Goal: Task Accomplishment & Management: Use online tool/utility

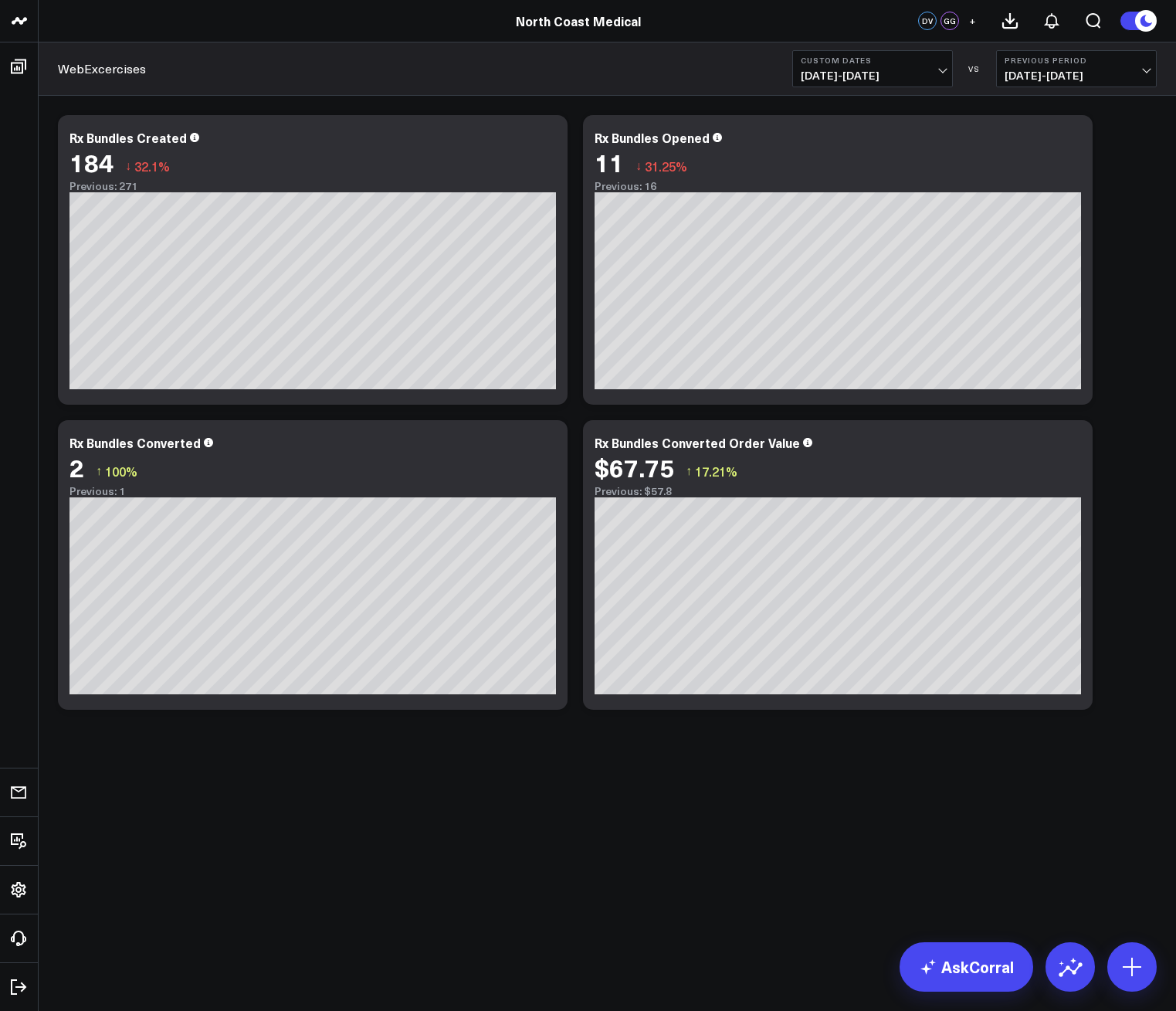
click at [897, 79] on span "[DATE] - [DATE]" at bounding box center [872, 75] width 144 height 12
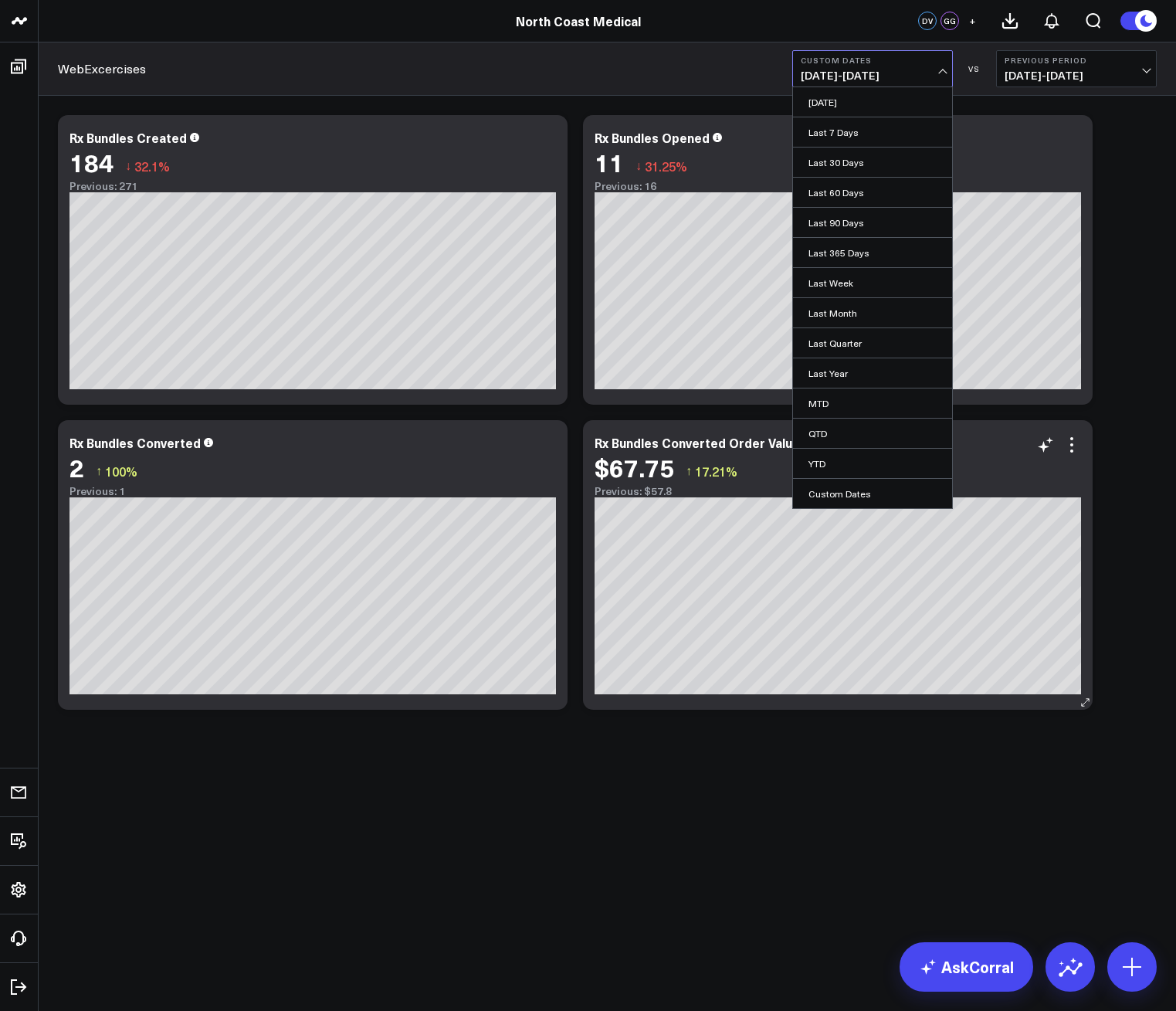
click at [862, 492] on link "Custom Dates" at bounding box center [872, 493] width 159 height 30
select select "8"
select select "2025"
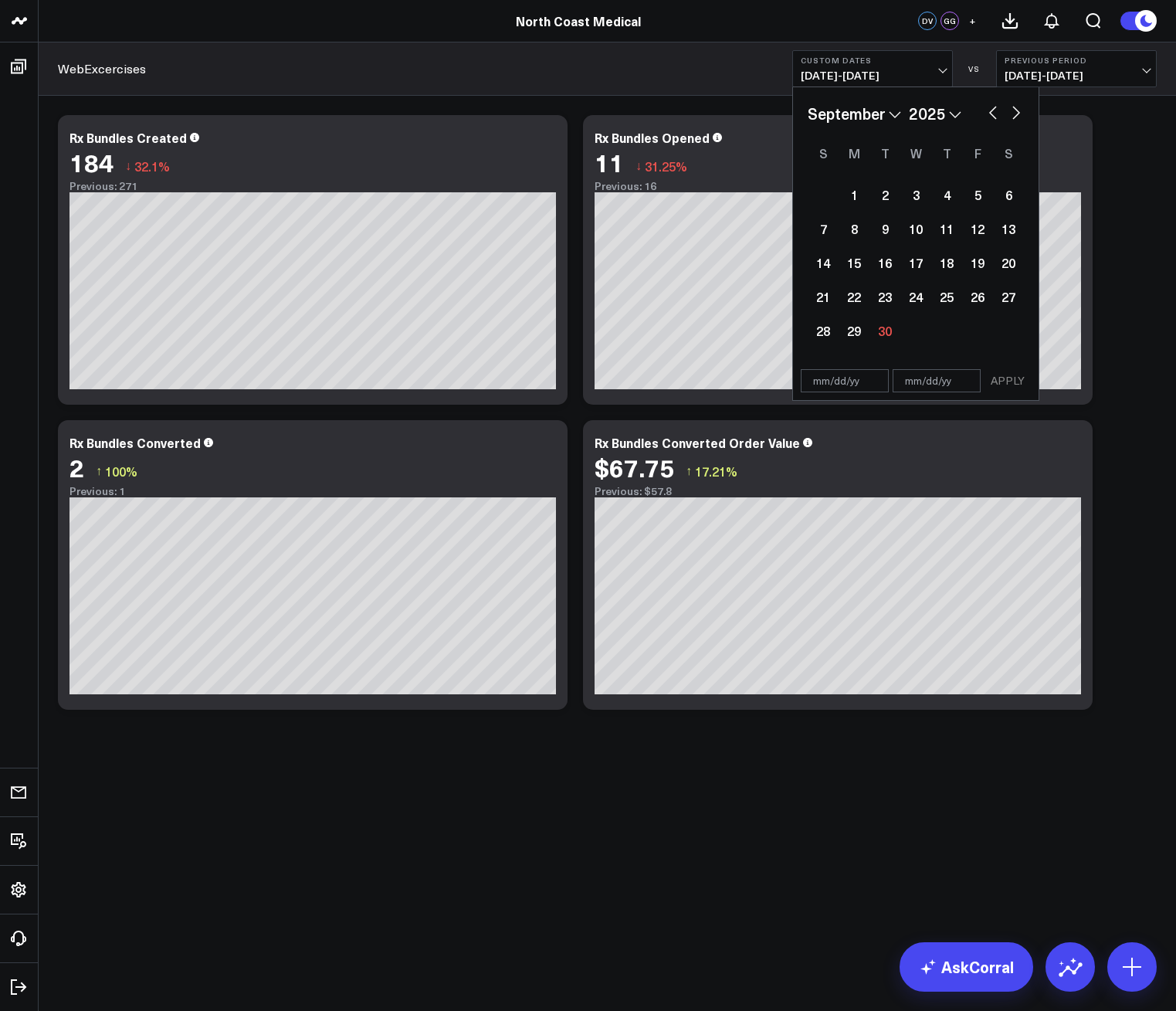
click at [1020, 105] on button "button" at bounding box center [1016, 111] width 15 height 18
select select "9"
select select "2025"
click at [901, 187] on div "1" at bounding box center [916, 195] width 31 height 31
type input "[DATE]"
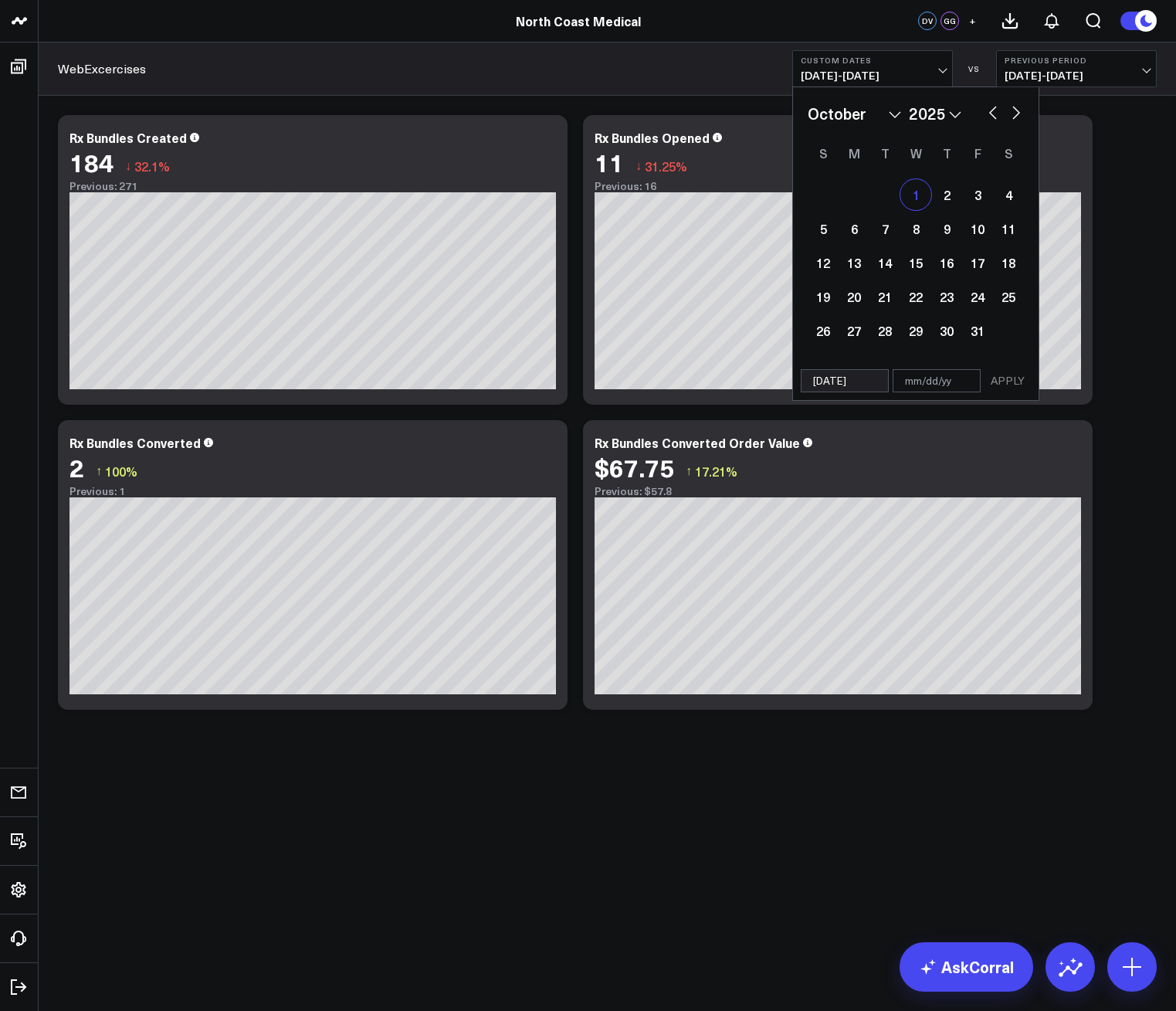
type input "[DATE]"
select select "9"
select select "2025"
click at [1007, 379] on button "APPLY" at bounding box center [1007, 381] width 47 height 23
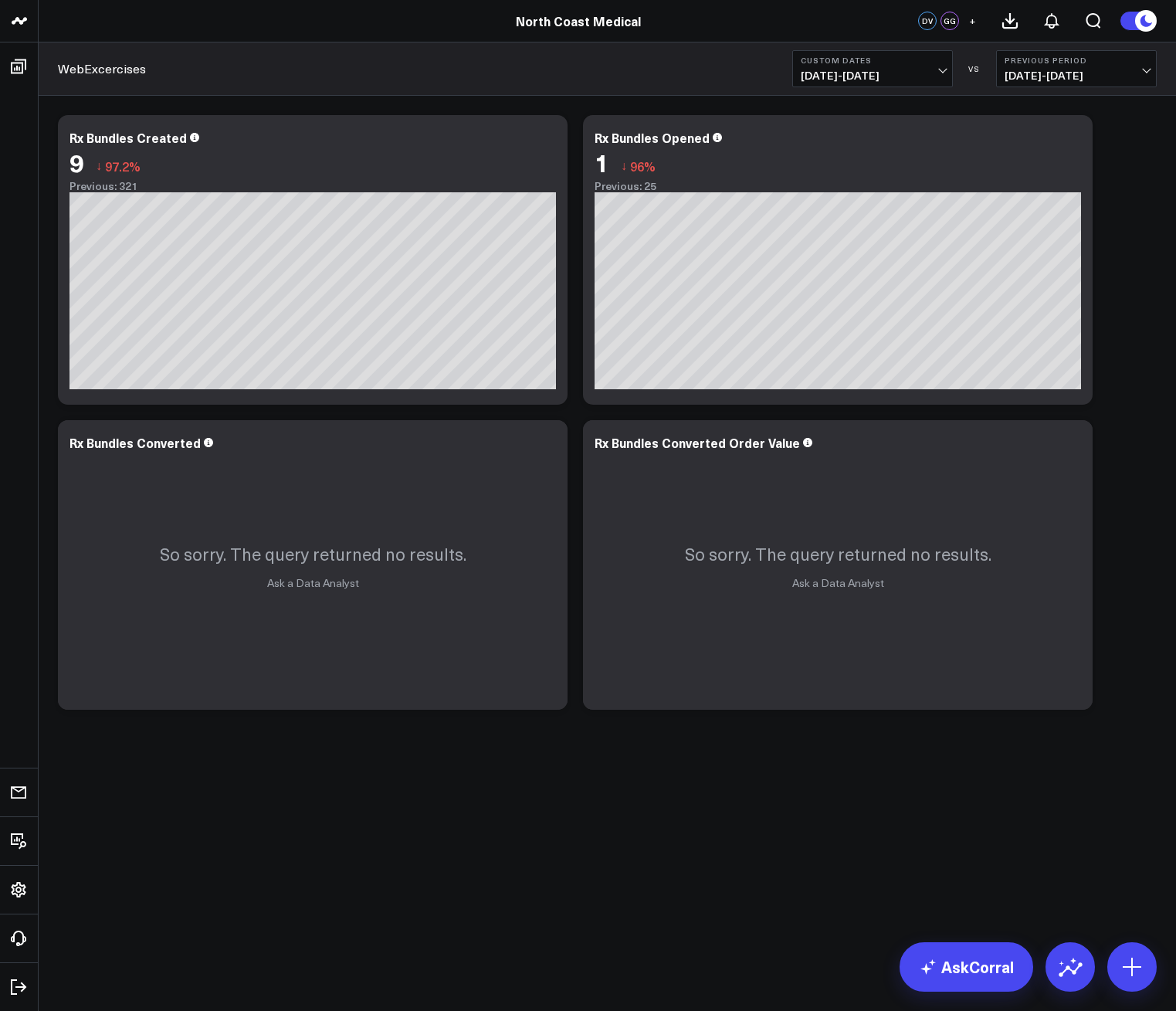
click at [858, 76] on span "[DATE] - [DATE]" at bounding box center [872, 75] width 144 height 12
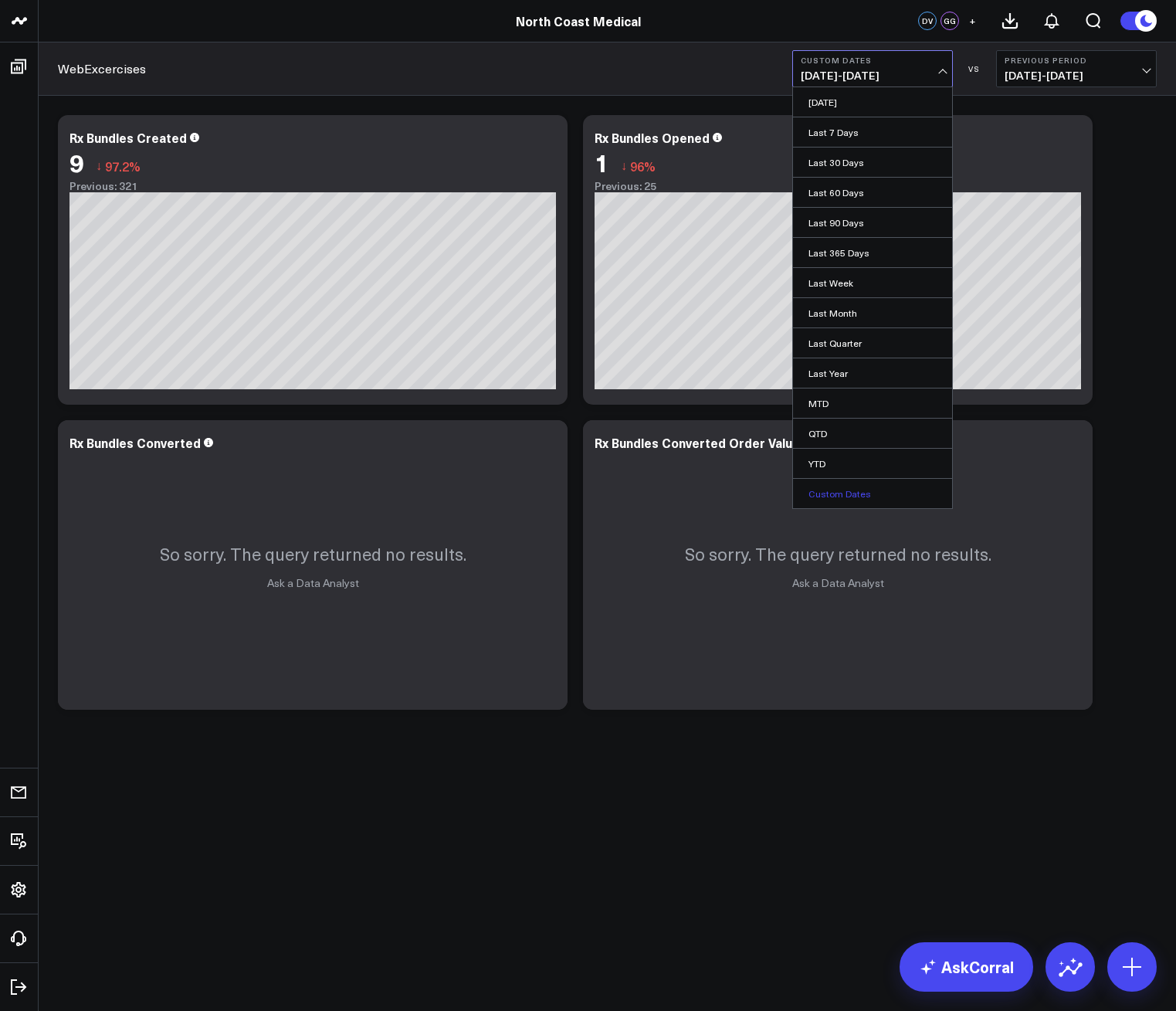
click at [865, 491] on link "Custom Dates" at bounding box center [872, 493] width 159 height 30
select select "8"
select select "2025"
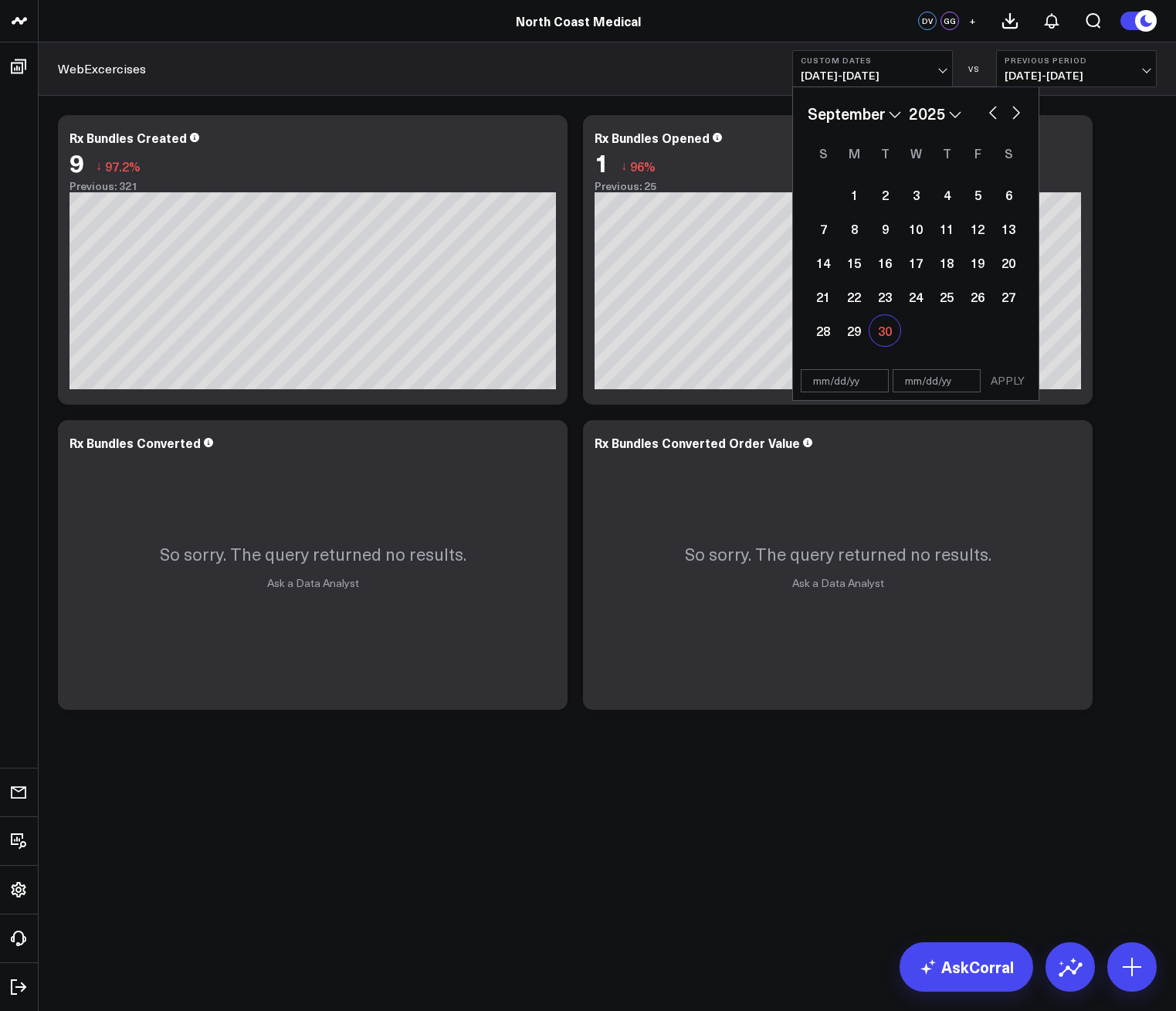
click at [877, 323] on div "30" at bounding box center [884, 330] width 31 height 31
type input "[DATE]"
select select "8"
select select "2025"
click at [881, 326] on div "30" at bounding box center [884, 330] width 31 height 31
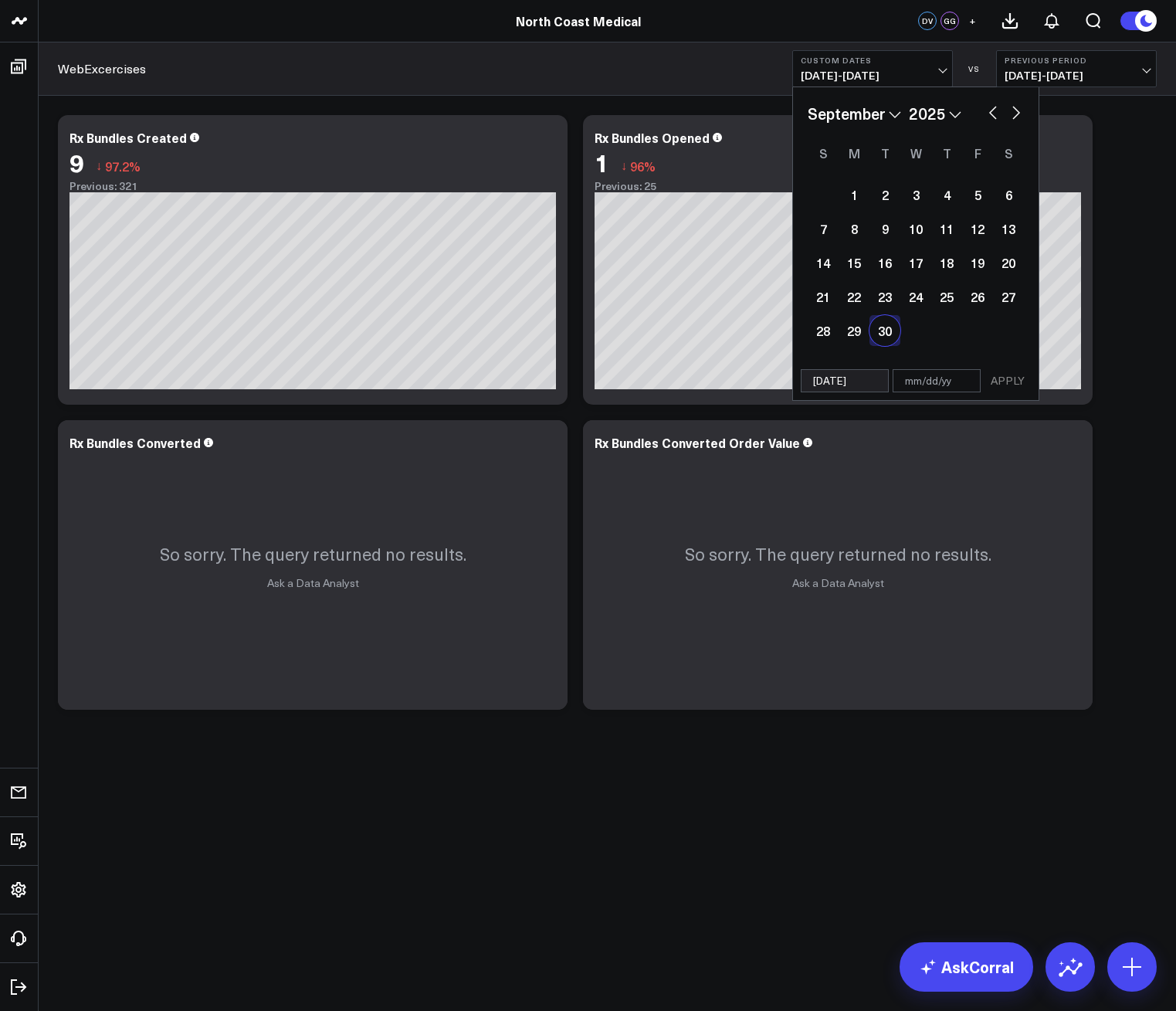
type input "[DATE]"
select select "8"
select select "2025"
click at [1007, 386] on button "APPLY" at bounding box center [1007, 381] width 47 height 23
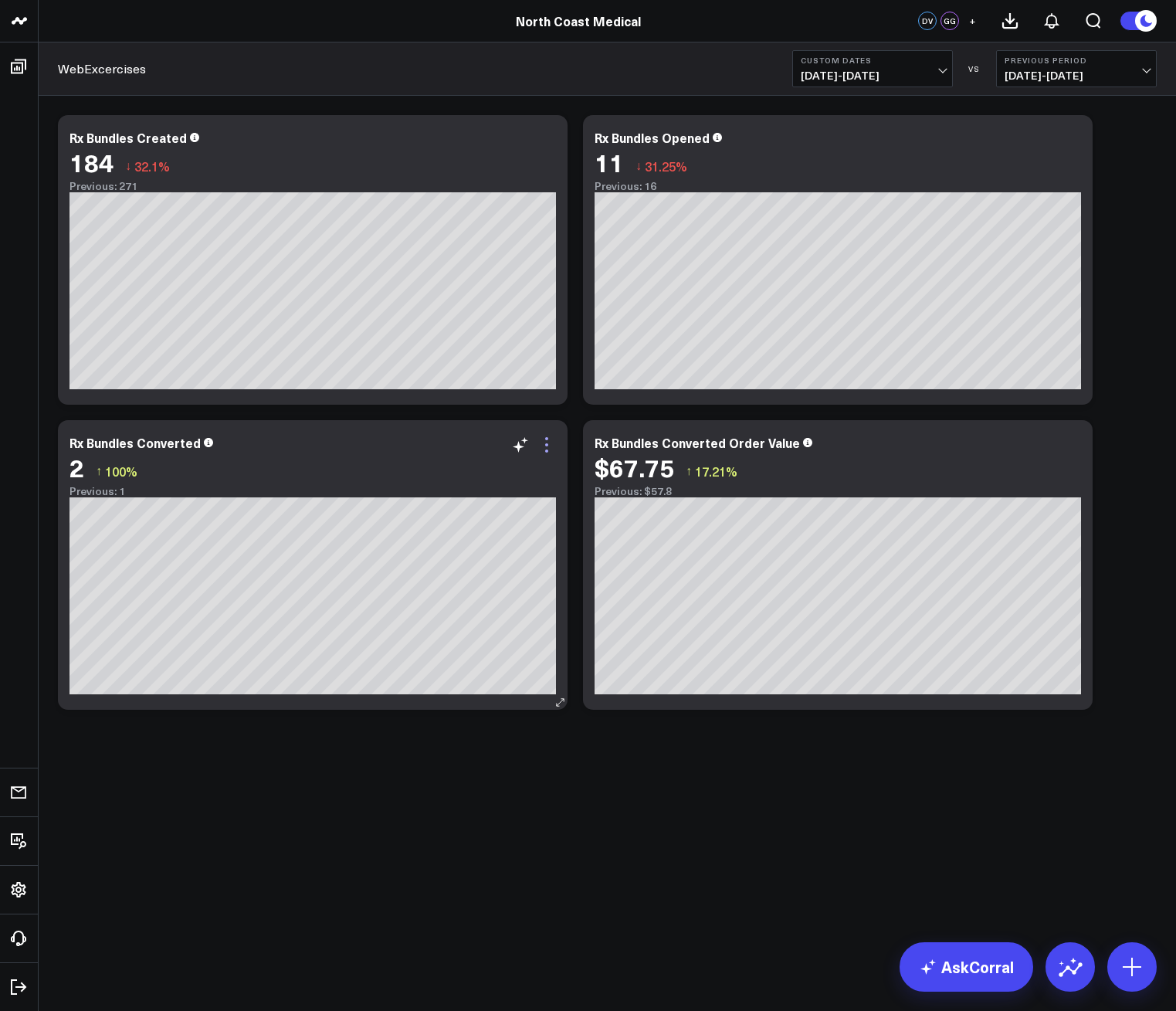
click at [545, 445] on icon at bounding box center [546, 444] width 18 height 18
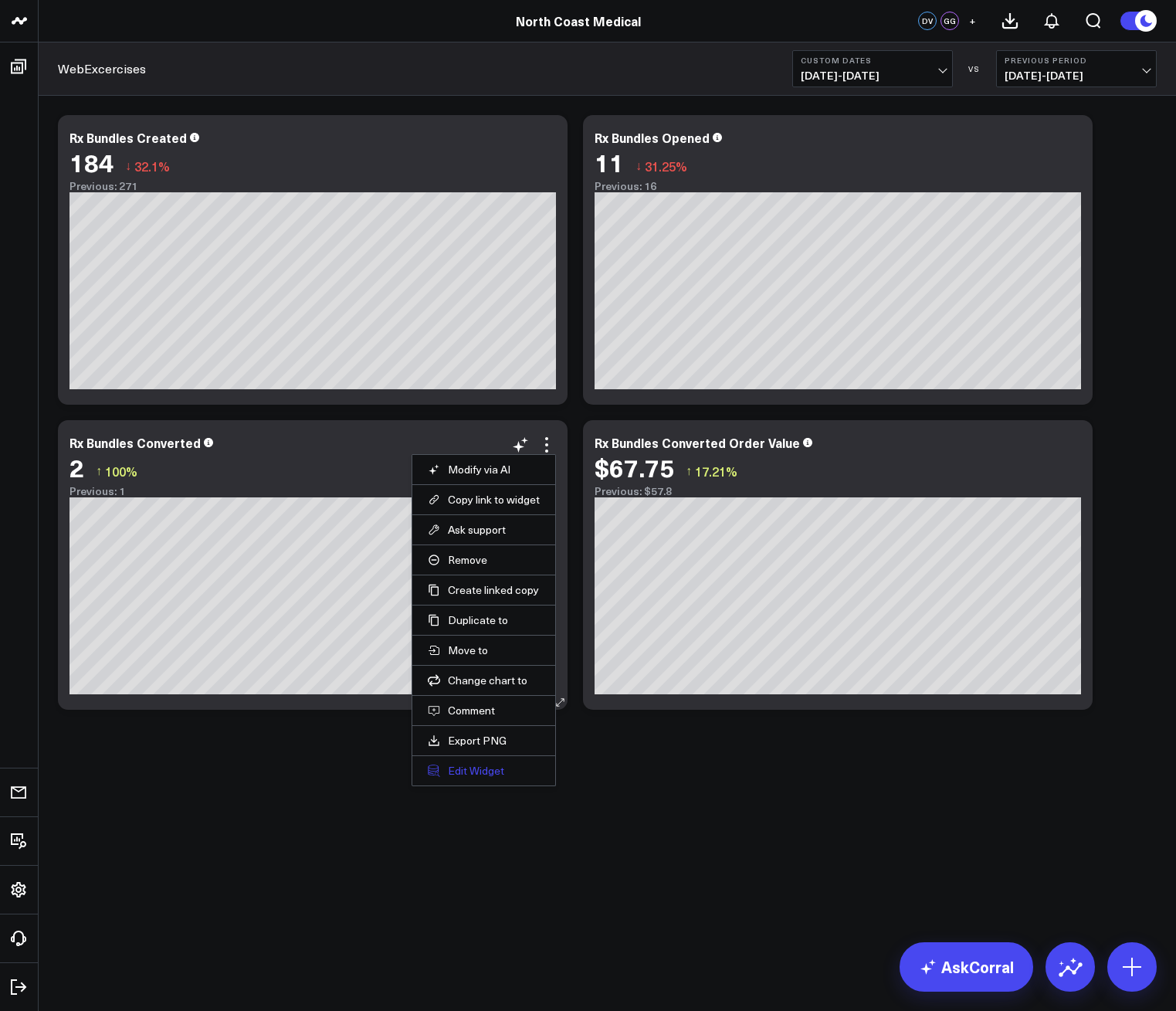
click at [500, 774] on button "Edit Widget" at bounding box center [483, 771] width 112 height 14
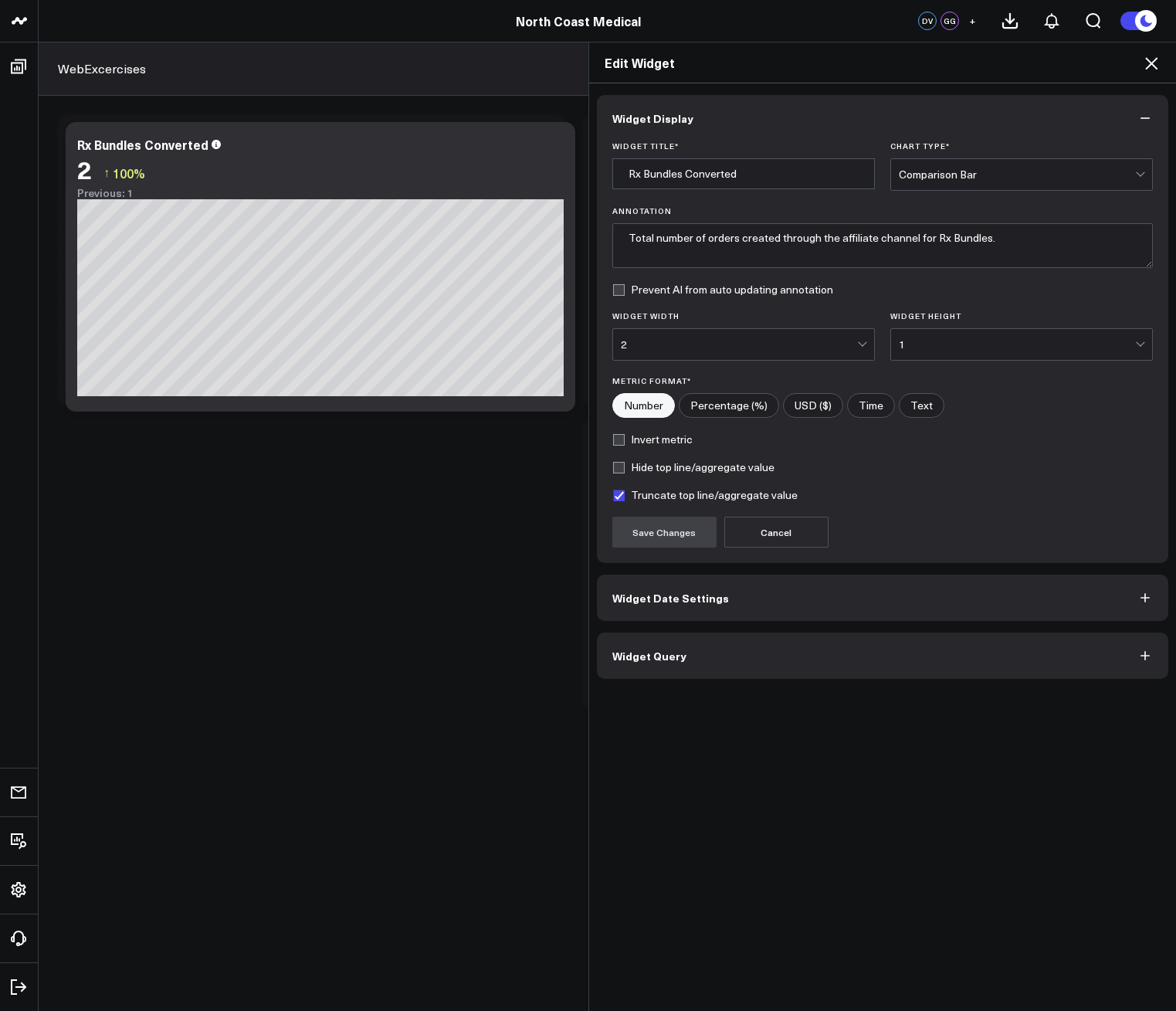
click at [688, 599] on span "Widget Date Settings" at bounding box center [671, 597] width 116 height 12
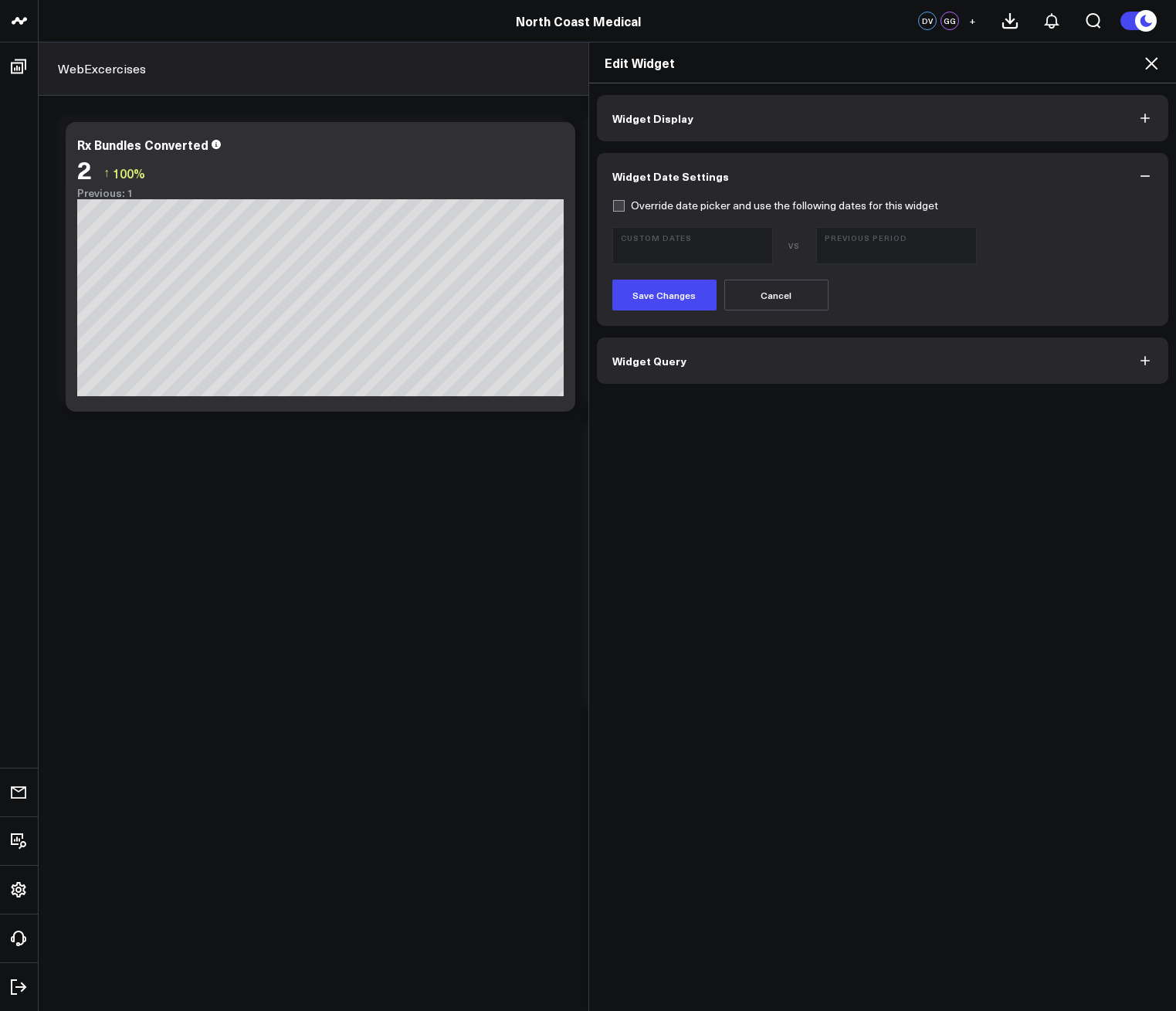
click at [723, 354] on button "Widget Query" at bounding box center [883, 361] width 572 height 47
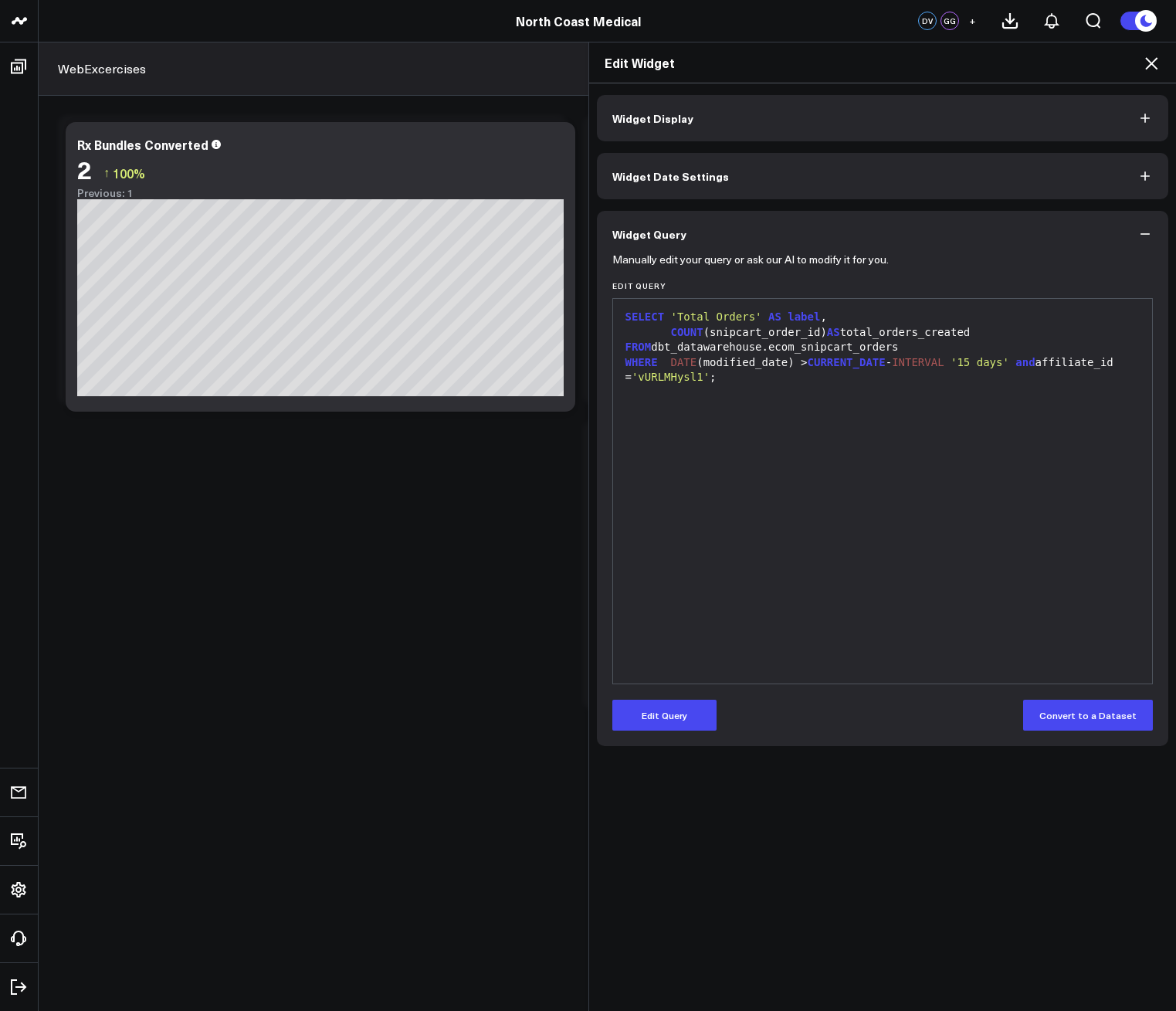
click at [674, 732] on div "Manually edit your query or ask our AI to modify it for you. Edit Query 9 1 2 3…" at bounding box center [883, 502] width 572 height 488
click at [675, 720] on button "Edit Query" at bounding box center [664, 714] width 104 height 31
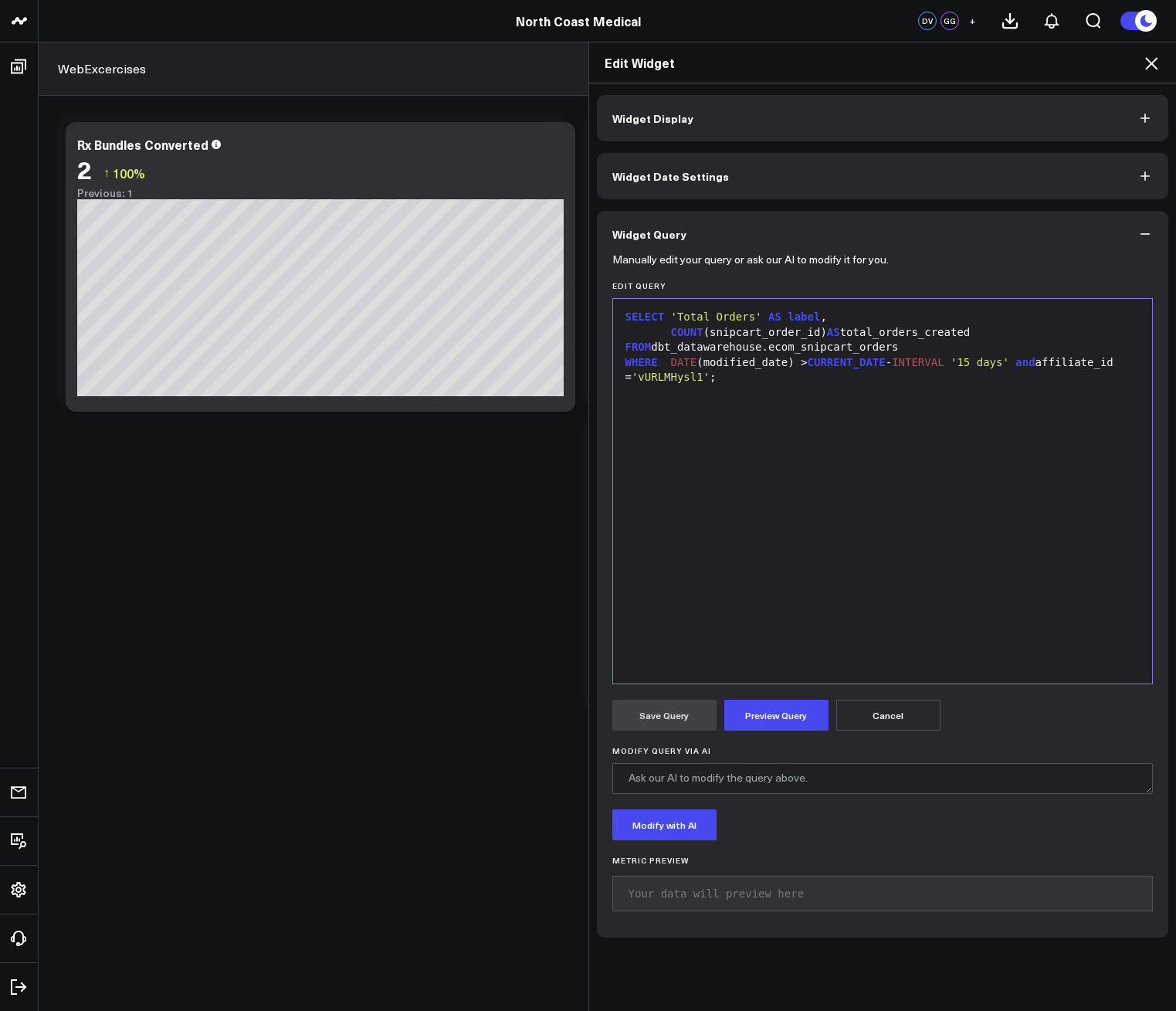
click at [892, 707] on button "Cancel" at bounding box center [888, 714] width 104 height 31
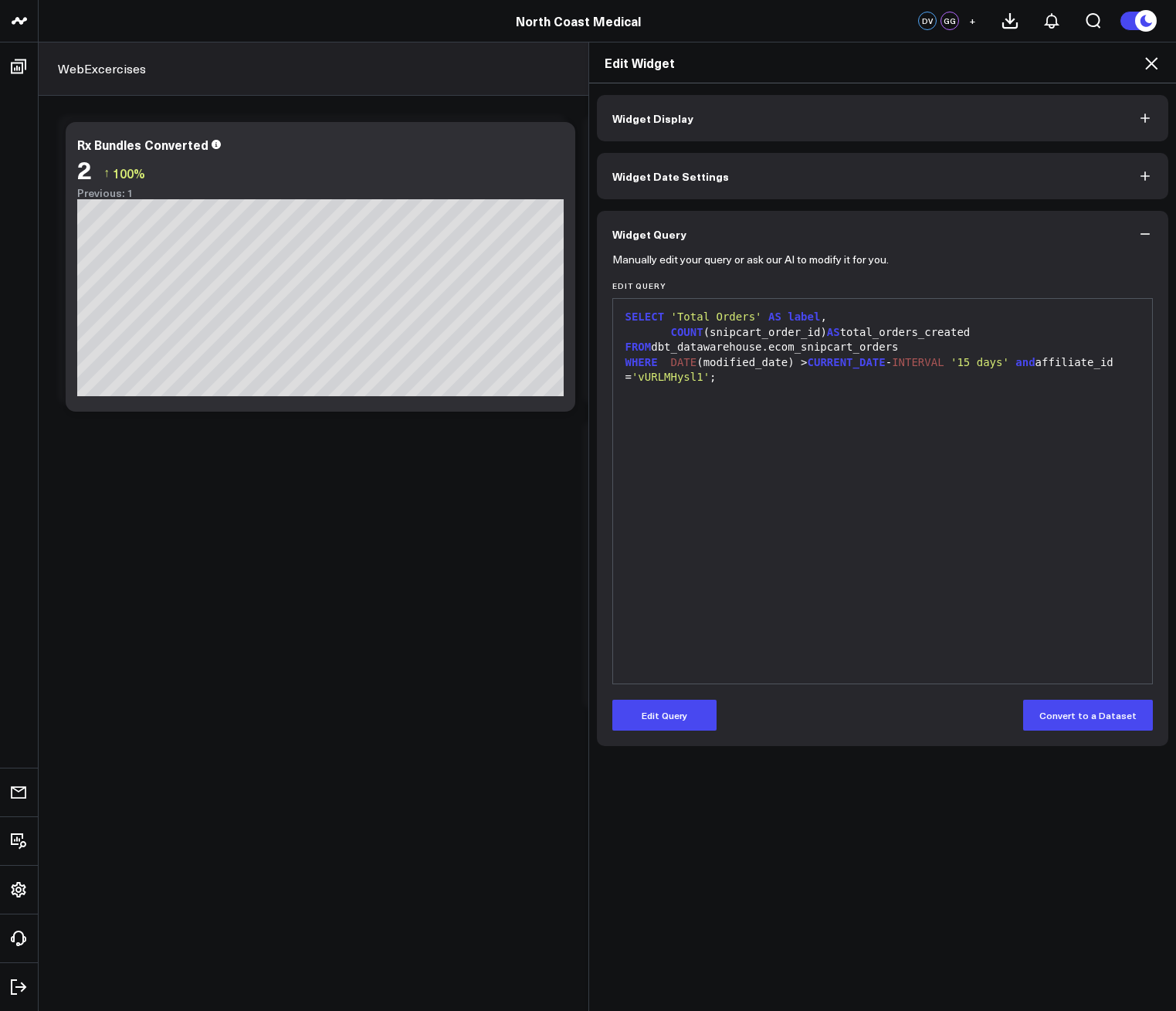
click at [1160, 72] on div "Edit Widget" at bounding box center [883, 63] width 588 height 41
click at [1154, 71] on icon at bounding box center [1150, 63] width 18 height 18
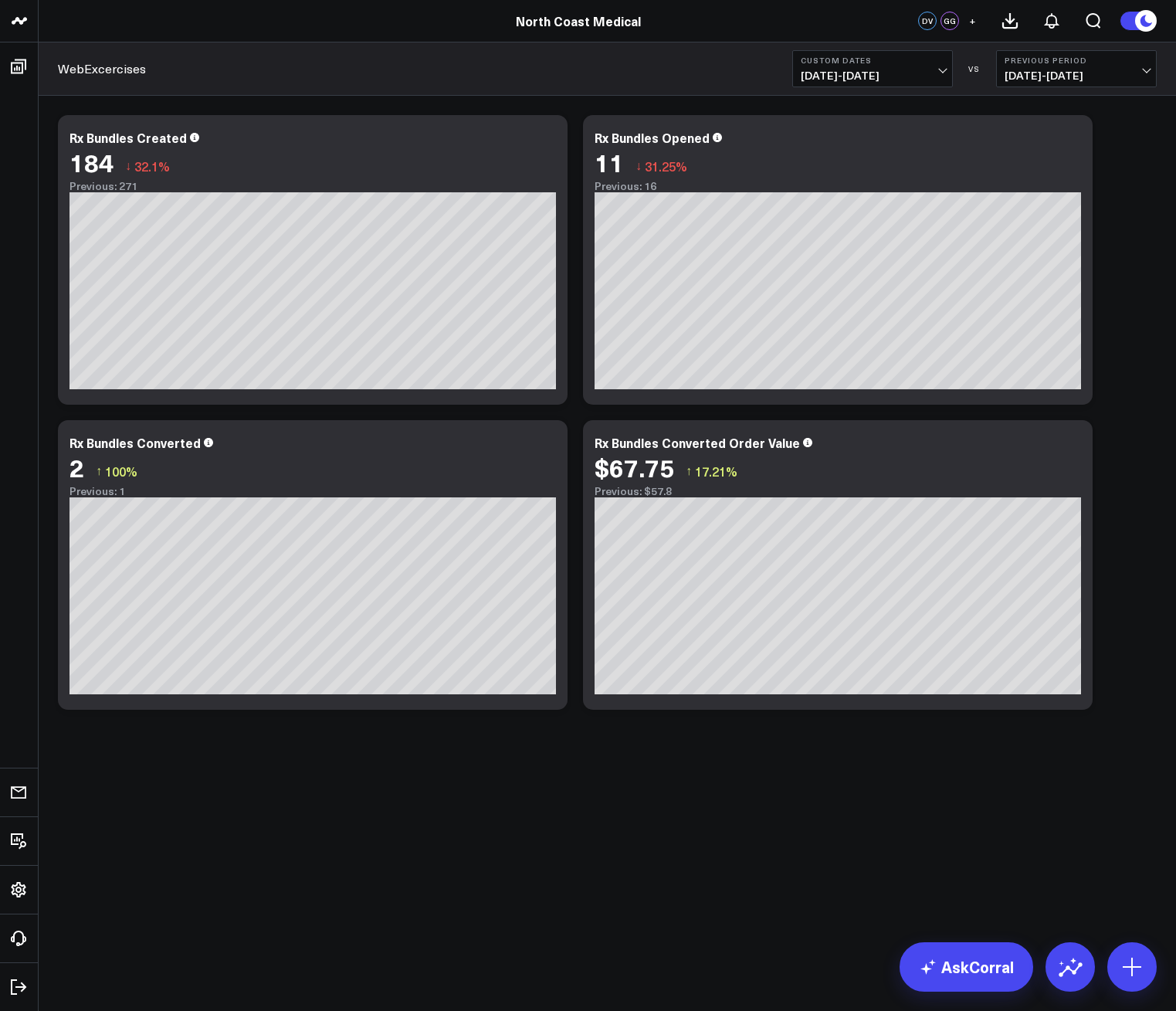
click at [902, 83] on button "Custom Dates [DATE] - [DATE]" at bounding box center [873, 69] width 160 height 37
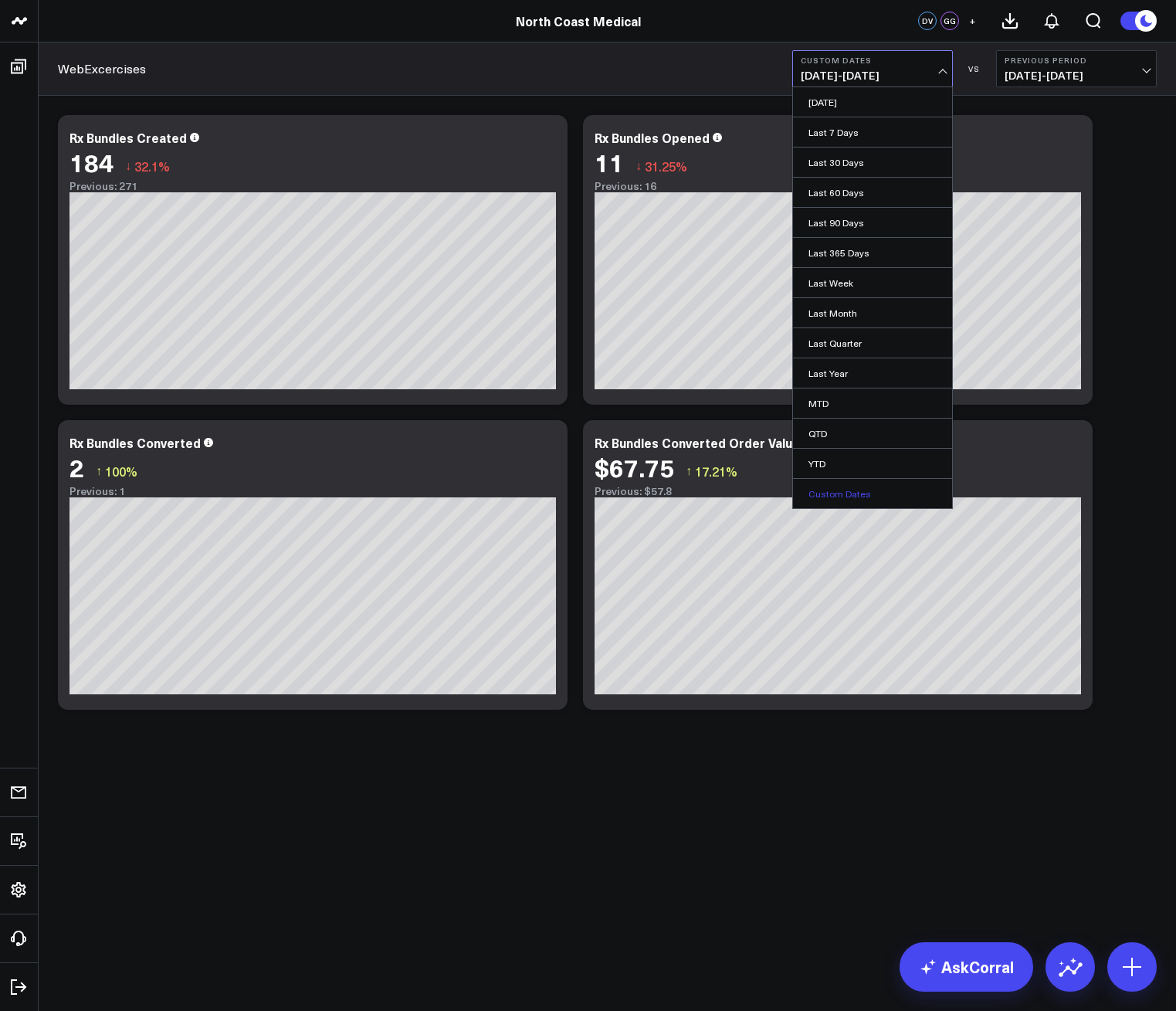
click at [834, 488] on link "Custom Dates" at bounding box center [872, 493] width 159 height 30
select select "8"
select select "2025"
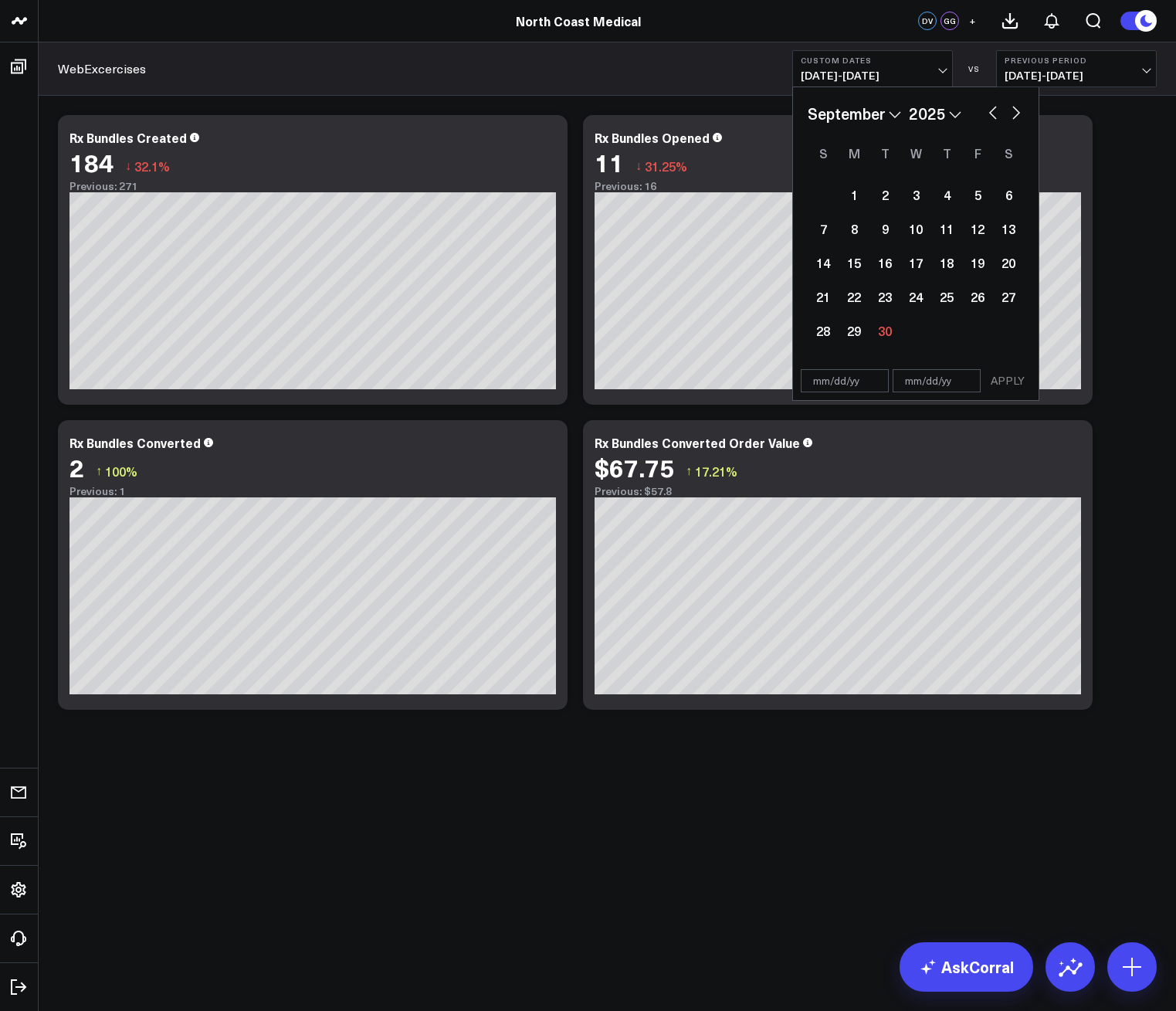
click at [449, 764] on div "Modify via AI Copy link to widget Ask support Remove Create linked copy Executi…" at bounding box center [607, 452] width 1137 height 714
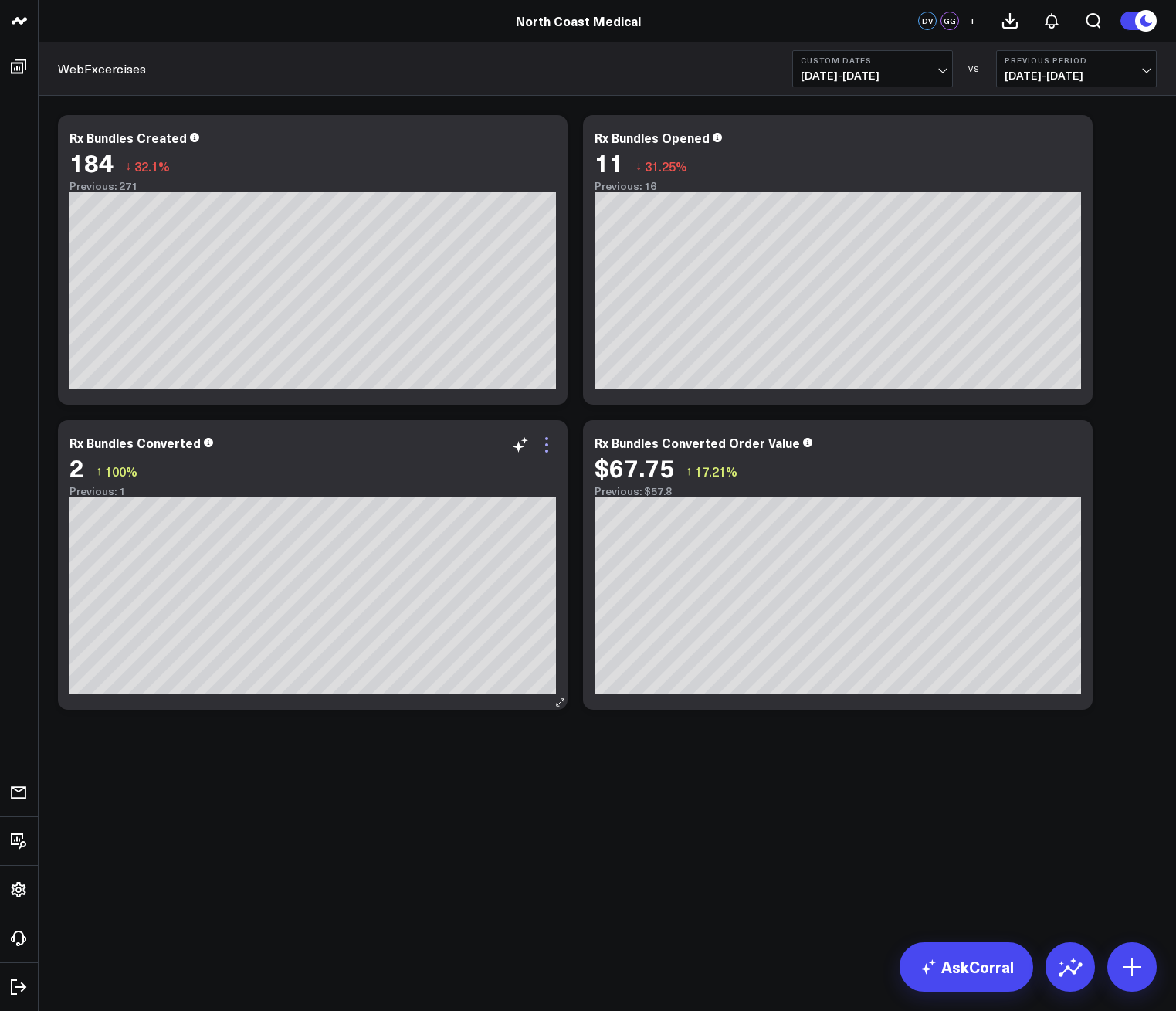
click at [552, 448] on icon at bounding box center [546, 444] width 18 height 18
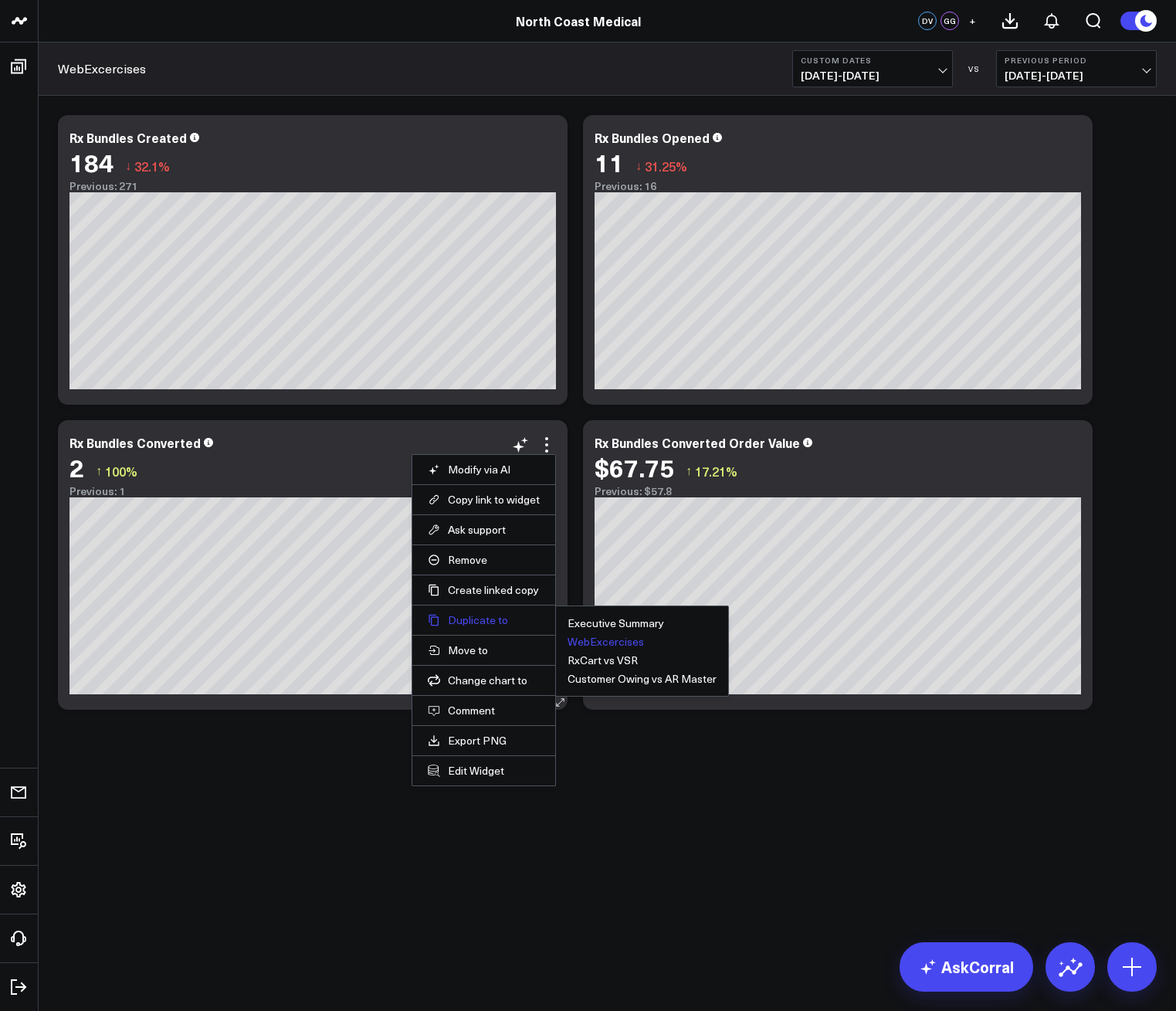
click at [496, 620] on button "Duplicate to" at bounding box center [483, 620] width 112 height 14
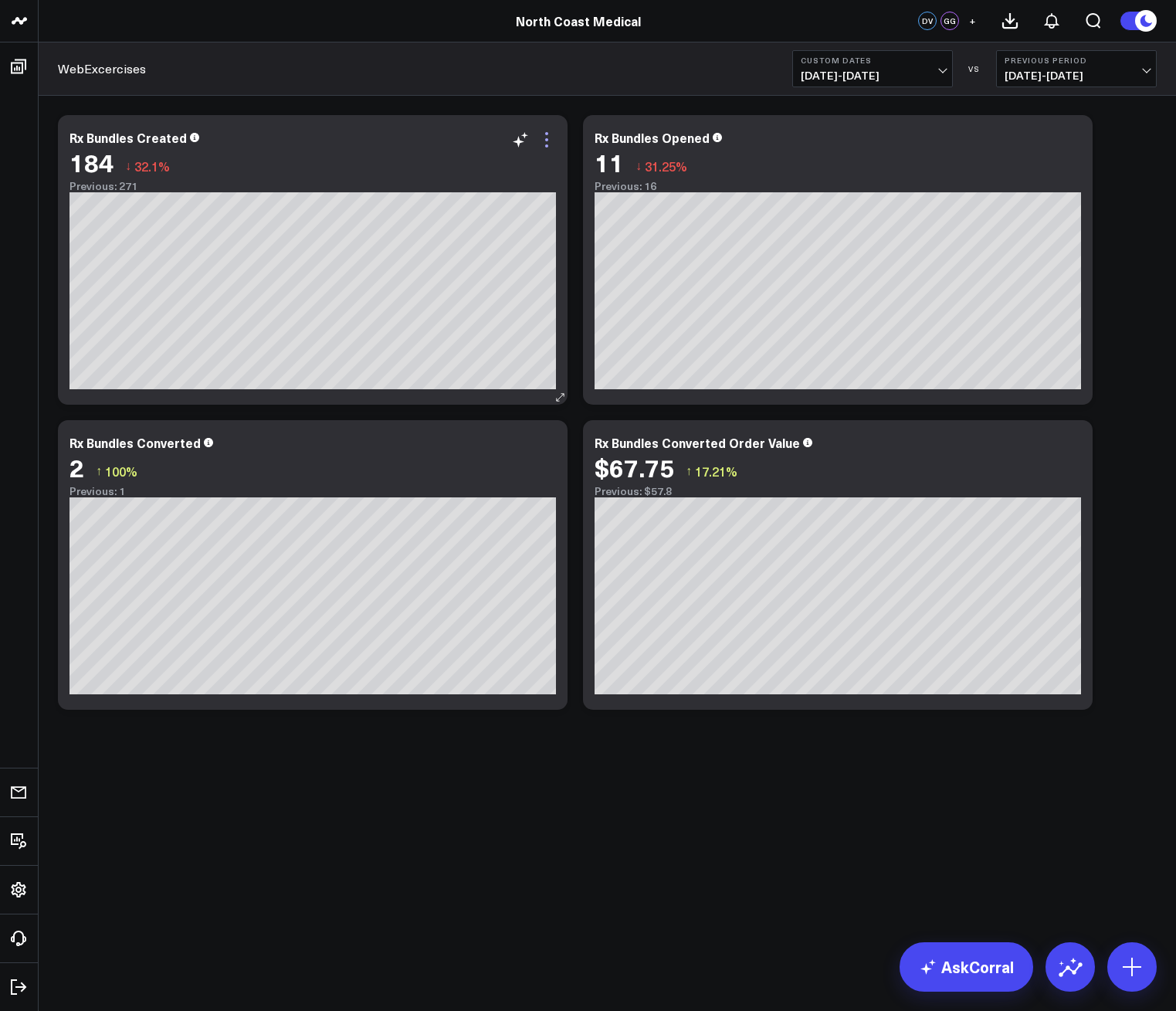
click at [554, 147] on icon at bounding box center [546, 139] width 18 height 18
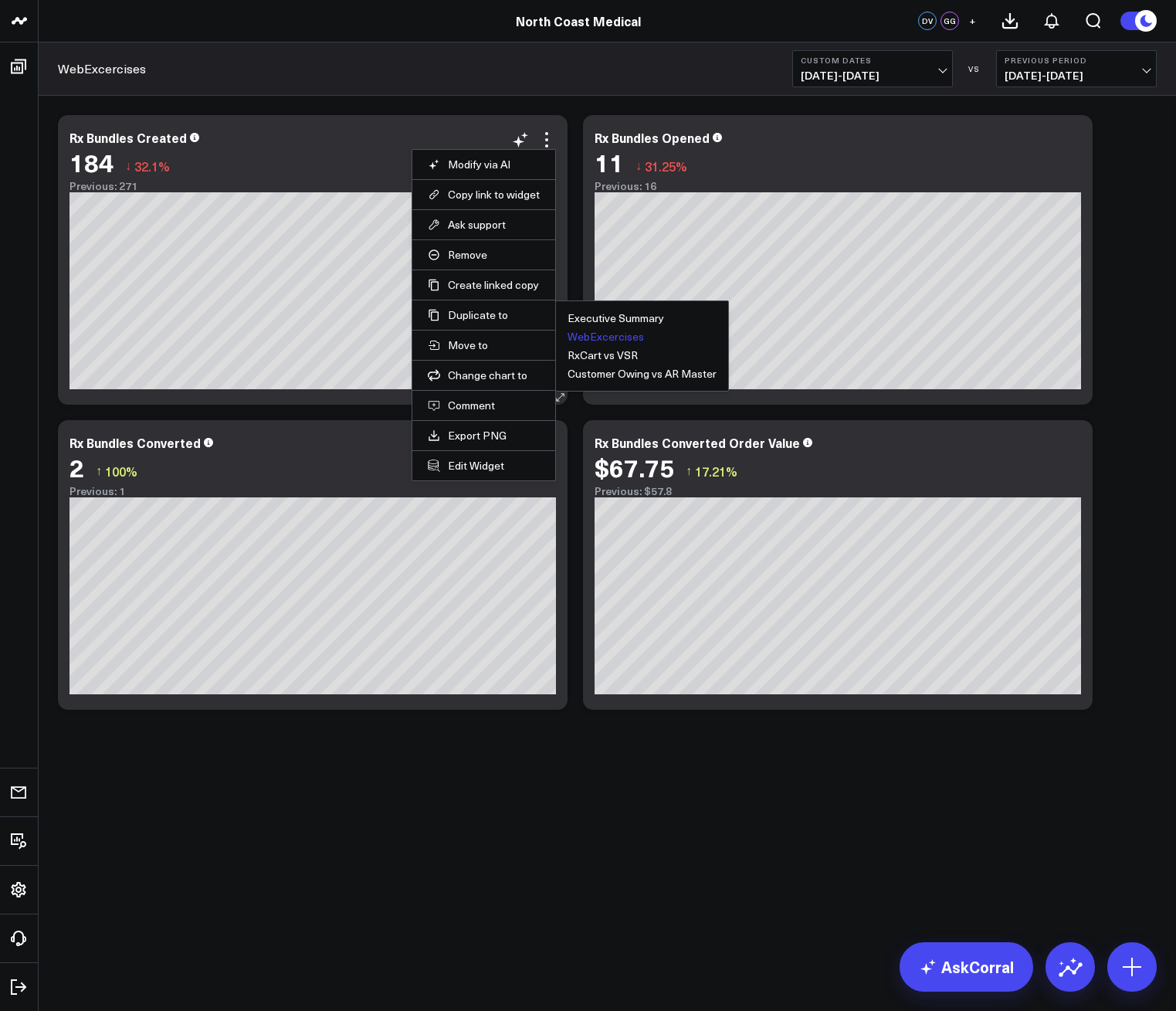
click at [591, 335] on button "WebExcercises" at bounding box center [606, 336] width 76 height 10
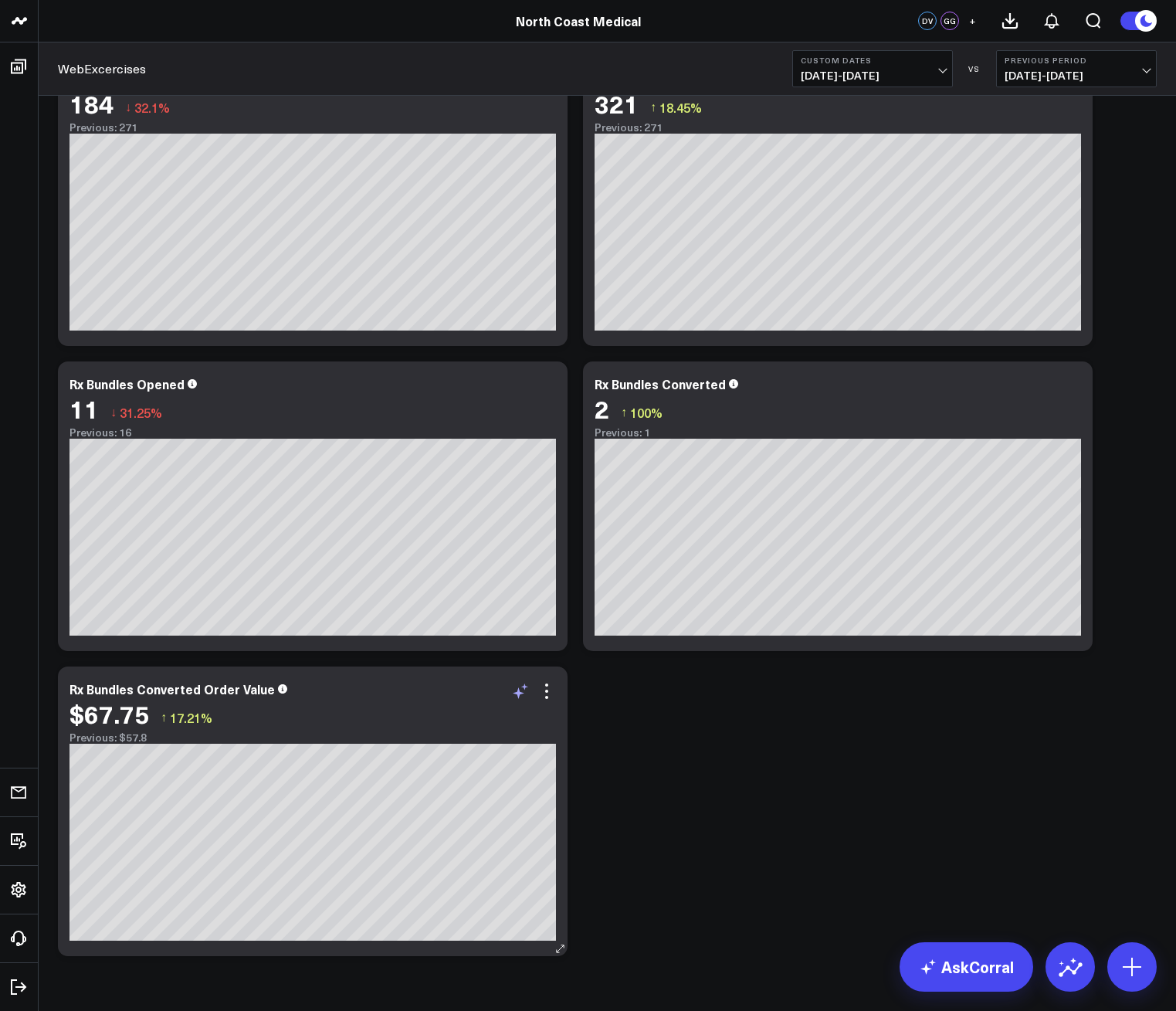
scroll to position [104, 0]
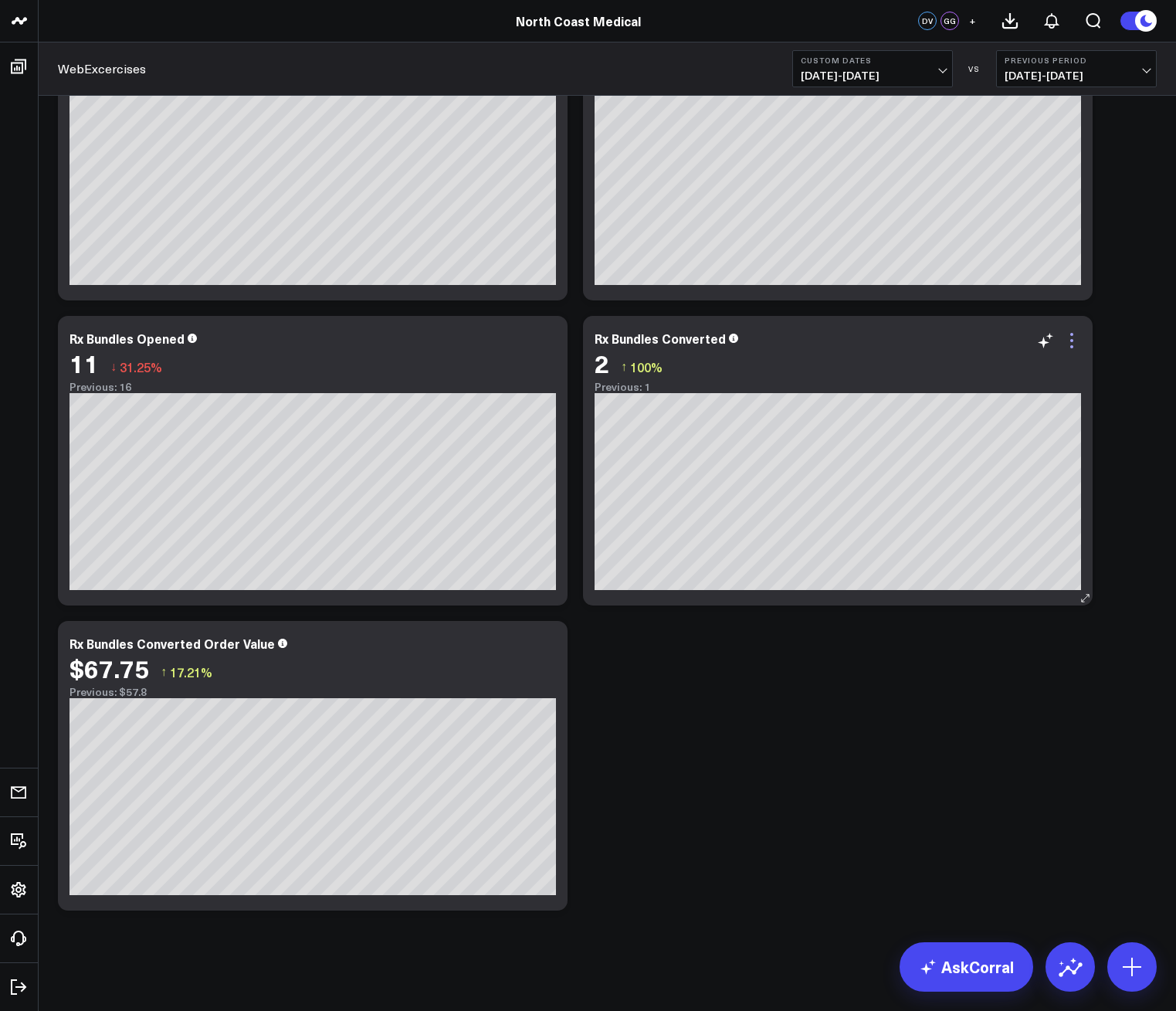
click at [1078, 340] on icon at bounding box center [1071, 340] width 18 height 18
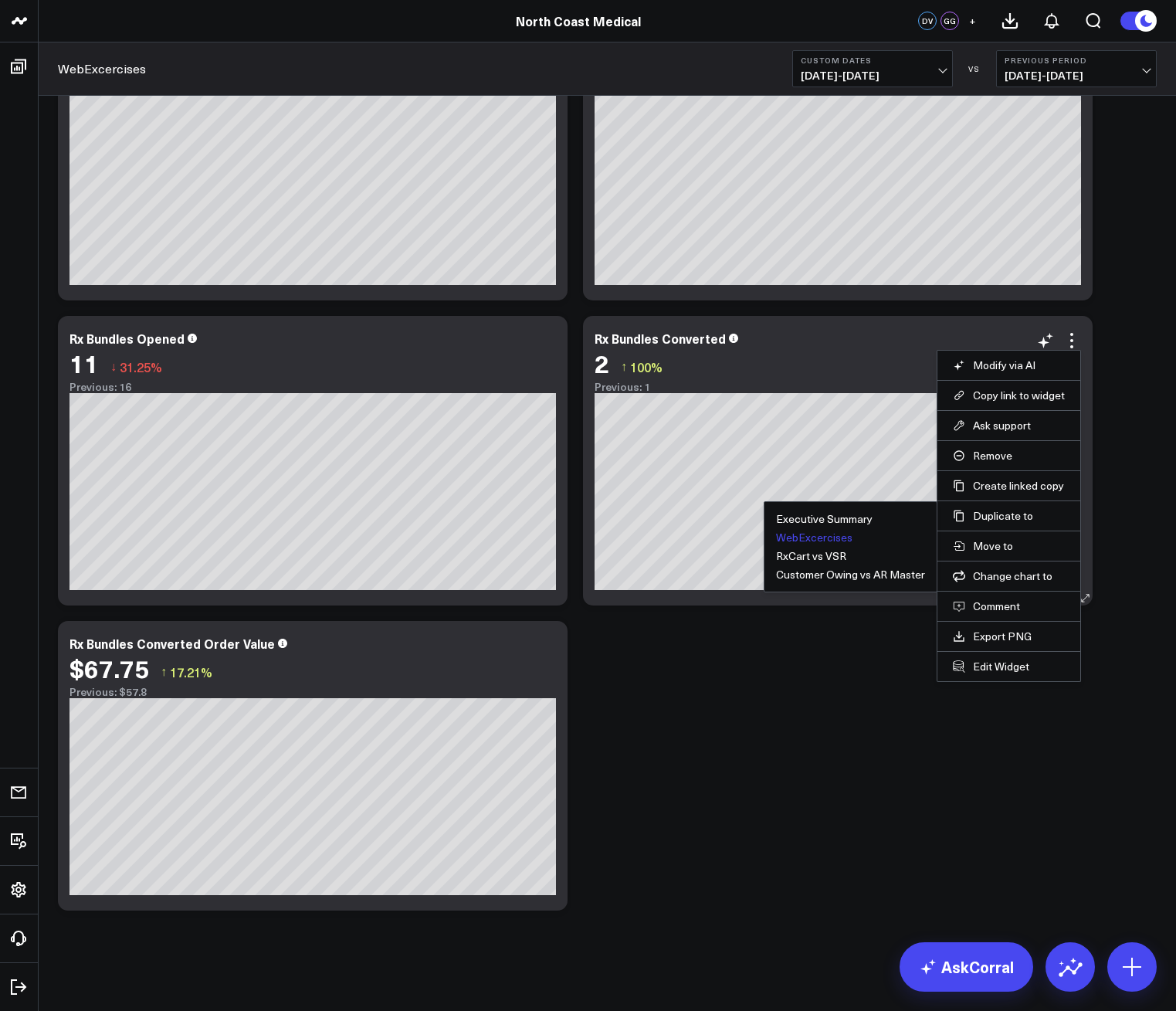
click at [826, 541] on button "WebExcercises" at bounding box center [815, 537] width 76 height 10
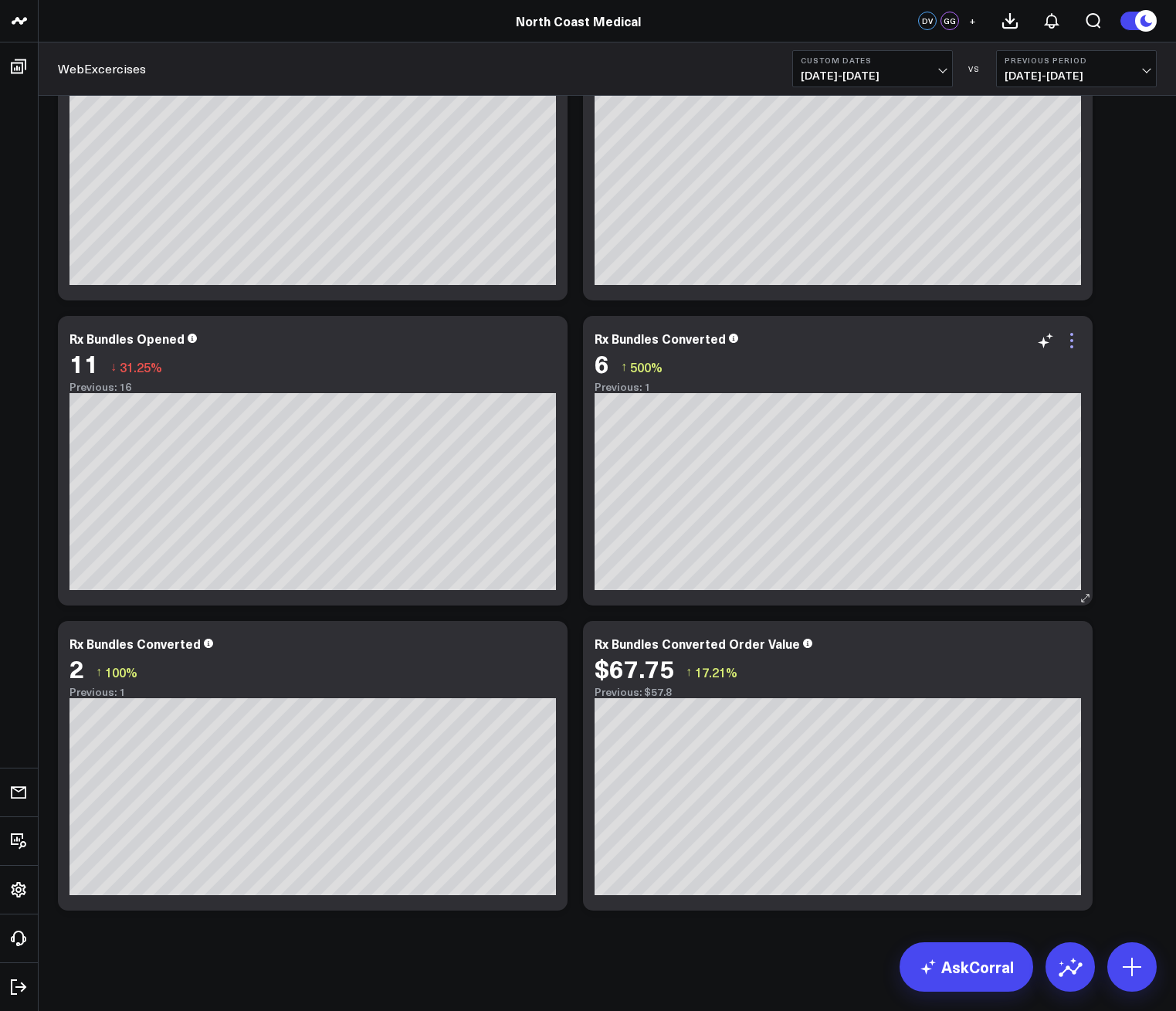
click at [1068, 343] on icon at bounding box center [1071, 340] width 18 height 18
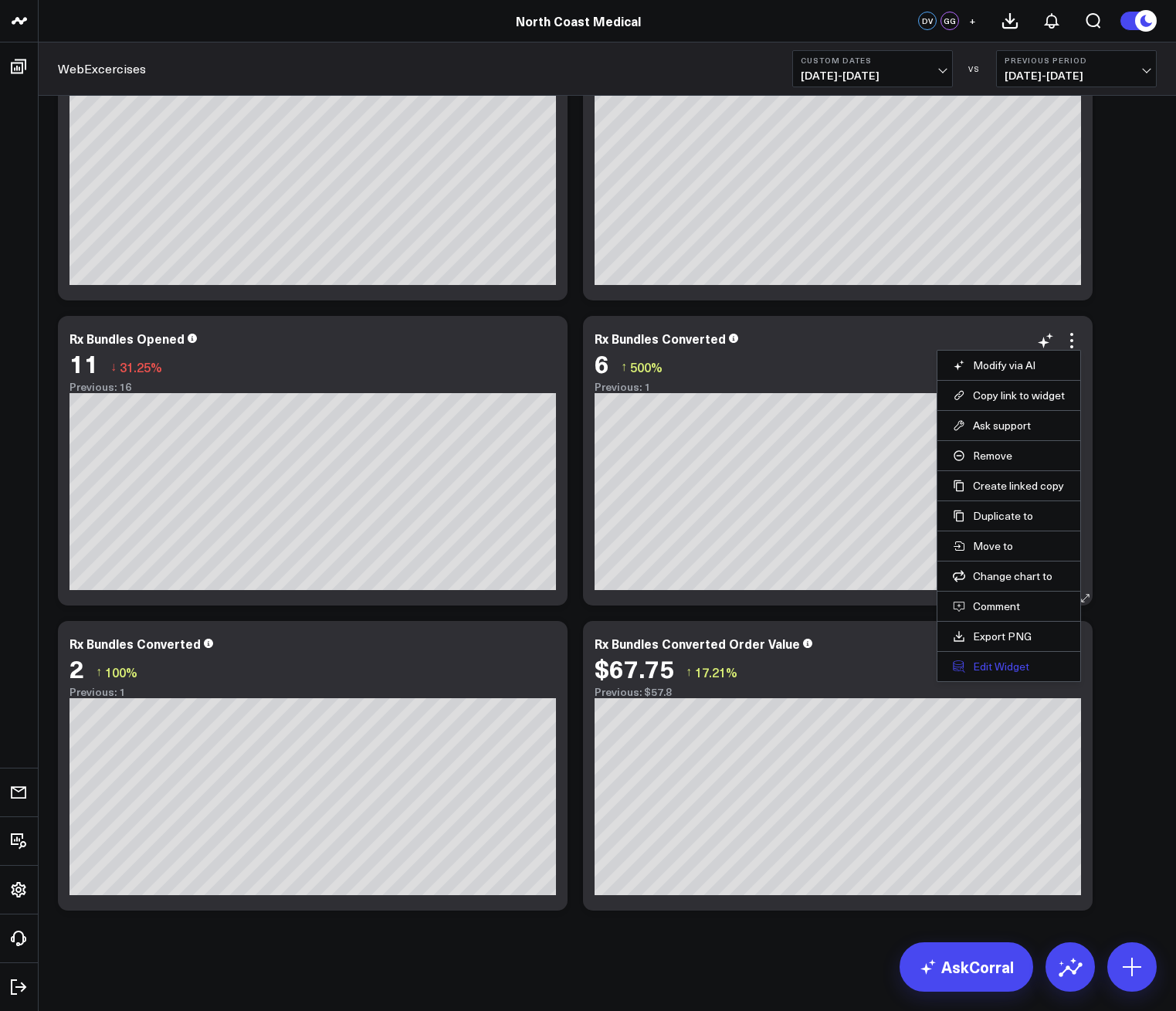
click at [1003, 666] on button "Edit Widget" at bounding box center [1008, 666] width 112 height 14
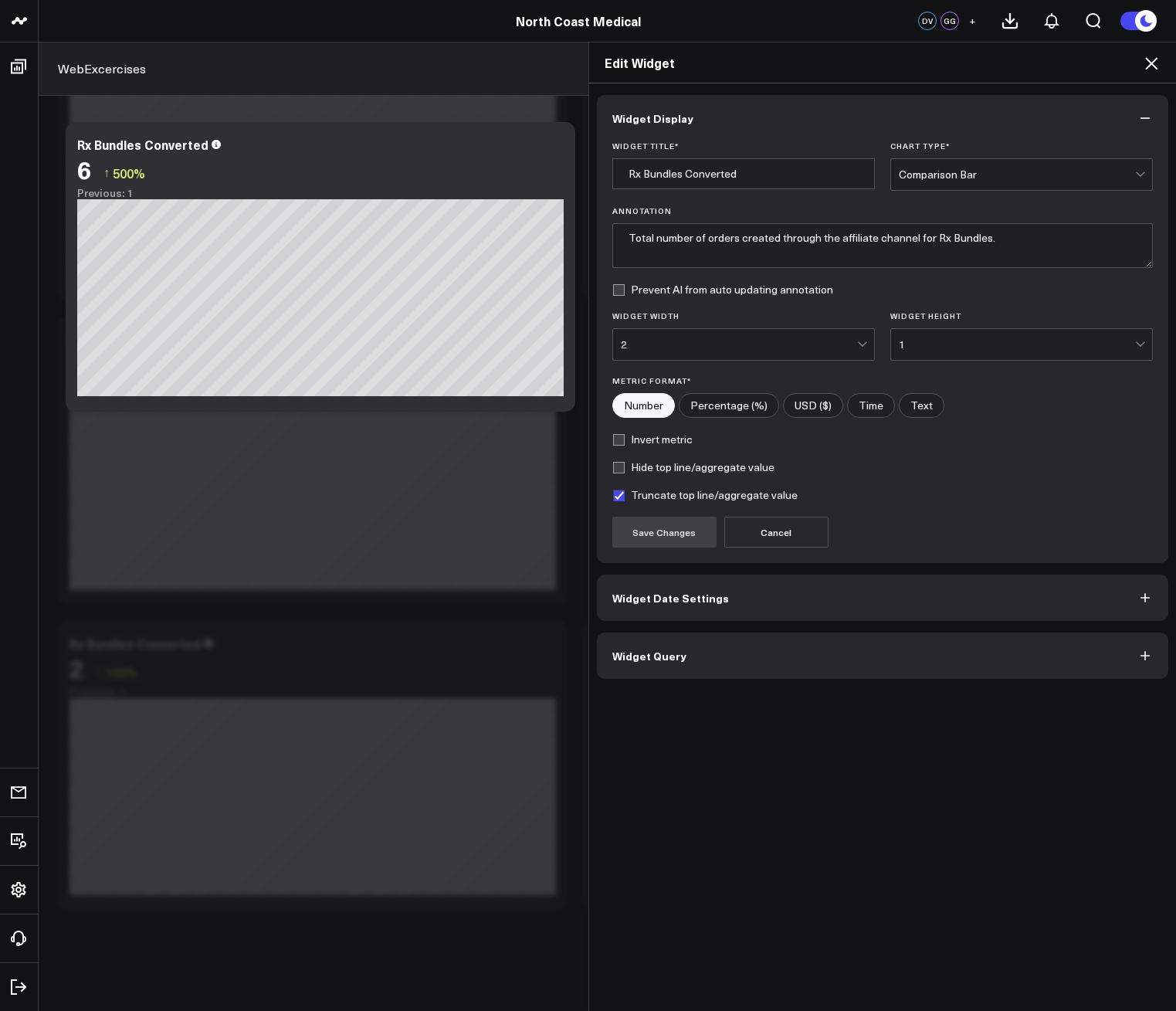
click at [946, 174] on div "Comparison Bar" at bounding box center [1017, 174] width 237 height 12
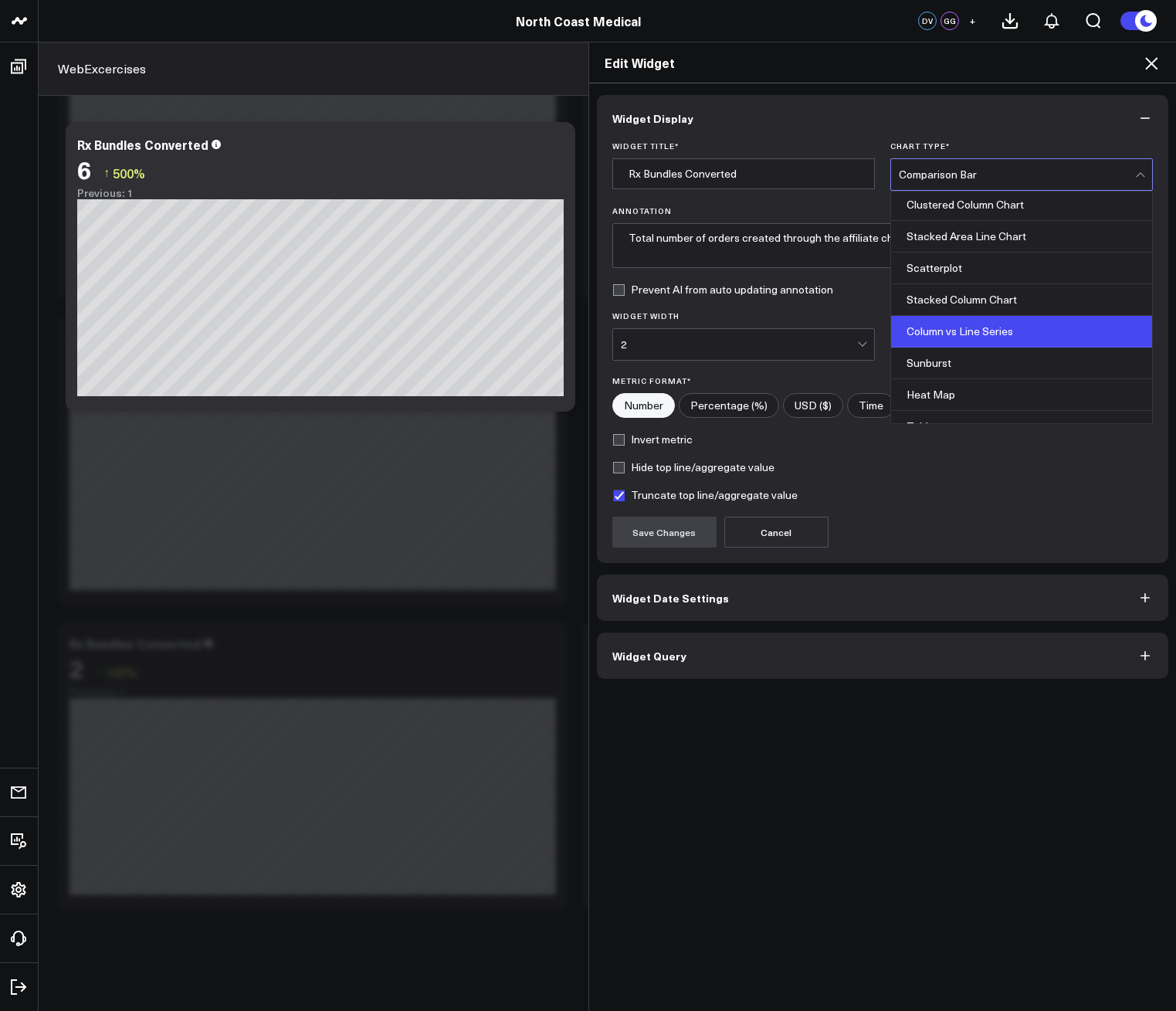
scroll to position [622, 0]
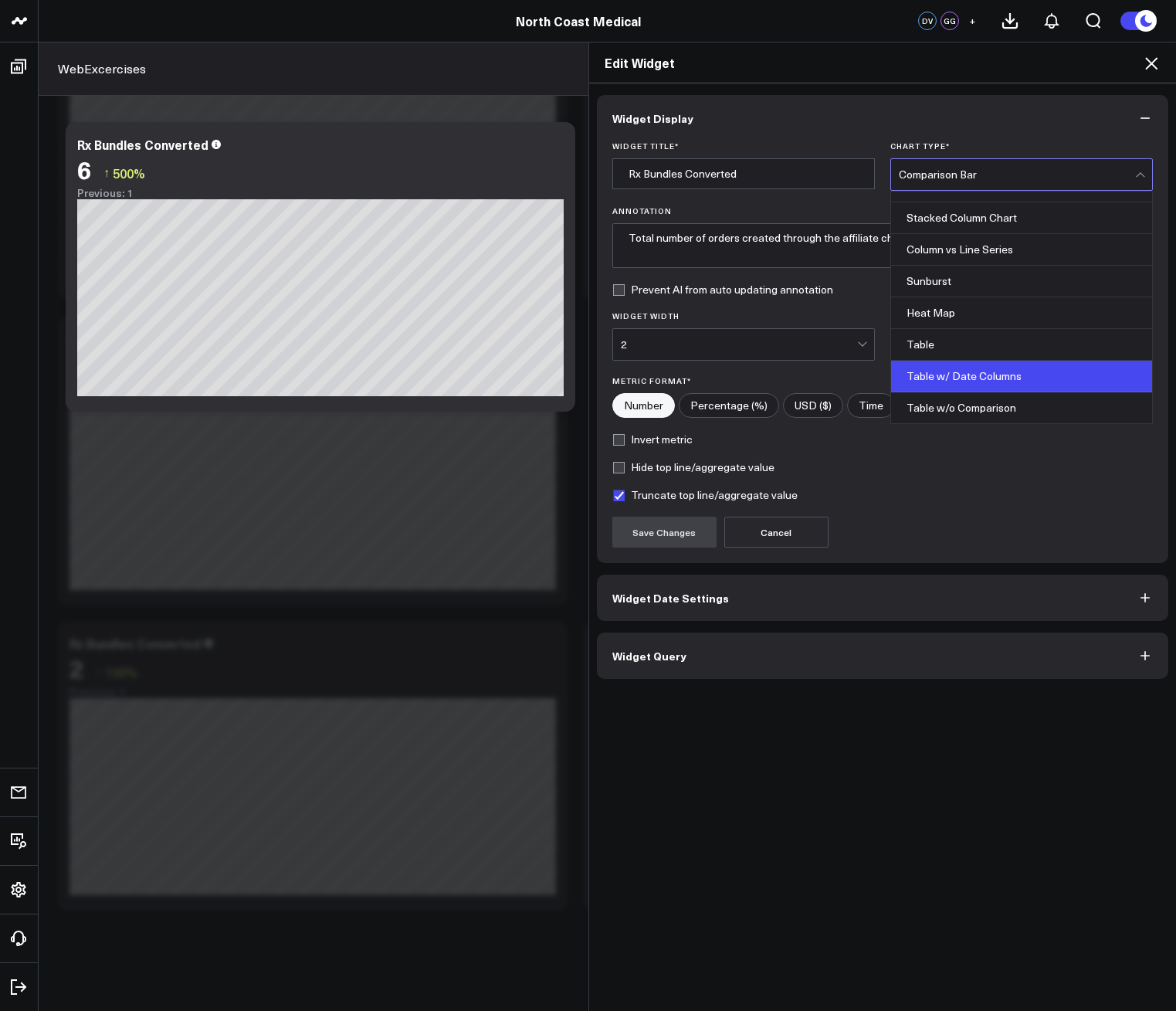
click at [982, 371] on div "Table w/ Date Columns" at bounding box center [1021, 376] width 261 height 31
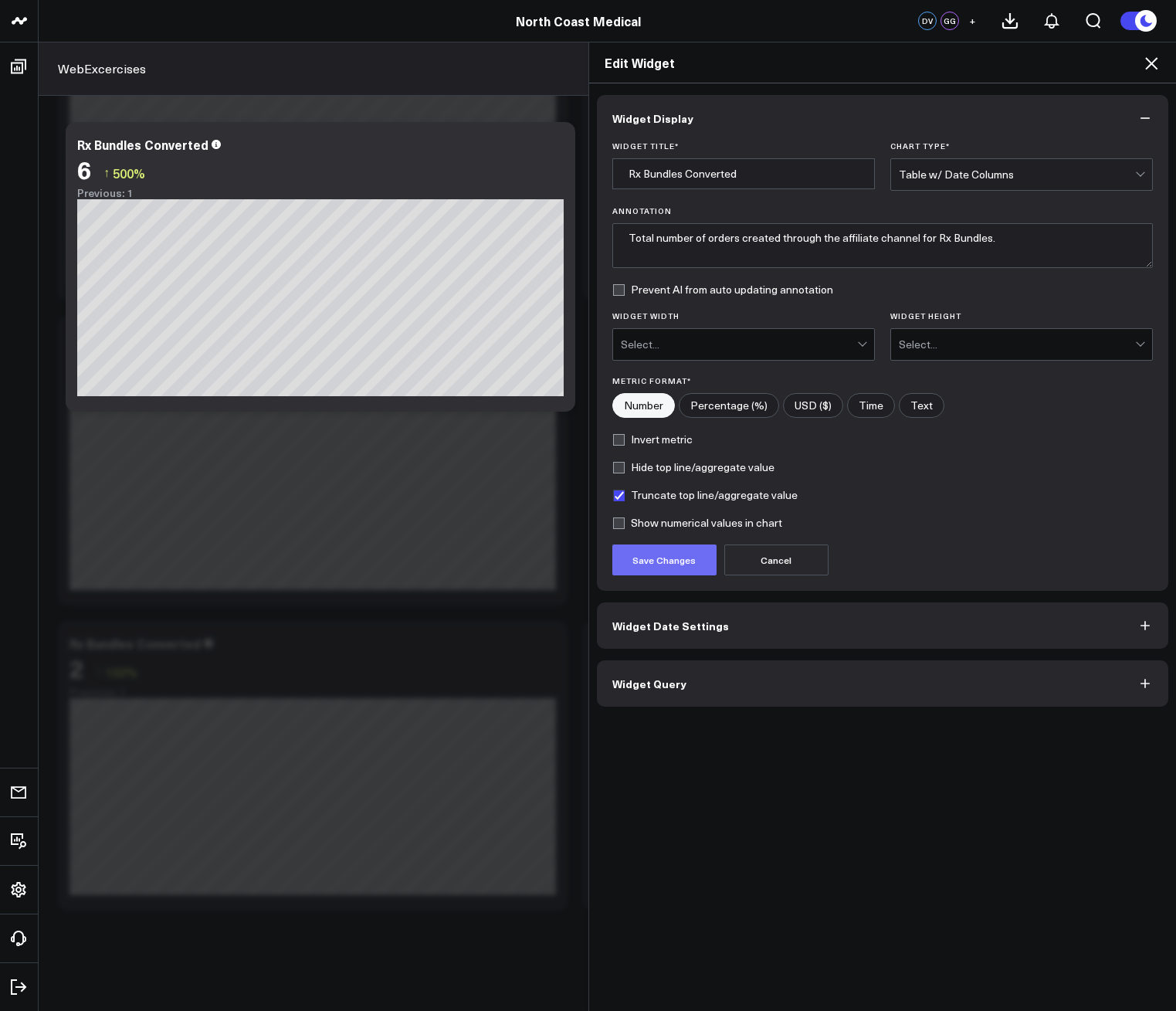
click at [684, 567] on button "Save Changes" at bounding box center [664, 560] width 104 height 31
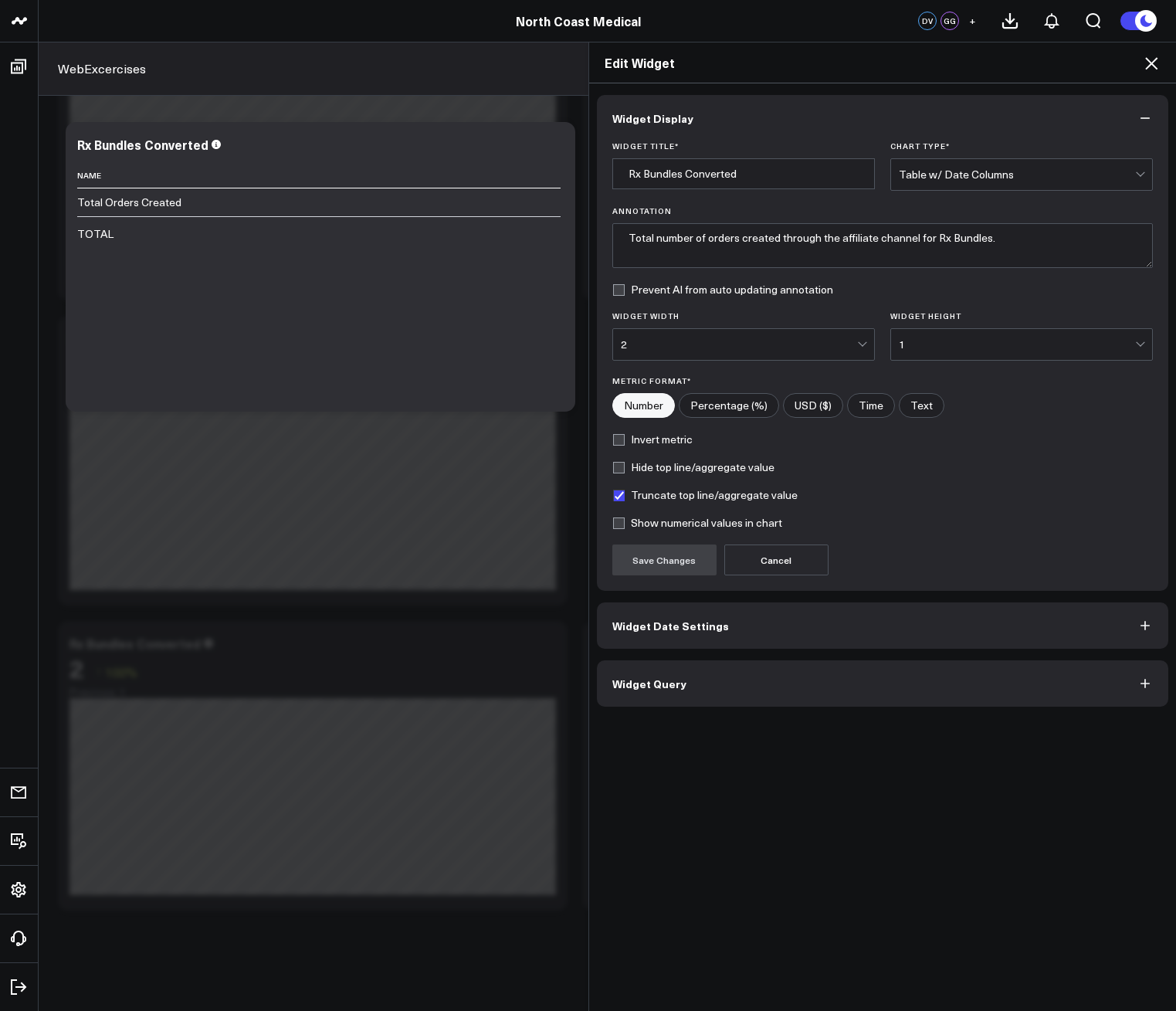
drag, startPoint x: 644, startPoint y: 680, endPoint x: 669, endPoint y: 639, distance: 48.0
click at [668, 641] on div "Widget Display Widget Title * Rx Bundles Converted Chart Type * Table w/ Date C…" at bounding box center [883, 401] width 572 height 611
click at [674, 644] on button "Widget Date Settings" at bounding box center [883, 625] width 572 height 47
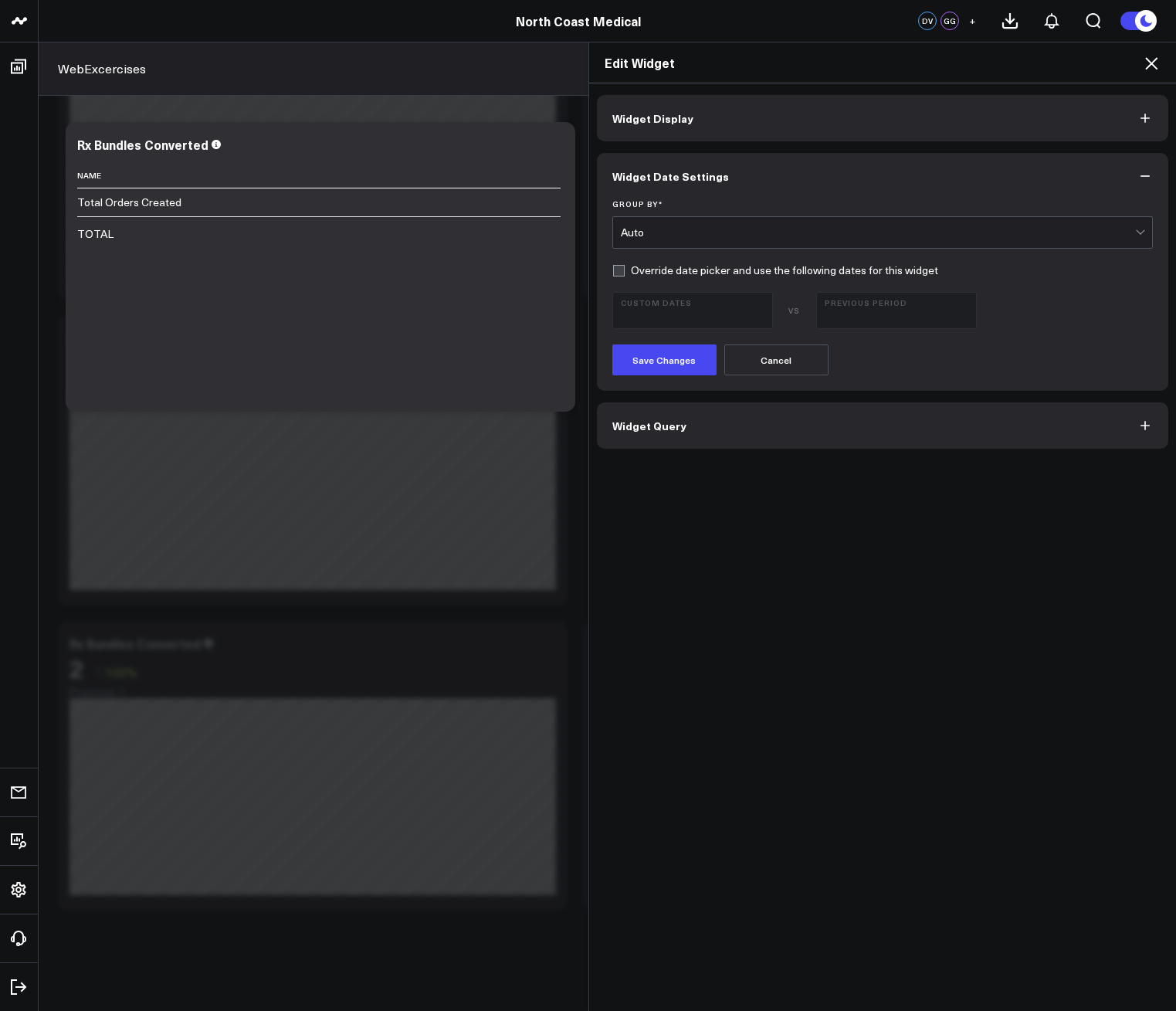
click at [701, 437] on button "Widget Query" at bounding box center [883, 425] width 572 height 47
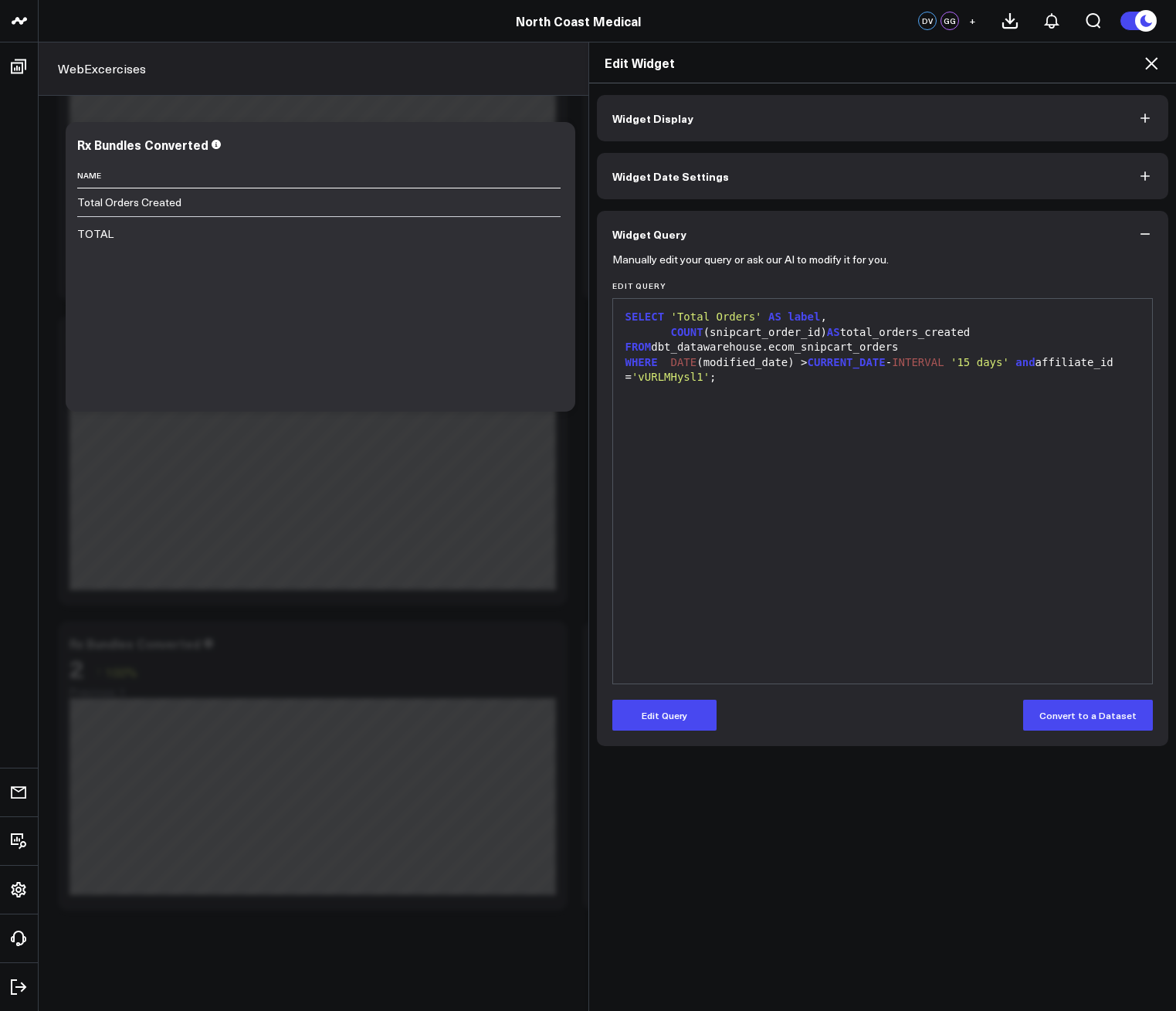
click at [729, 362] on div "WHERE DATE (modified_date) > CURRENT_DATE - INTERVAL '15 days' and affiliate_id…" at bounding box center [883, 370] width 525 height 31
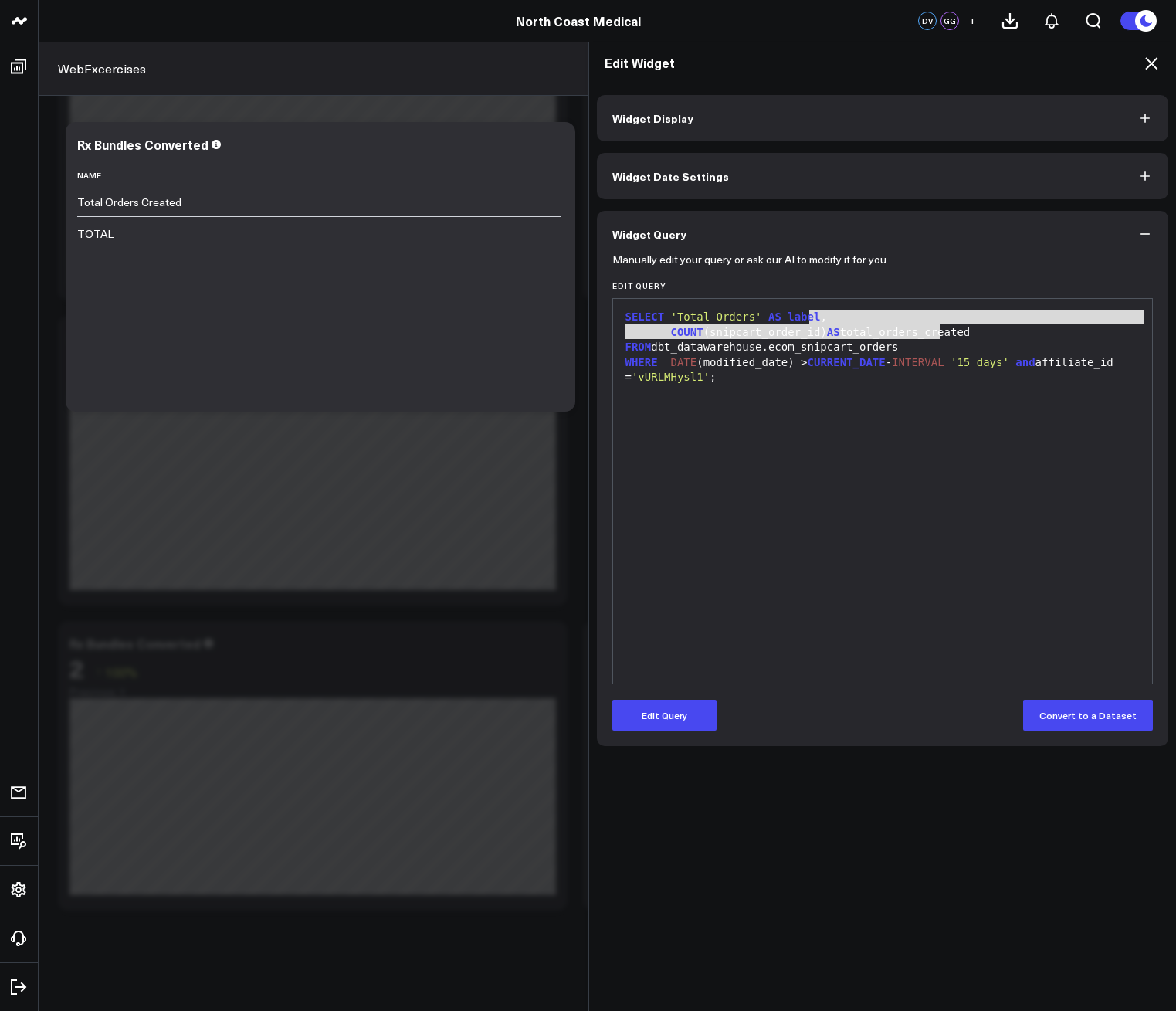
drag, startPoint x: 958, startPoint y: 324, endPoint x: 927, endPoint y: 332, distance: 32.0
click at [927, 332] on div "SELECT 'Total Orders' AS label , COUNT (snipcart_order_id) AS total_orders_crea…" at bounding box center [883, 490] width 525 height 369
click at [939, 336] on div "COUNT (snipcart_order_id) AS total_orders_created" at bounding box center [883, 333] width 525 height 15
drag, startPoint x: 957, startPoint y: 328, endPoint x: 663, endPoint y: 322, distance: 294.1
click at [663, 322] on div "SELECT 'Total Orders' AS label , COUNT (snipcart_order_id) AS total_orders_crea…" at bounding box center [883, 490] width 525 height 369
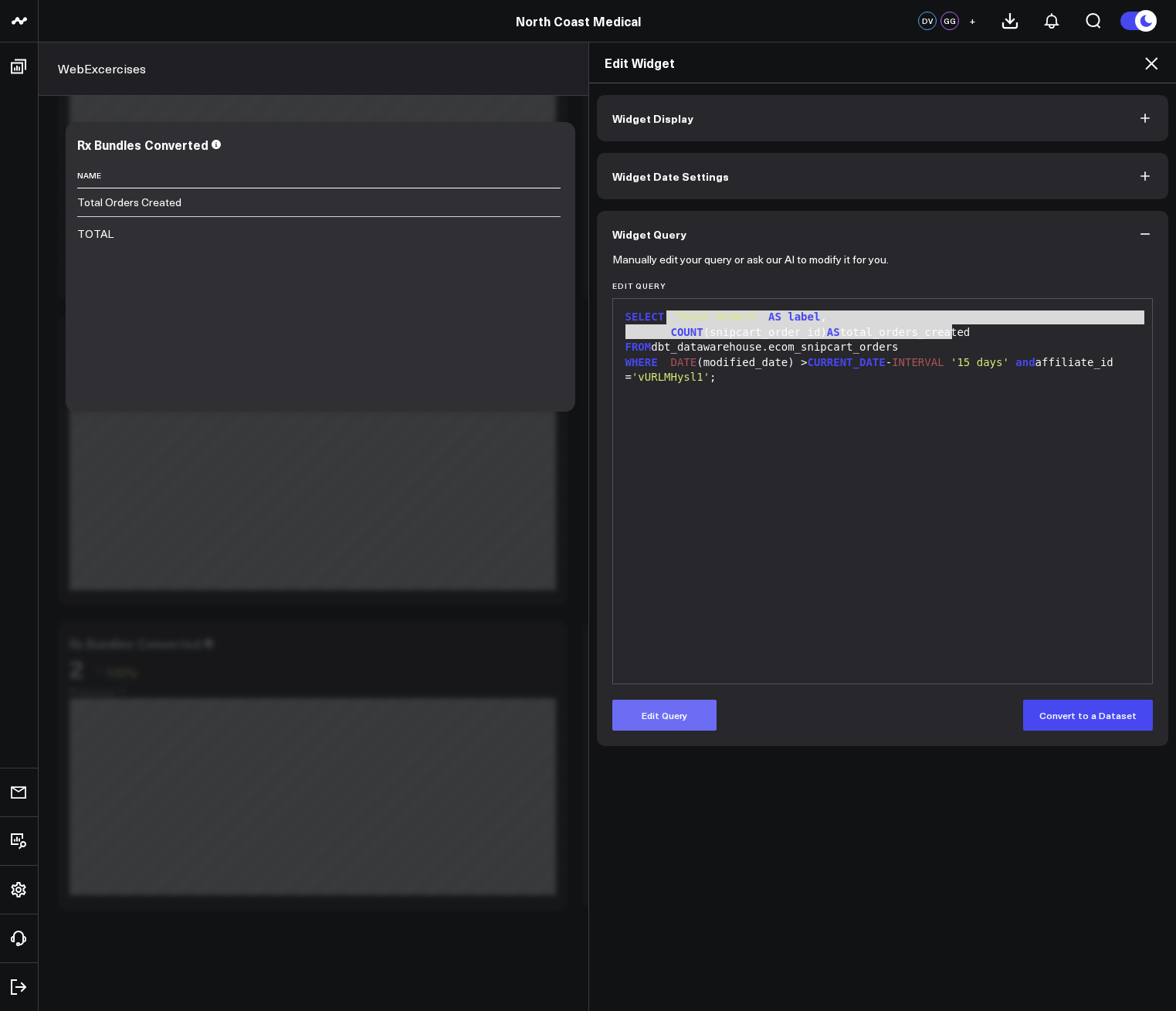
click at [673, 712] on button "Edit Query" at bounding box center [664, 714] width 104 height 31
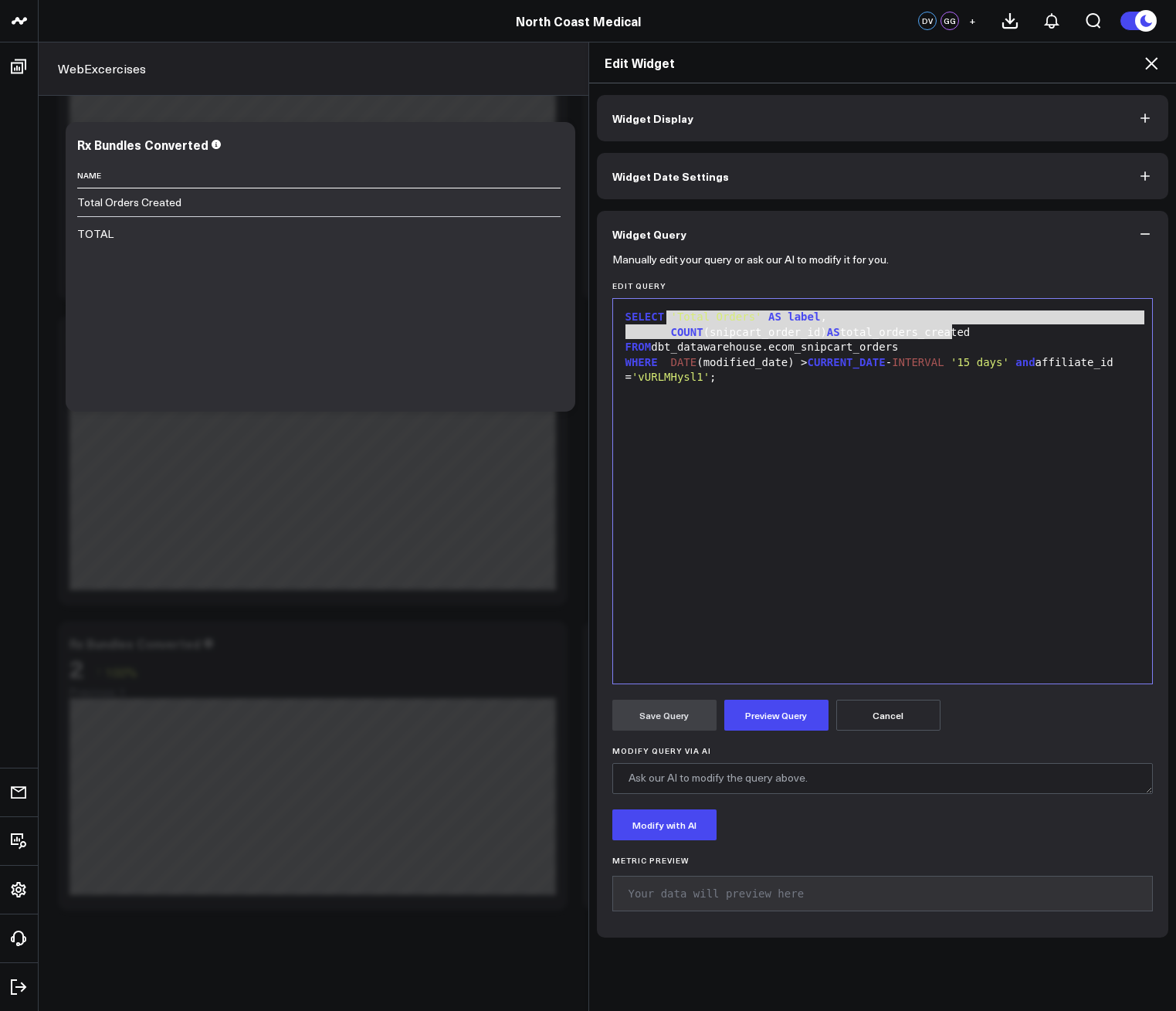
click at [880, 375] on div "WHERE DATE (modified_date) > CURRENT_DATE - INTERVAL '15 days' and affiliate_id…" at bounding box center [883, 370] width 525 height 31
drag, startPoint x: 992, startPoint y: 327, endPoint x: 654, endPoint y: 323, distance: 338.0
click at [654, 323] on div "SELECT 'Total Orders' AS label , COUNT (snipcart_order_id) AS total_orders_crea…" at bounding box center [883, 490] width 525 height 369
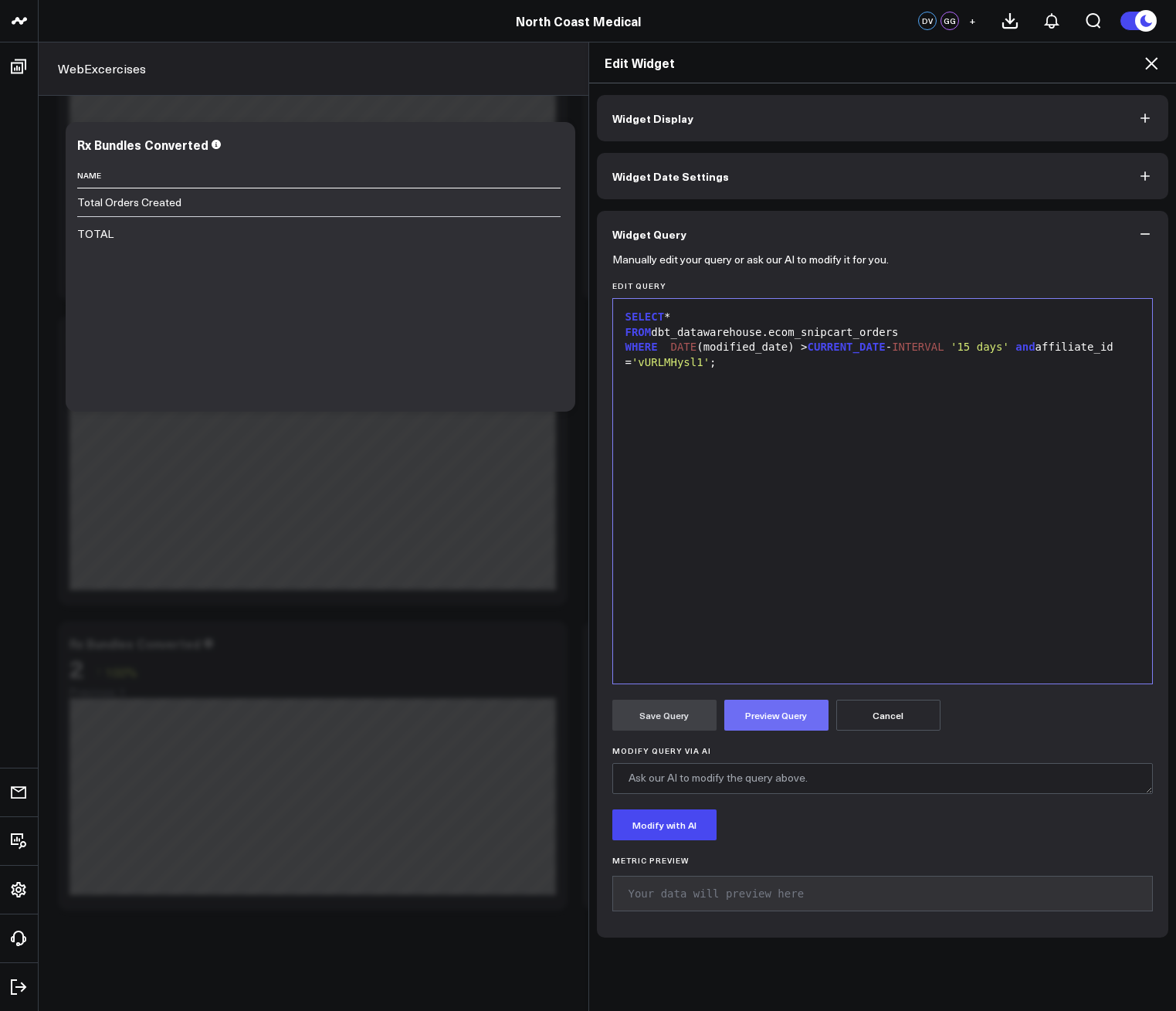
click at [765, 707] on button "Preview Query" at bounding box center [775, 714] width 104 height 31
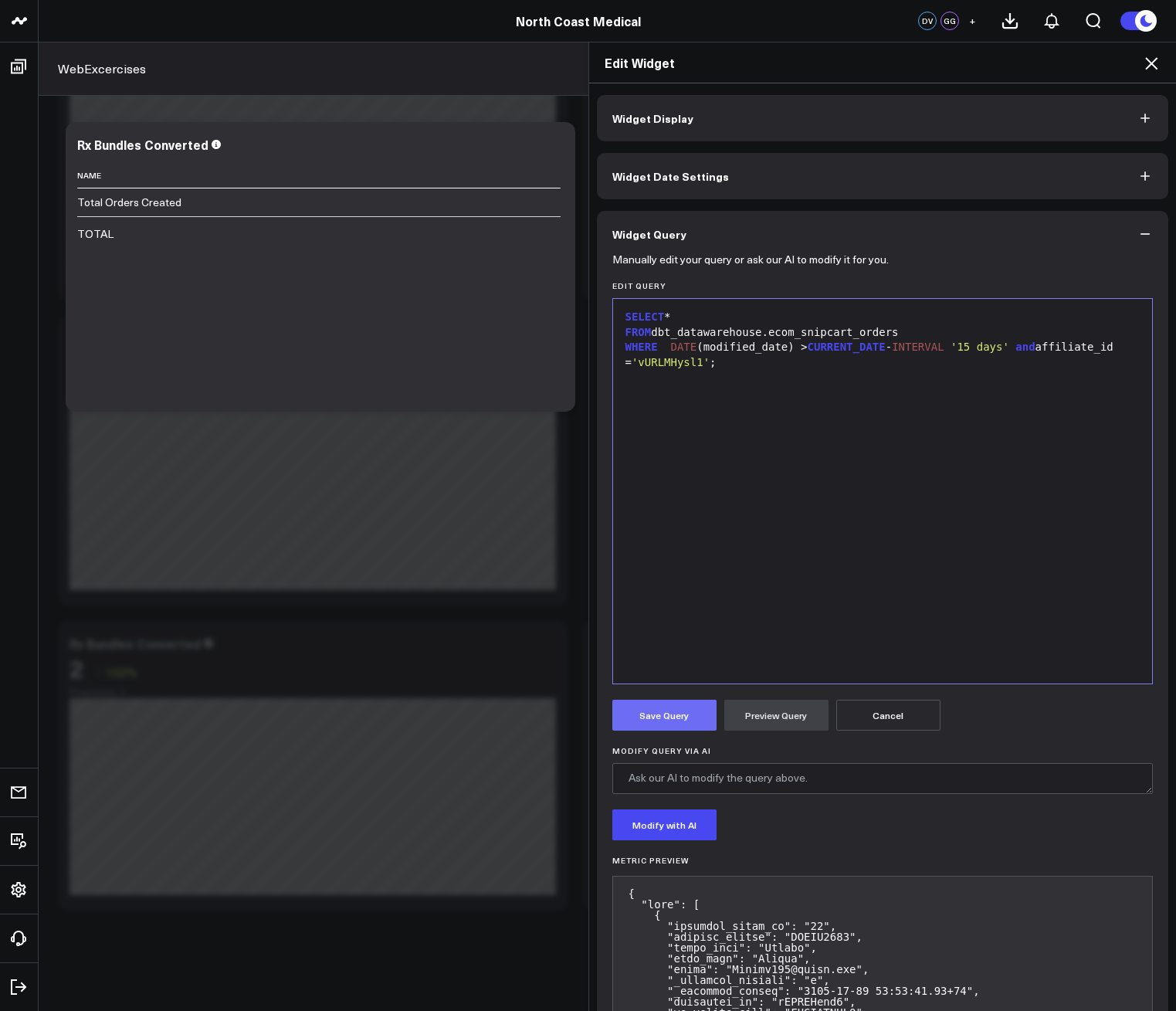
click at [685, 712] on button "Save Query" at bounding box center [664, 714] width 104 height 31
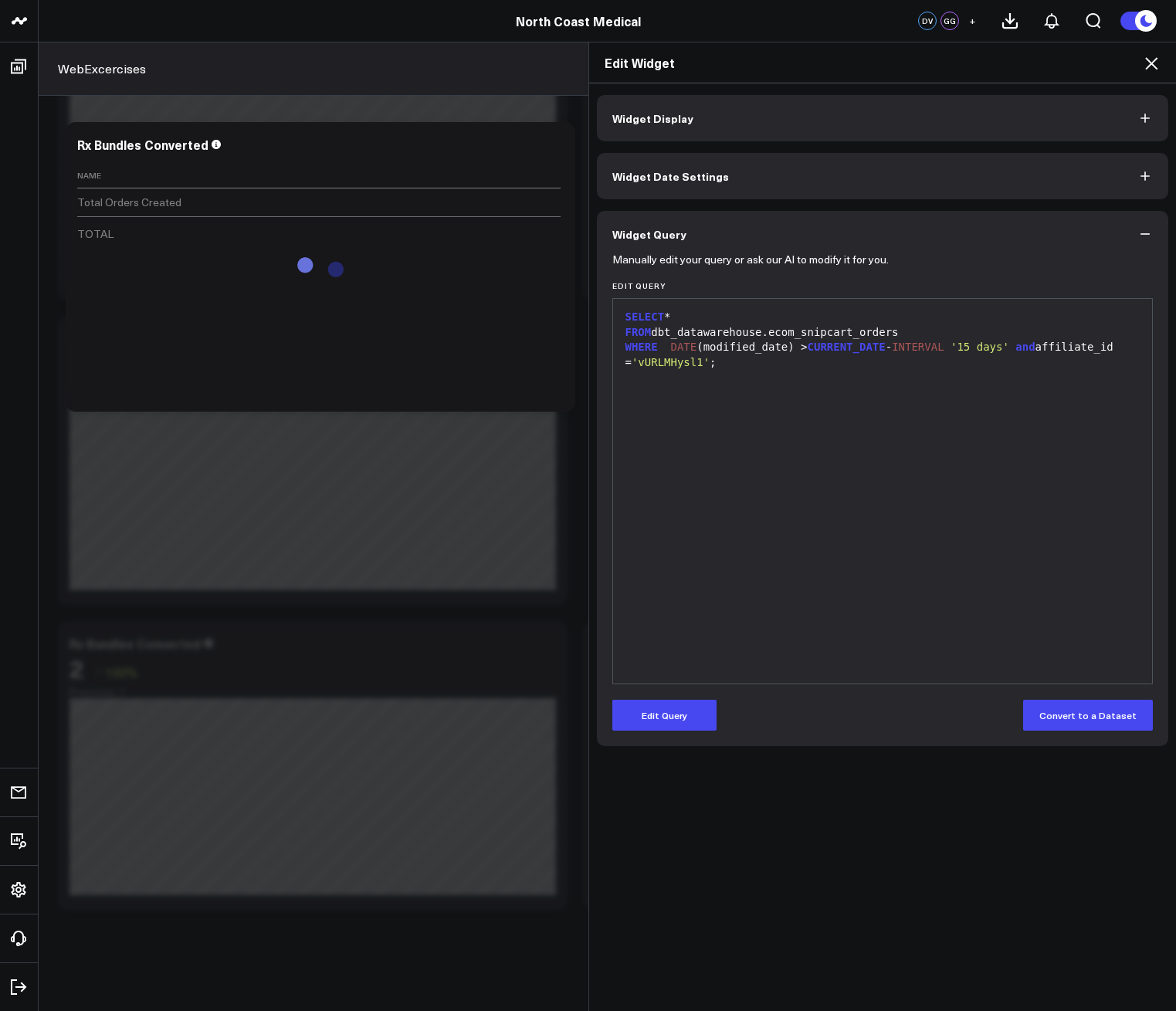
click at [1150, 59] on icon at bounding box center [1150, 63] width 18 height 18
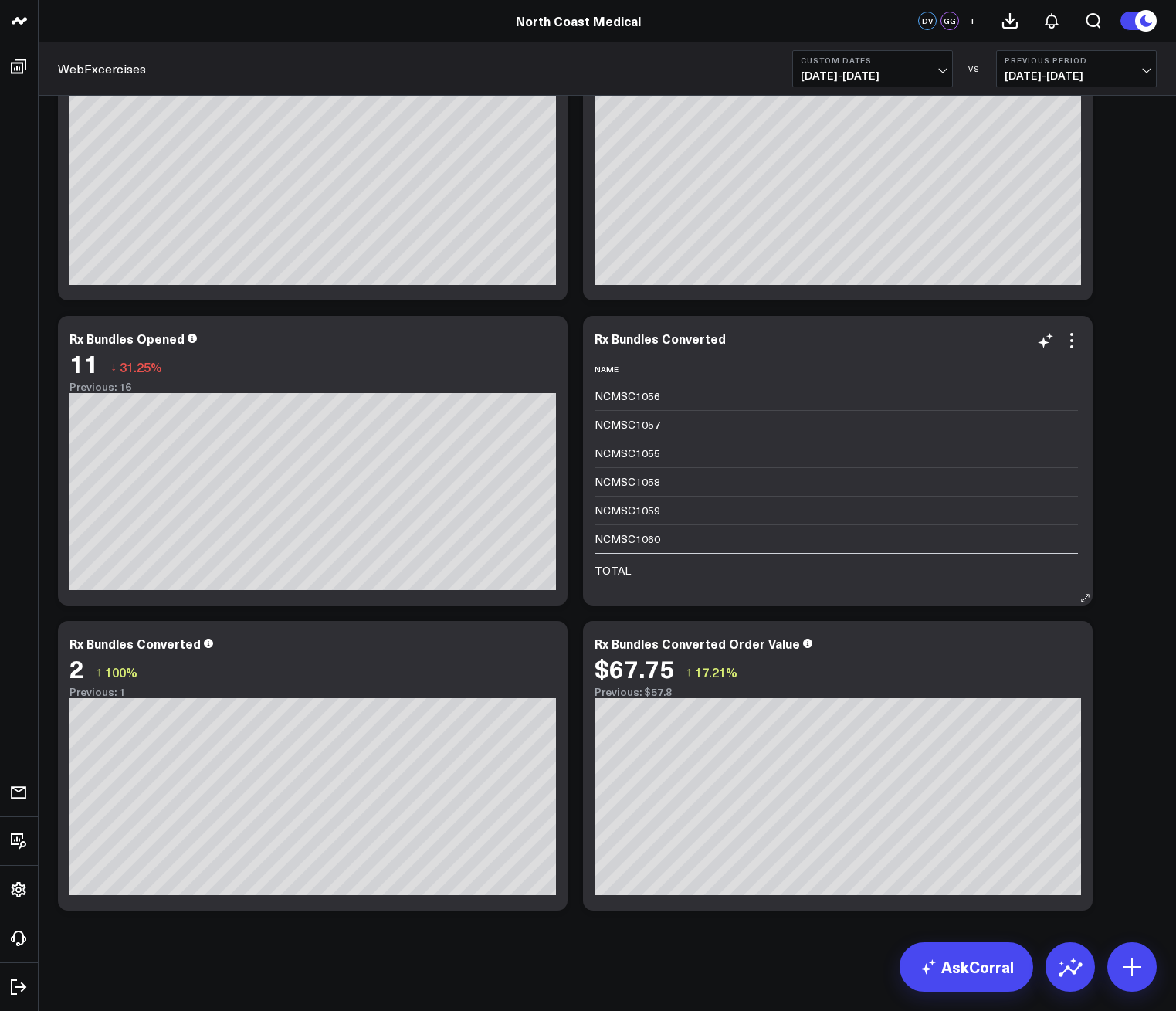
drag, startPoint x: 814, startPoint y: 514, endPoint x: 952, endPoint y: 506, distance: 138.2
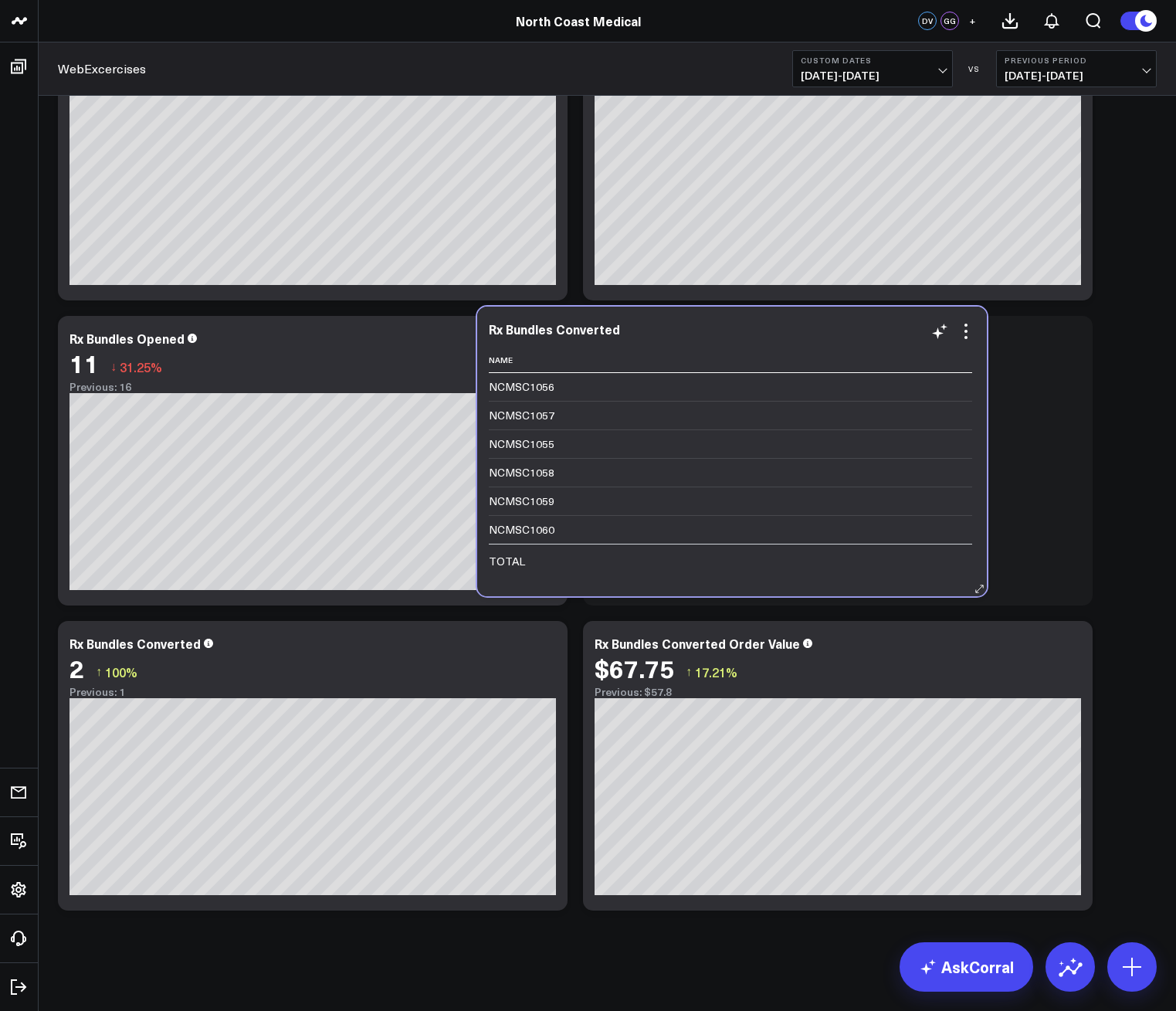
drag, startPoint x: 842, startPoint y: 575, endPoint x: 736, endPoint y: 566, distance: 106.4
click at [736, 566] on td "TOTAL" at bounding box center [730, 560] width 484 height 33
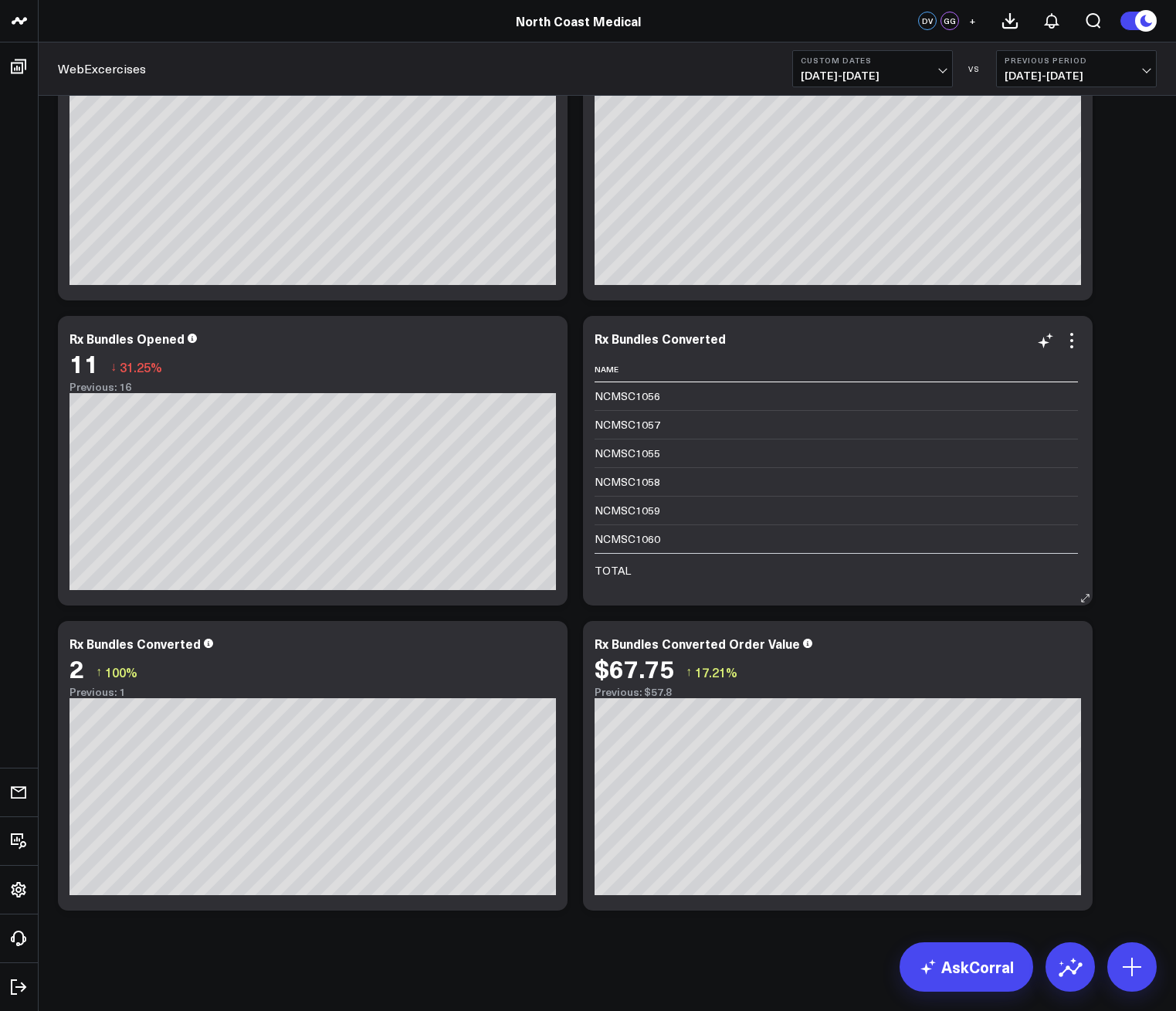
click at [1083, 349] on div "Rx Bundles Converted Name NCMSC1056 NCMSC1057 NCMSC1055 NCMSC1058 NCMSC1059 NCM…" at bounding box center [837, 461] width 509 height 290
click at [1079, 346] on icon at bounding box center [1071, 340] width 18 height 18
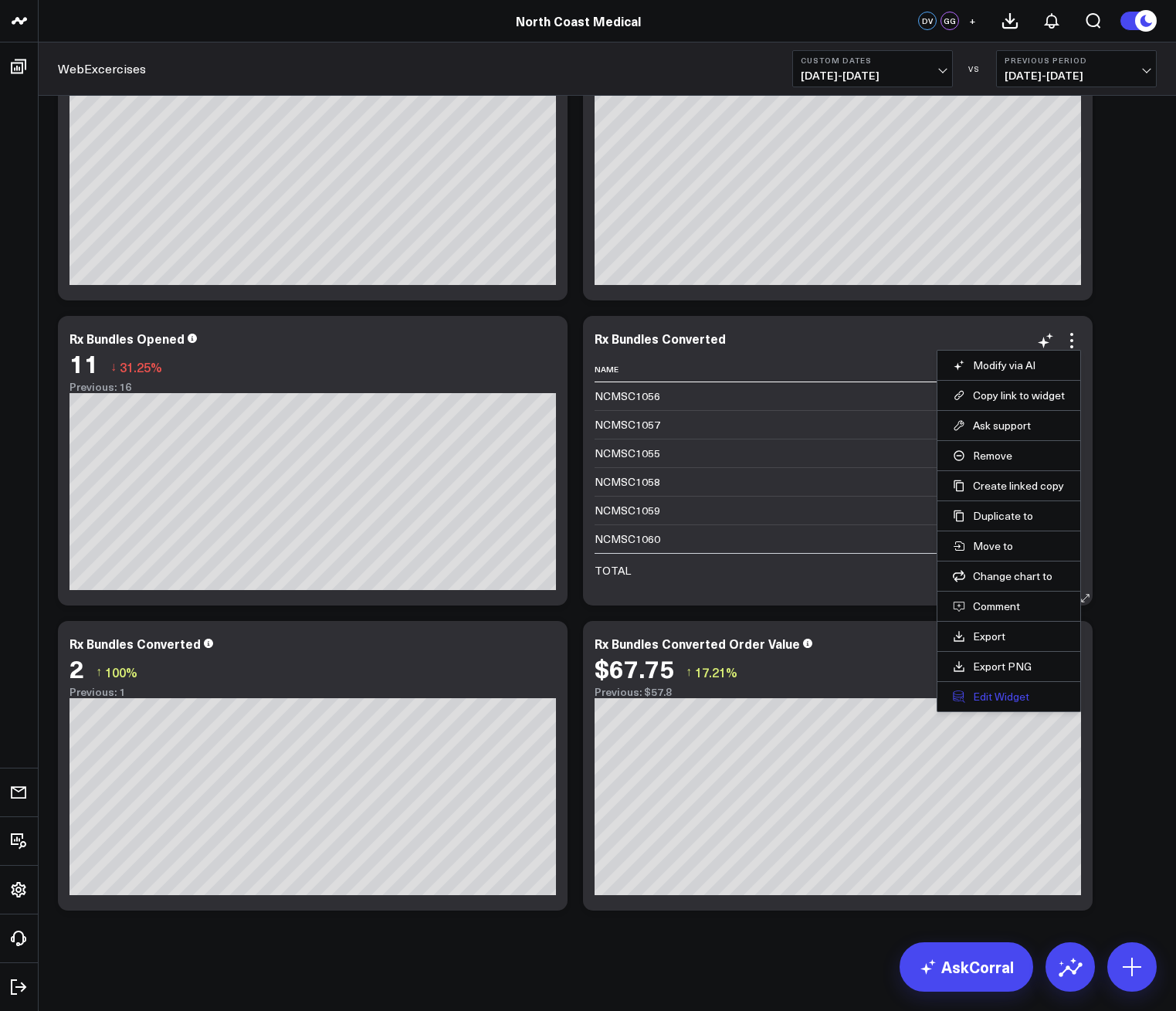
click at [1001, 694] on button "Edit Widget" at bounding box center [1008, 696] width 112 height 14
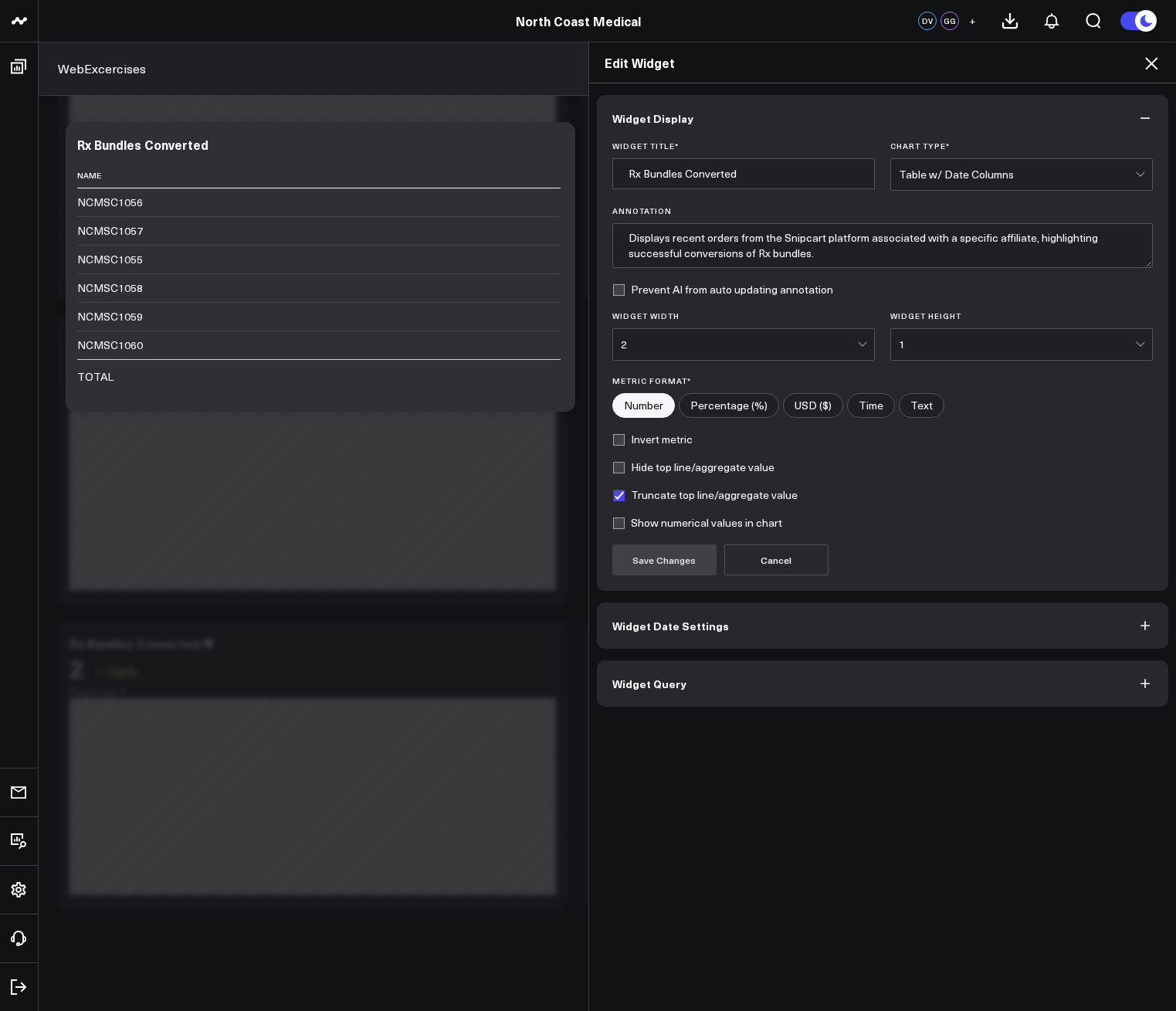
click at [758, 689] on button "Widget Query" at bounding box center [883, 683] width 572 height 47
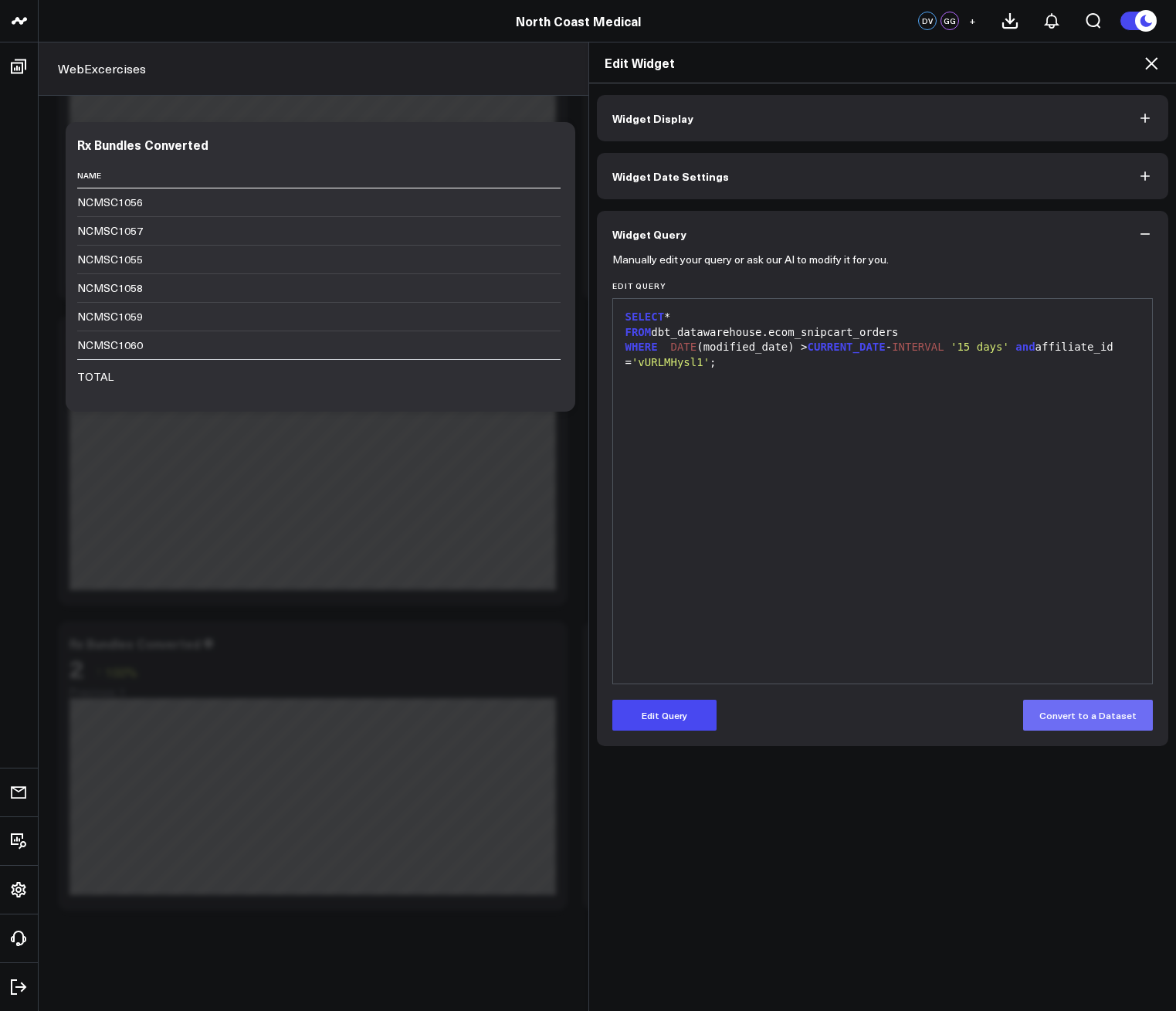
click at [1084, 723] on button "Convert to a Dataset" at bounding box center [1088, 714] width 130 height 31
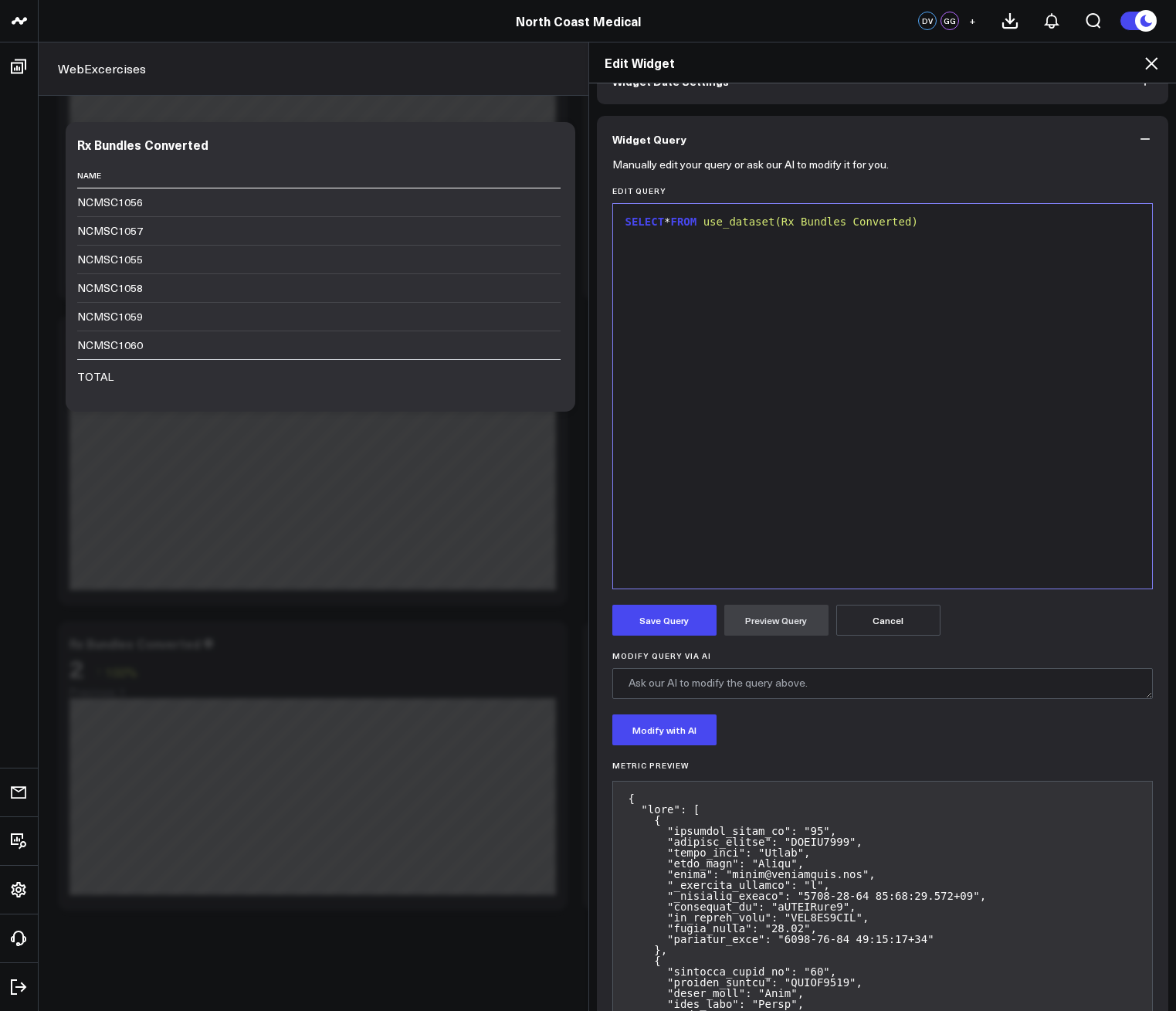
scroll to position [155, 0]
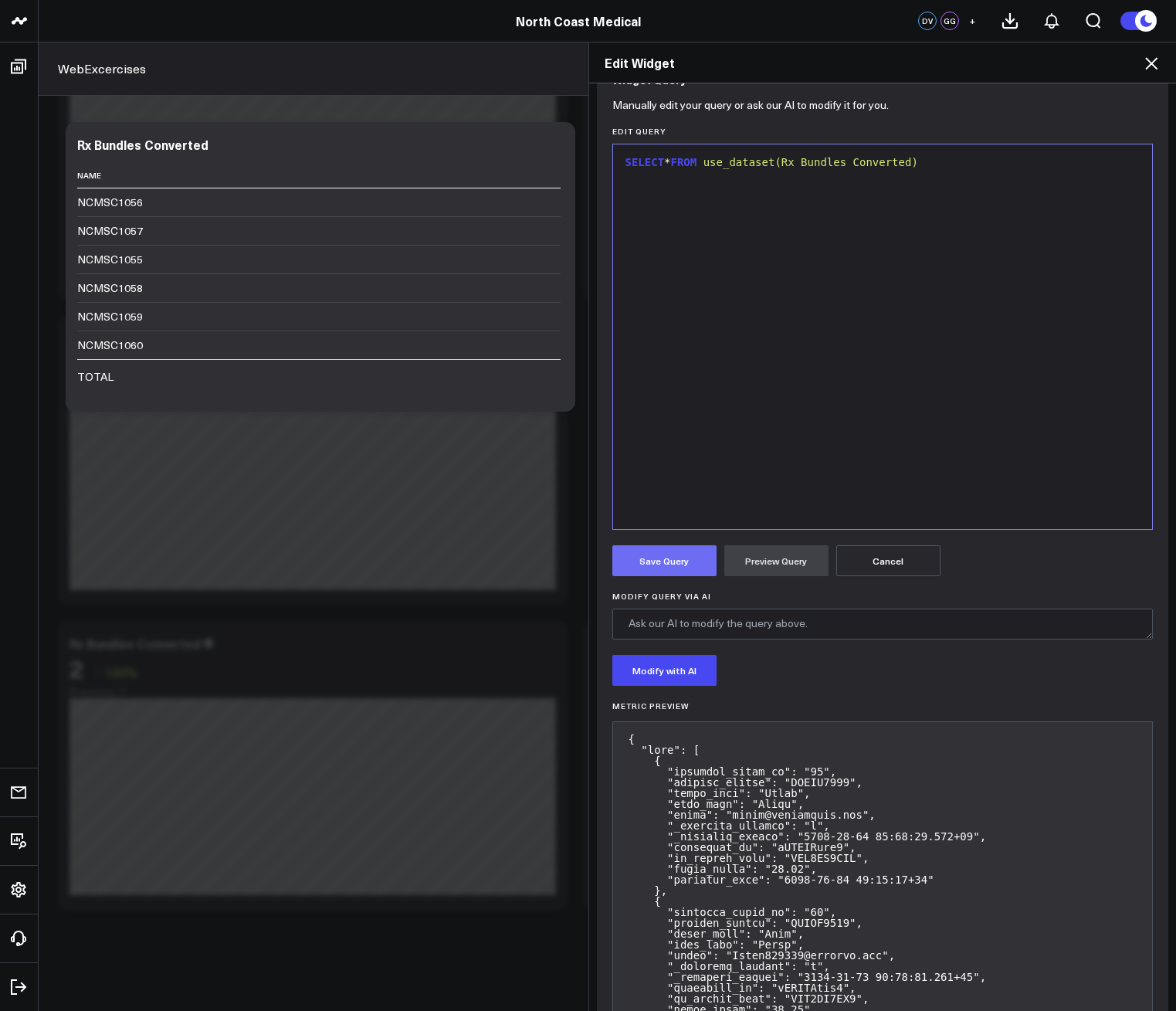
click at [661, 561] on button "Save Query" at bounding box center [664, 560] width 104 height 31
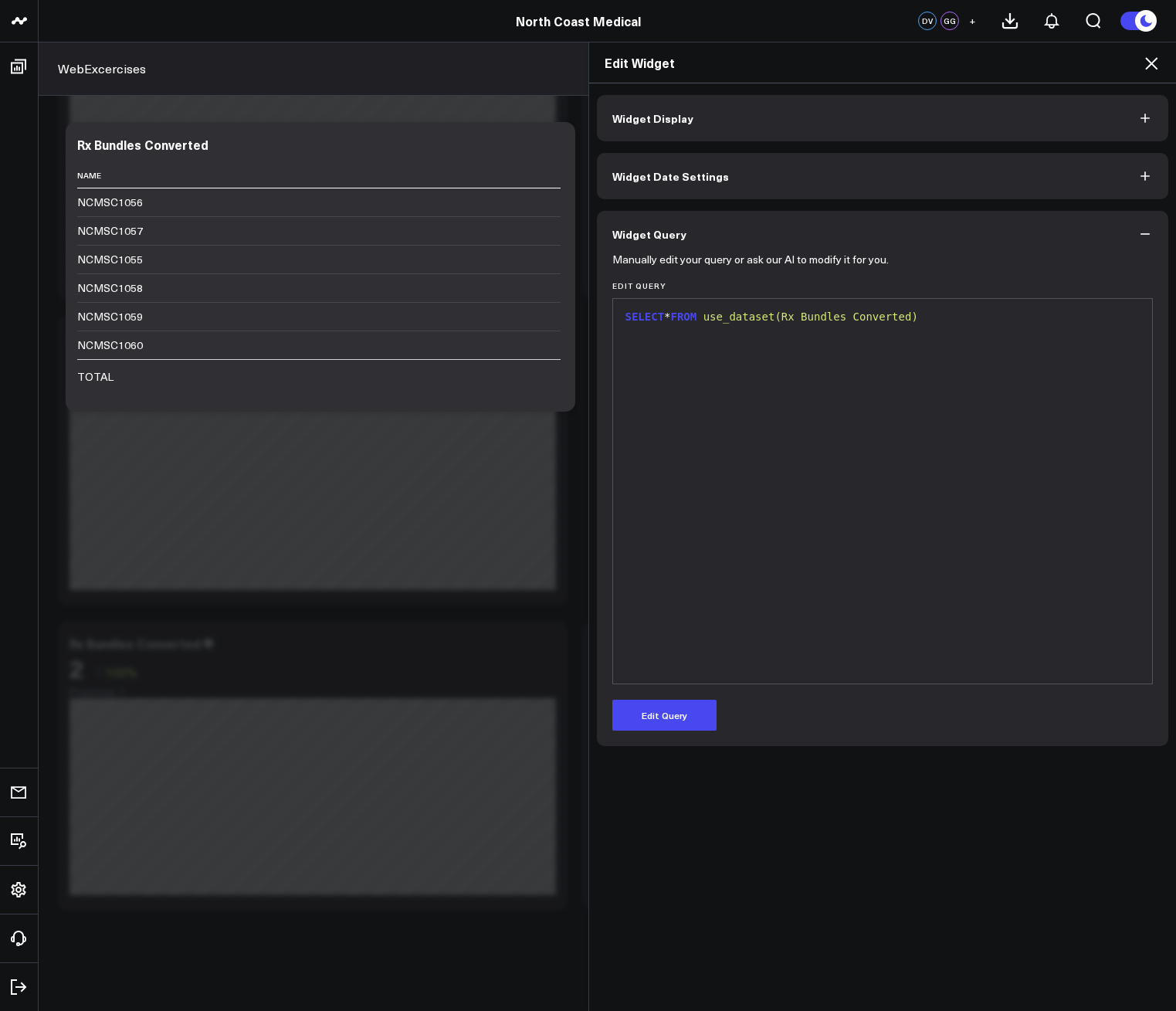
scroll to position [0, 0]
click at [674, 716] on button "Edit Query" at bounding box center [664, 714] width 104 height 31
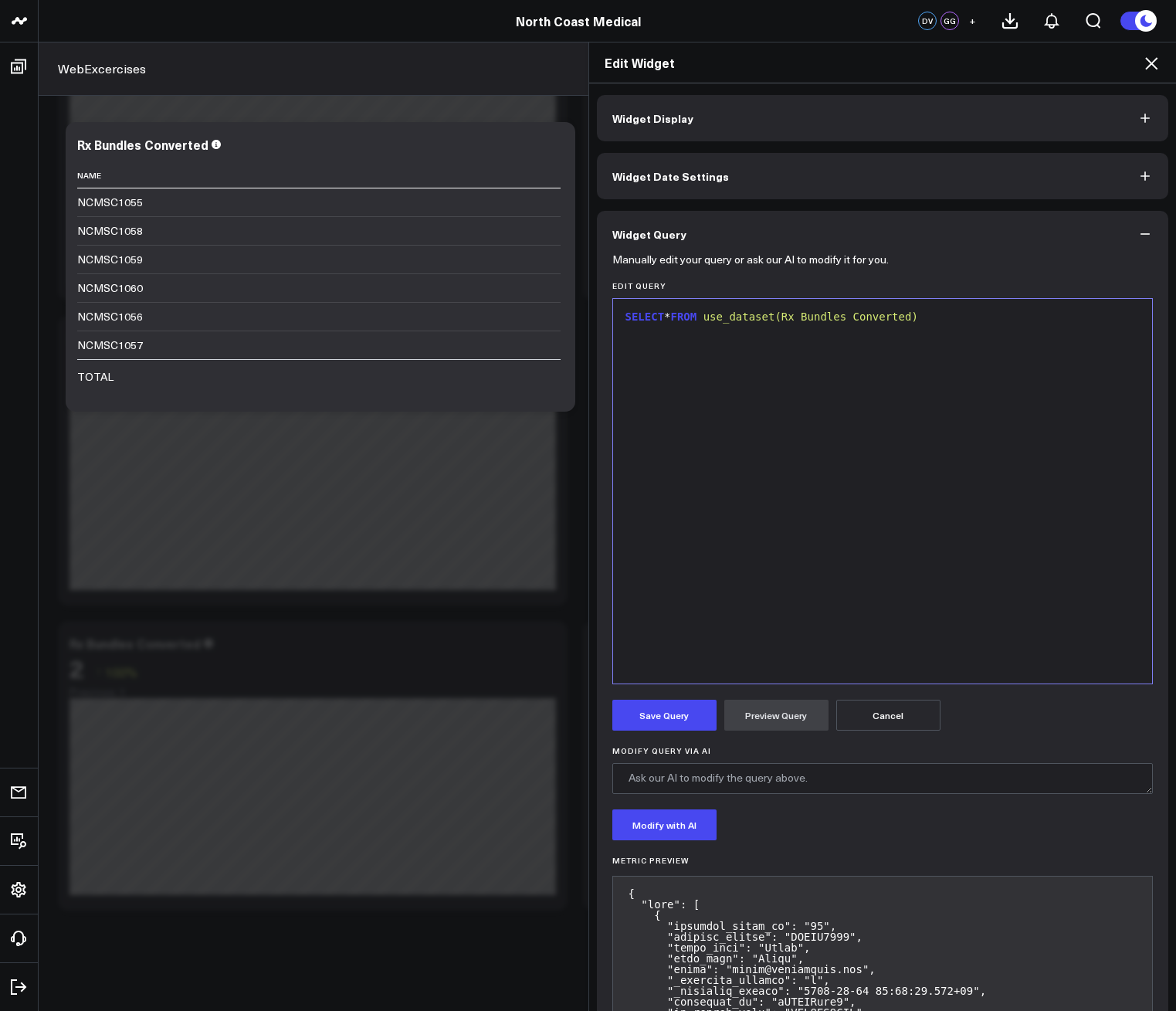
click at [727, 129] on button "Widget Display" at bounding box center [883, 118] width 572 height 47
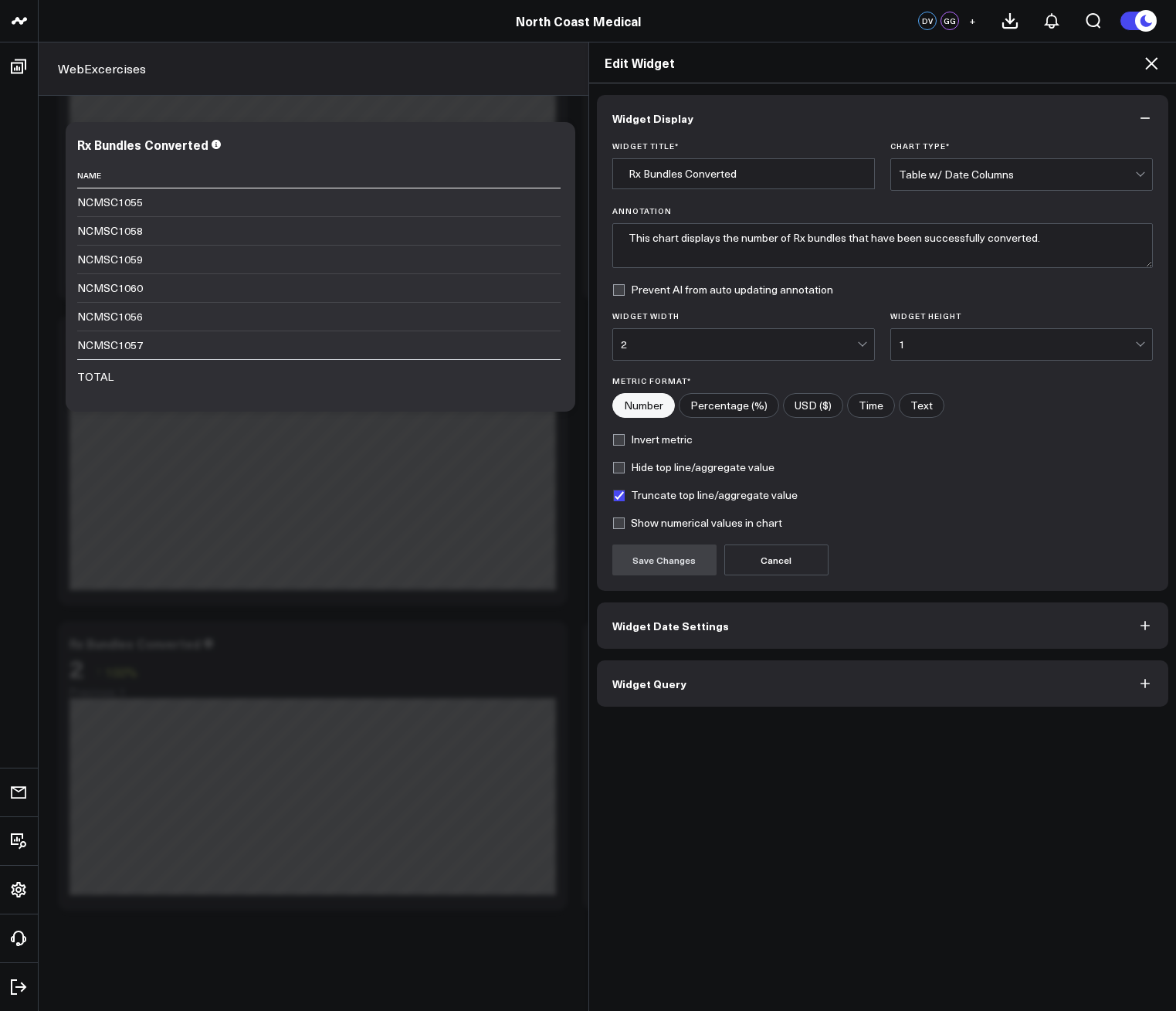
click at [808, 622] on button "Widget Date Settings" at bounding box center [883, 625] width 572 height 47
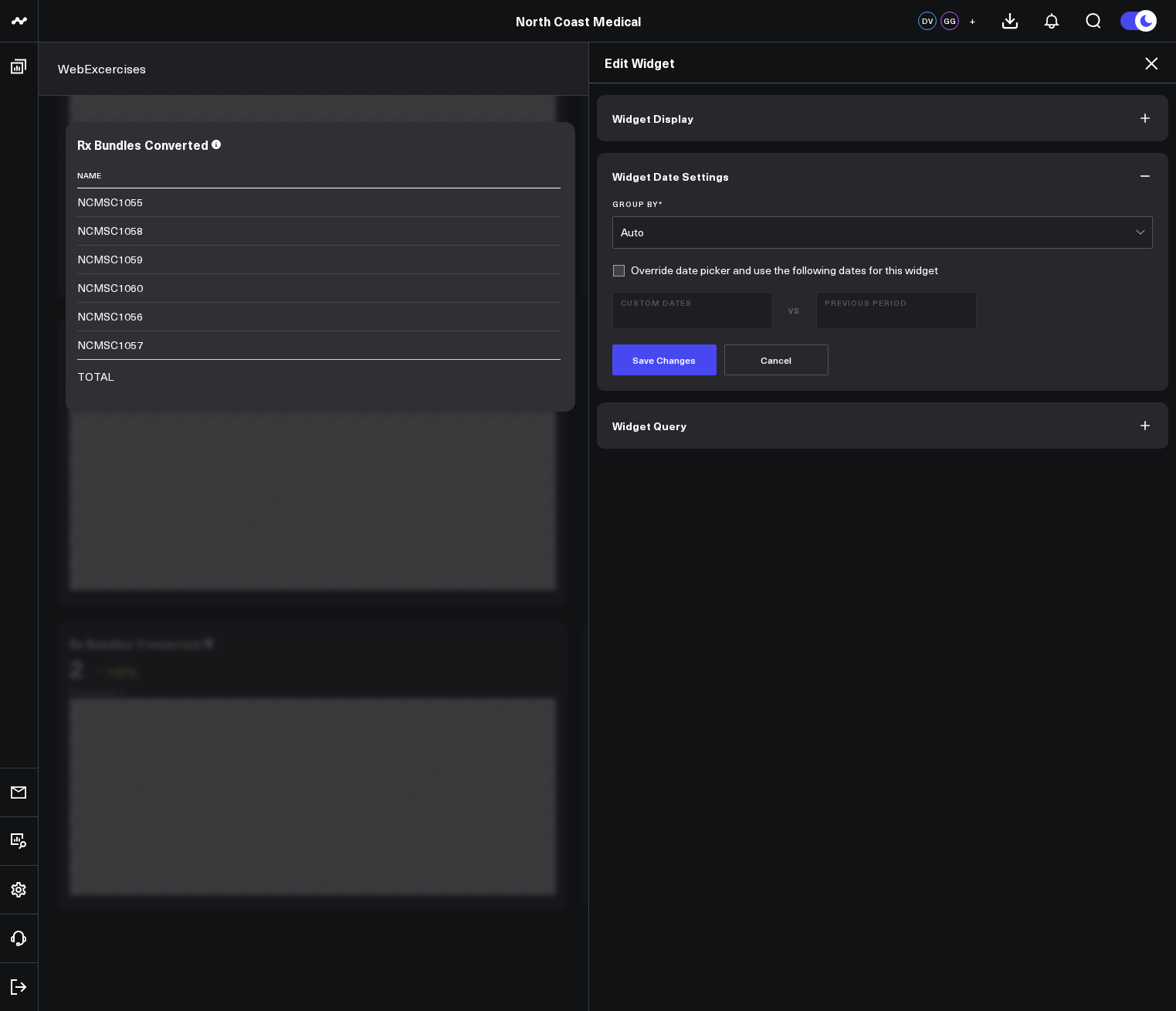
click at [723, 117] on button "Widget Display" at bounding box center [883, 118] width 572 height 47
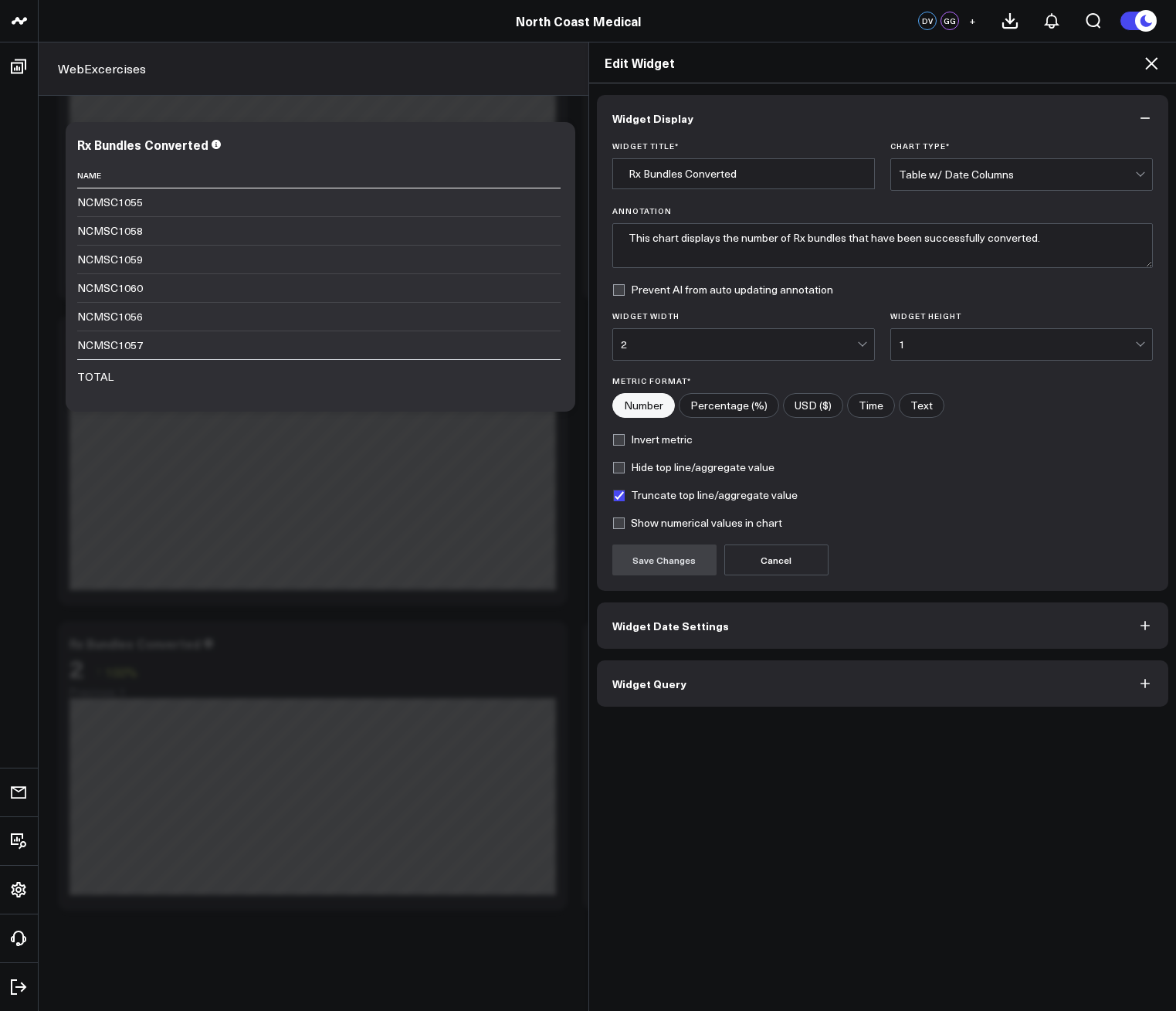
click at [964, 178] on div "Table w/ Date Columns" at bounding box center [1017, 174] width 237 height 12
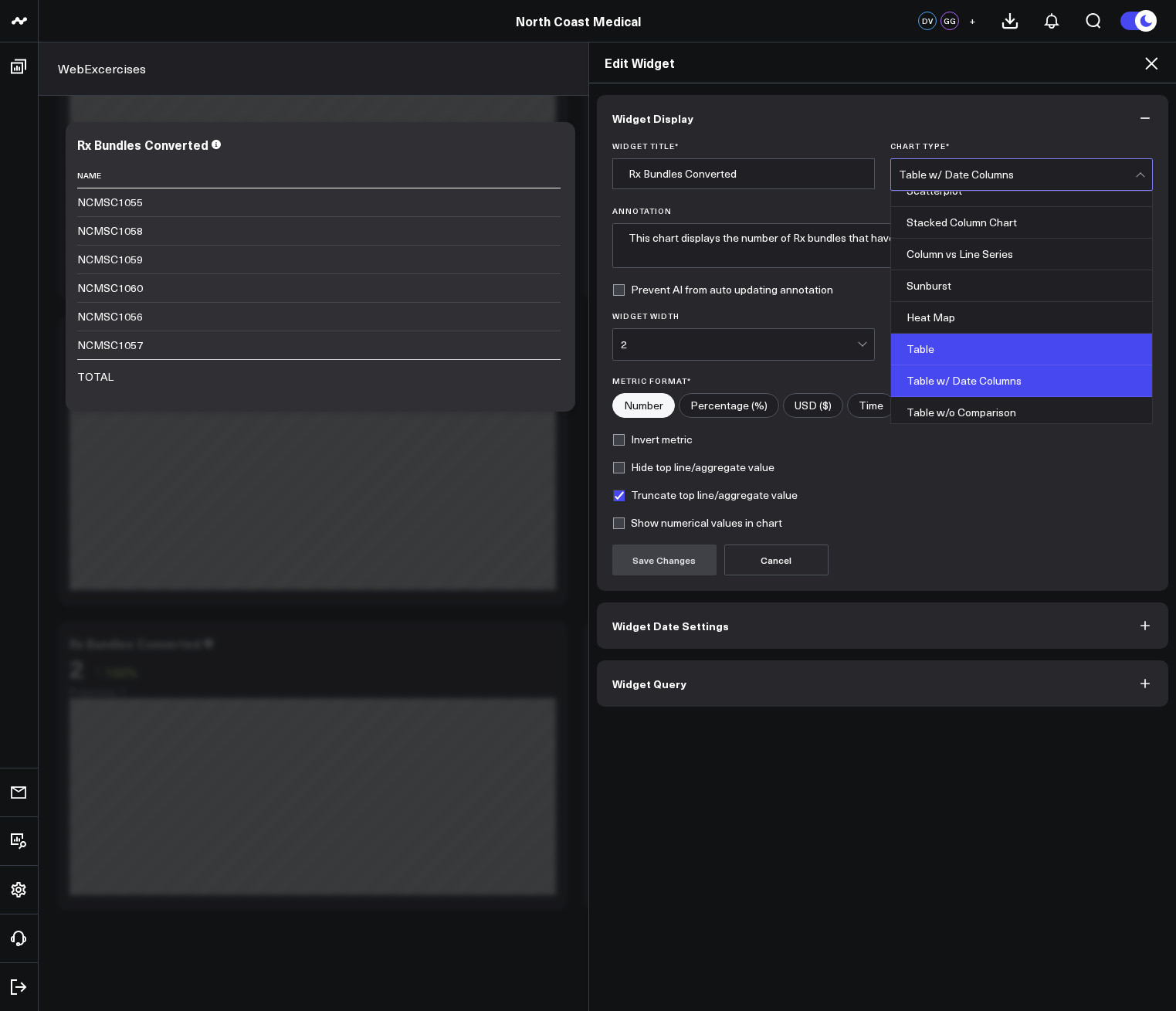
scroll to position [622, 0]
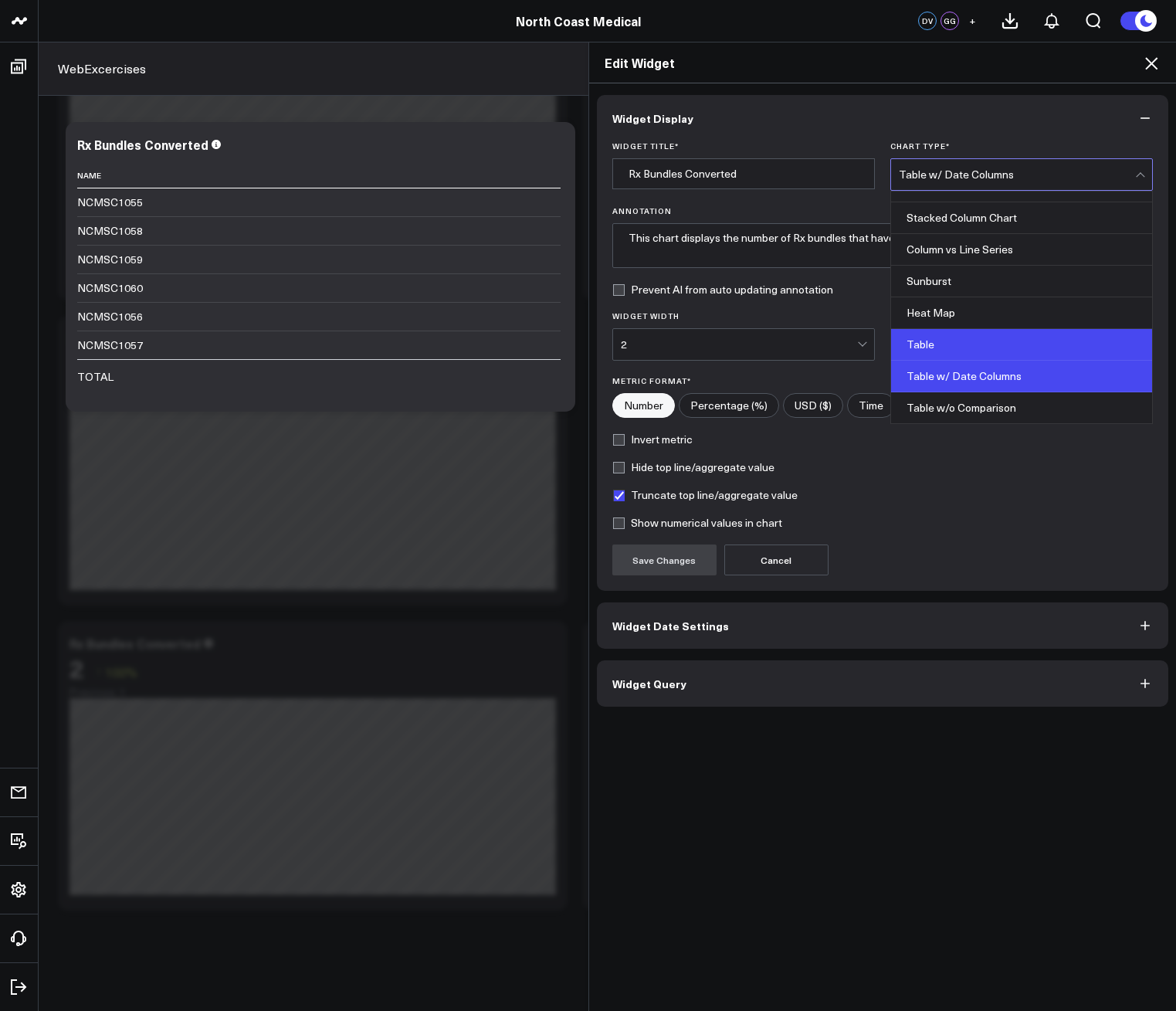
click at [1031, 349] on div "Table" at bounding box center [1021, 344] width 261 height 31
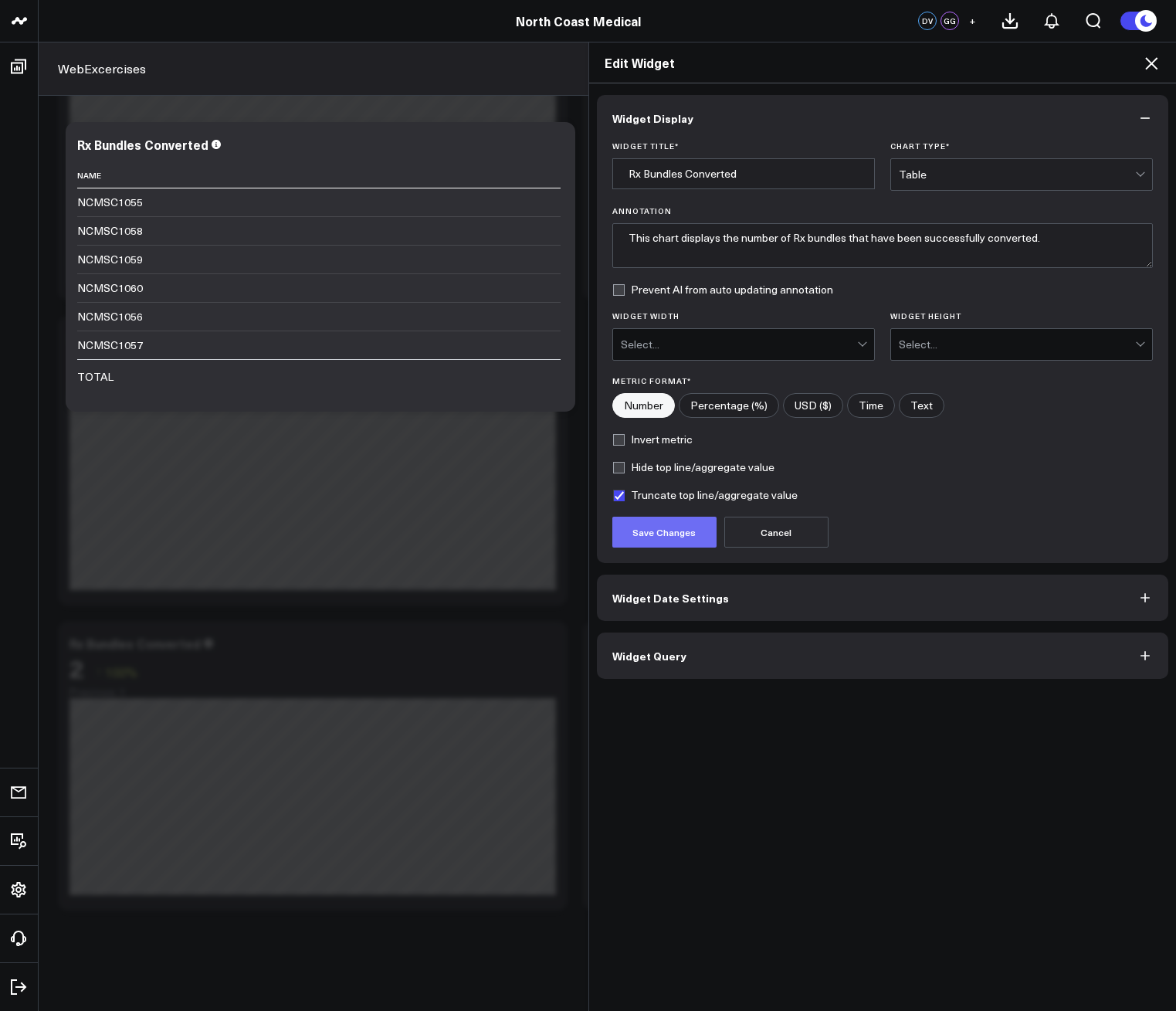
click at [679, 543] on button "Save Changes" at bounding box center [664, 532] width 104 height 31
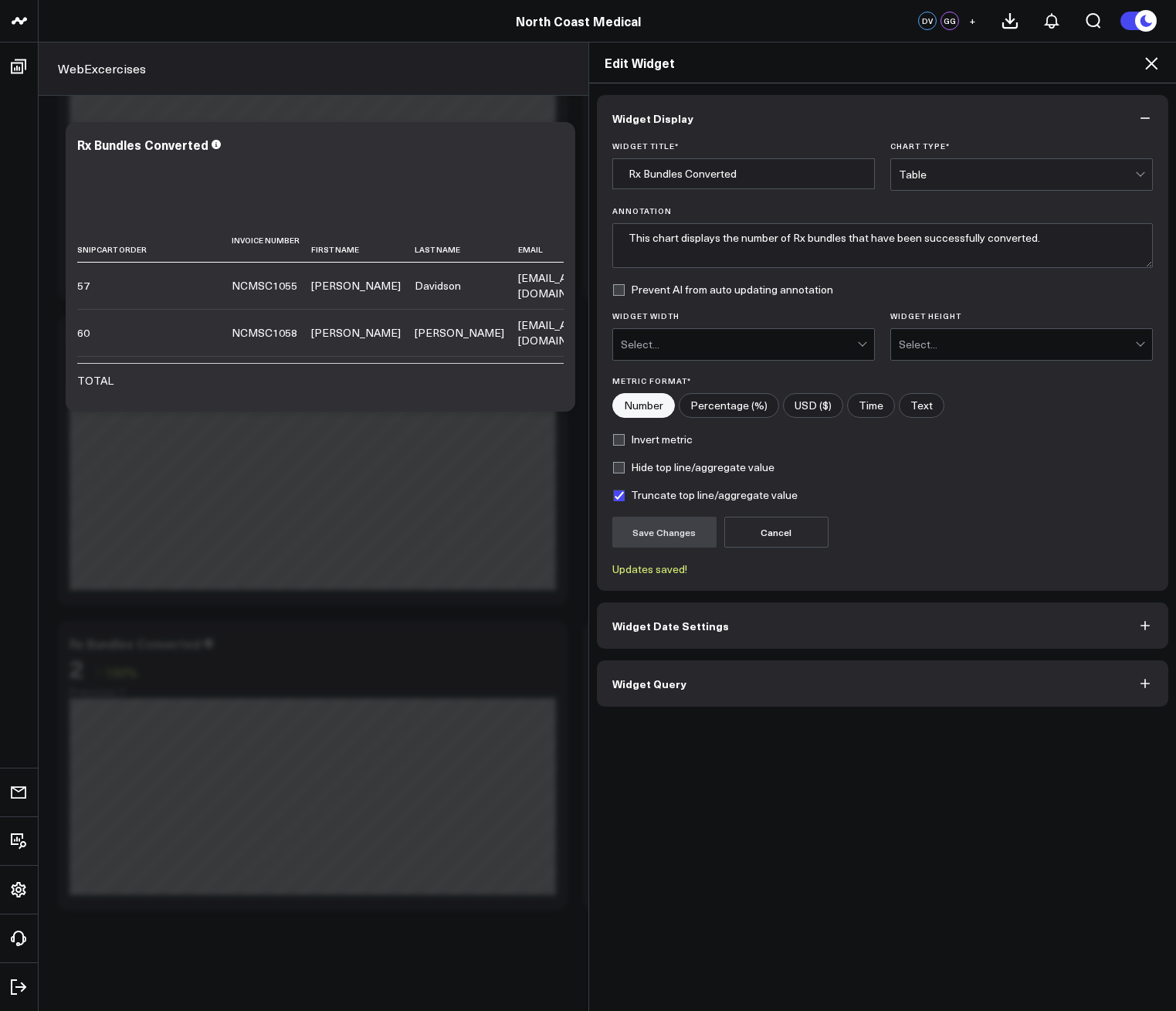
drag, startPoint x: 259, startPoint y: 388, endPoint x: 366, endPoint y: 385, distance: 107.0
click at [366, 385] on div "Edit Widget Widget Display Widget Title * Rx Bundles Converted Chart Type * Tab…" at bounding box center [588, 526] width 1176 height 969
drag, startPoint x: 280, startPoint y: 391, endPoint x: 405, endPoint y: 395, distance: 125.1
click at [405, 395] on div "Edit Widget Widget Display Widget Title * Rx Bundles Converted Chart Type * Tab…" at bounding box center [588, 526] width 1176 height 969
drag, startPoint x: 284, startPoint y: 406, endPoint x: 329, endPoint y: 403, distance: 45.1
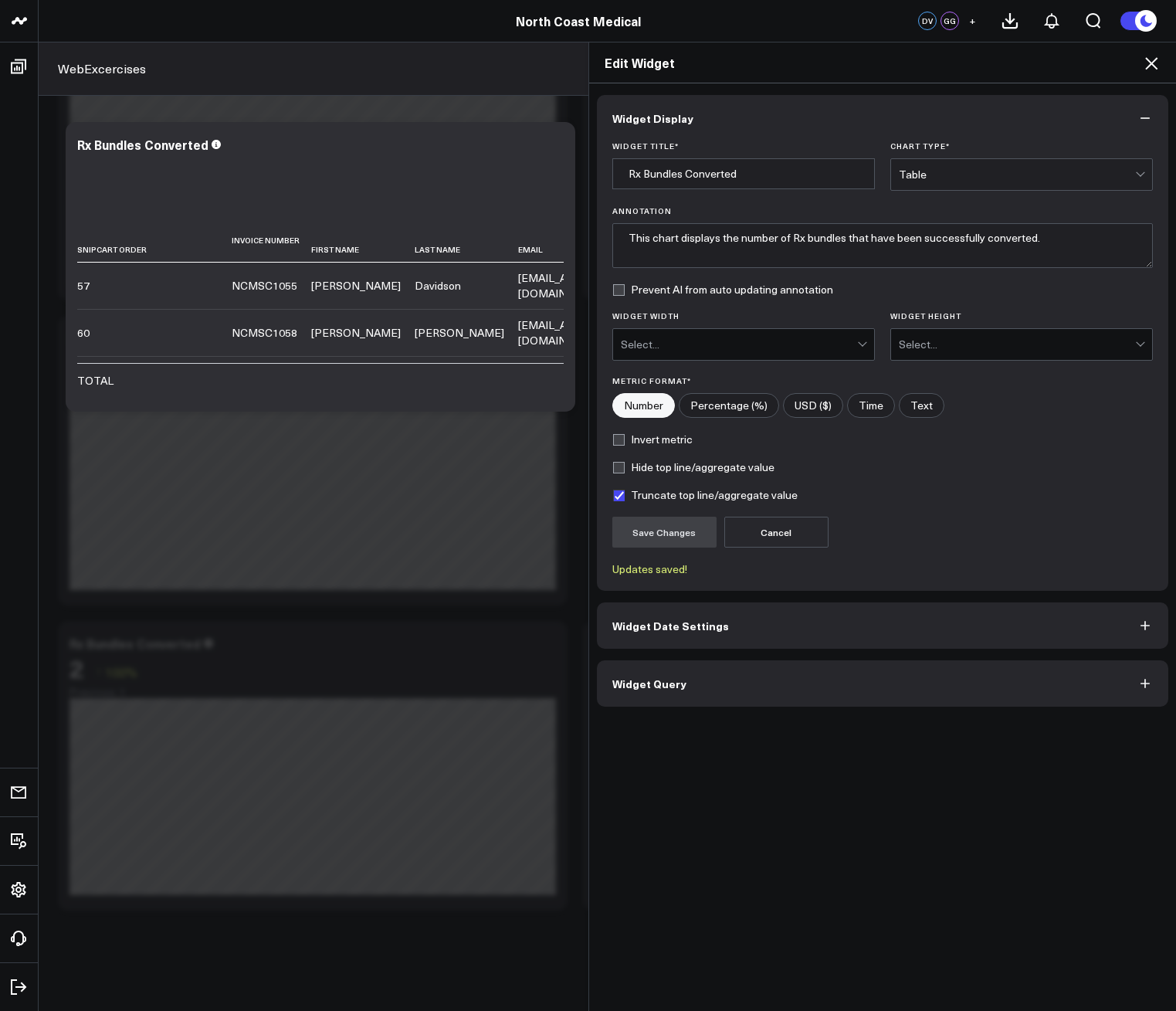
click at [329, 403] on div "Edit Widget Widget Display Widget Title * Rx Bundles Converted Chart Type * Tab…" at bounding box center [588, 526] width 1176 height 969
drag, startPoint x: 271, startPoint y: 400, endPoint x: 355, endPoint y: 399, distance: 84.0
click at [370, 399] on div "Edit Widget Widget Display Widget Title * Rx Bundles Converted Chart Type * Tab…" at bounding box center [588, 526] width 1176 height 969
drag, startPoint x: 279, startPoint y: 393, endPoint x: 589, endPoint y: 416, distance: 310.9
click at [550, 403] on div "Edit Widget Widget Display Widget Title * Rx Bundles Converted Chart Type * Tab…" at bounding box center [588, 526] width 1176 height 969
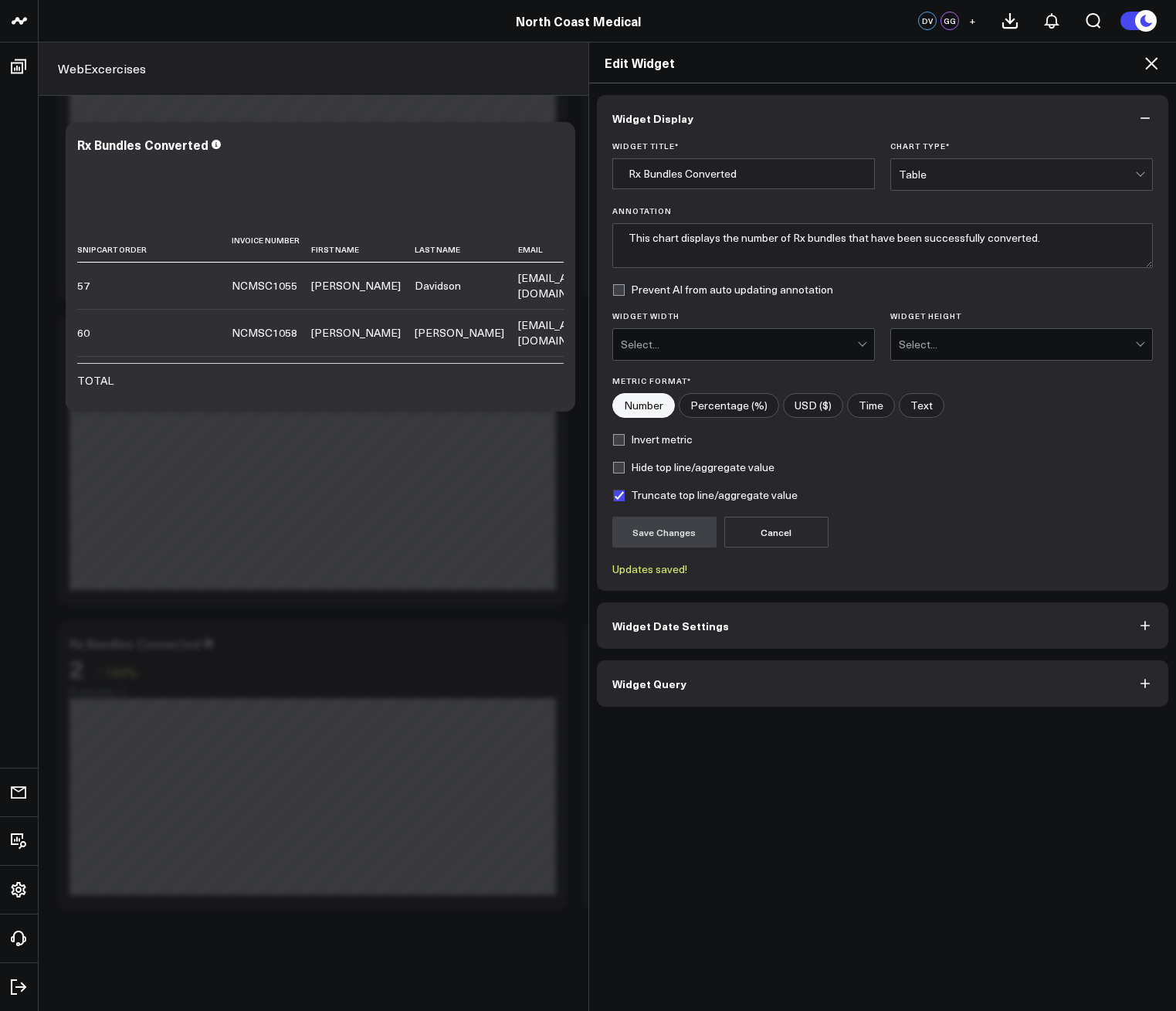
click at [1146, 63] on icon at bounding box center [1150, 63] width 18 height 18
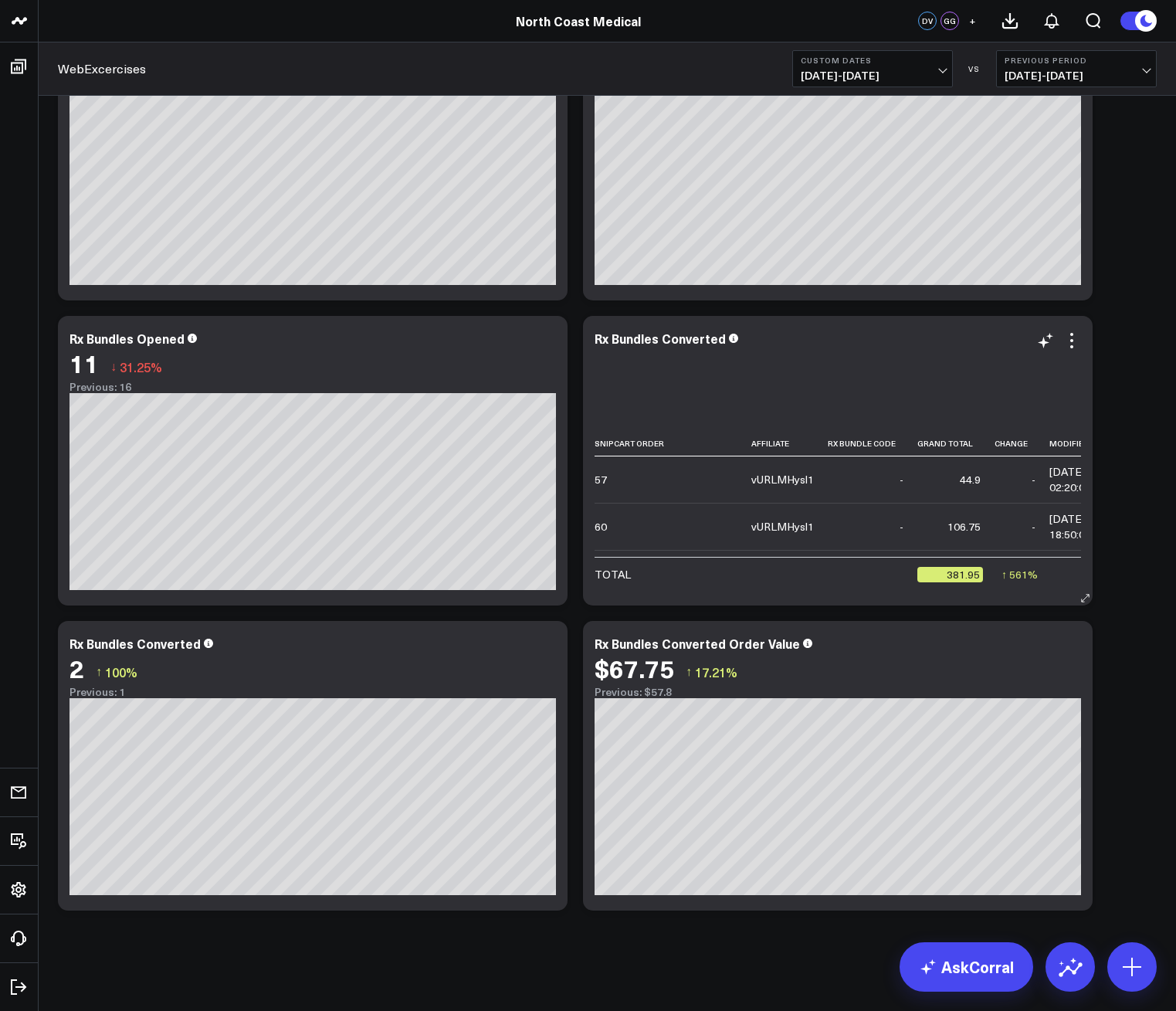
scroll to position [0, 93]
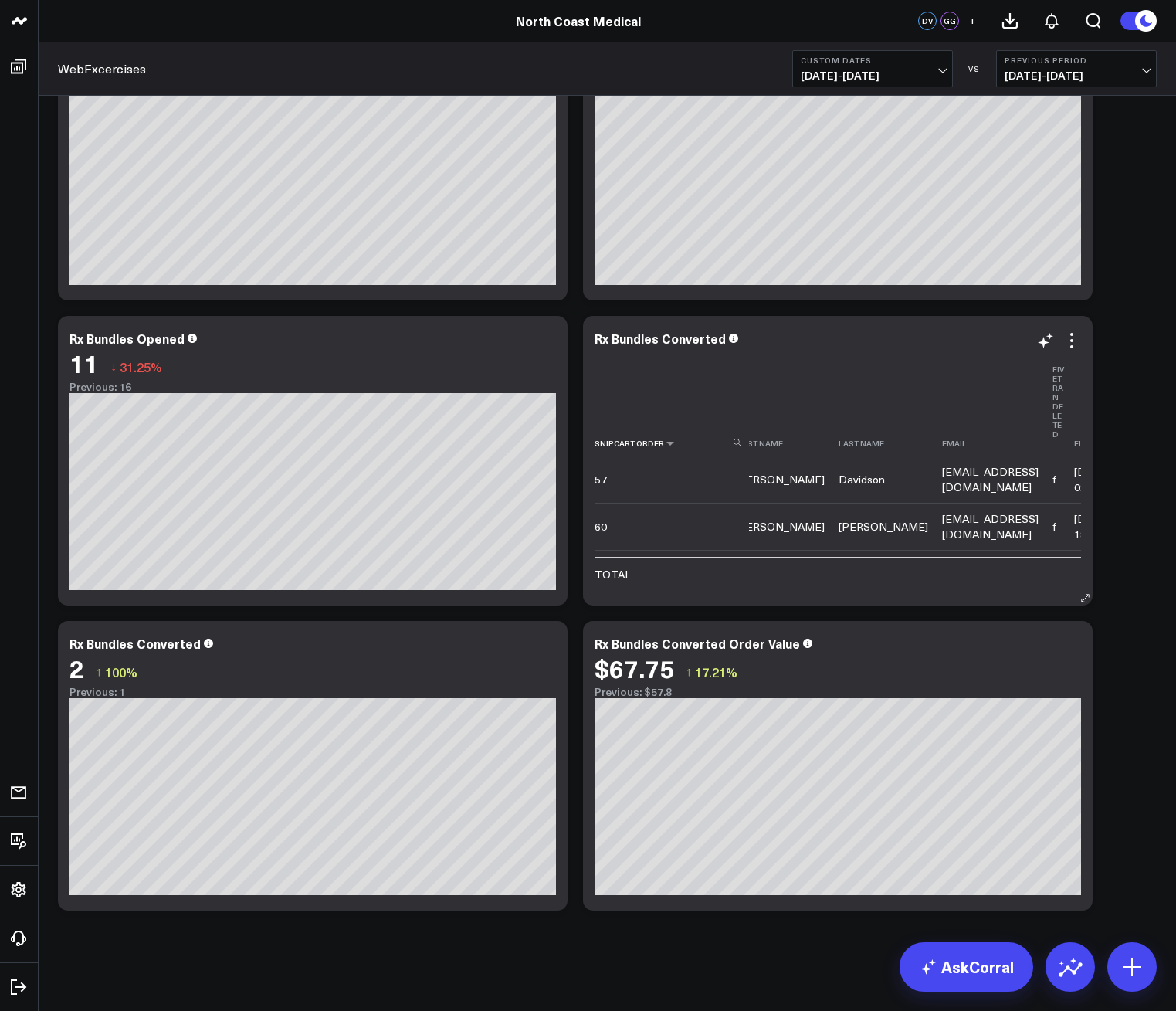
click at [595, 411] on th "Snipcart Order" at bounding box center [671, 406] width 155 height 99
click at [581, 415] on div "Modify via AI Copy link to widget Ask support Remove Create linked copy Executi…" at bounding box center [608, 460] width 1114 height 915
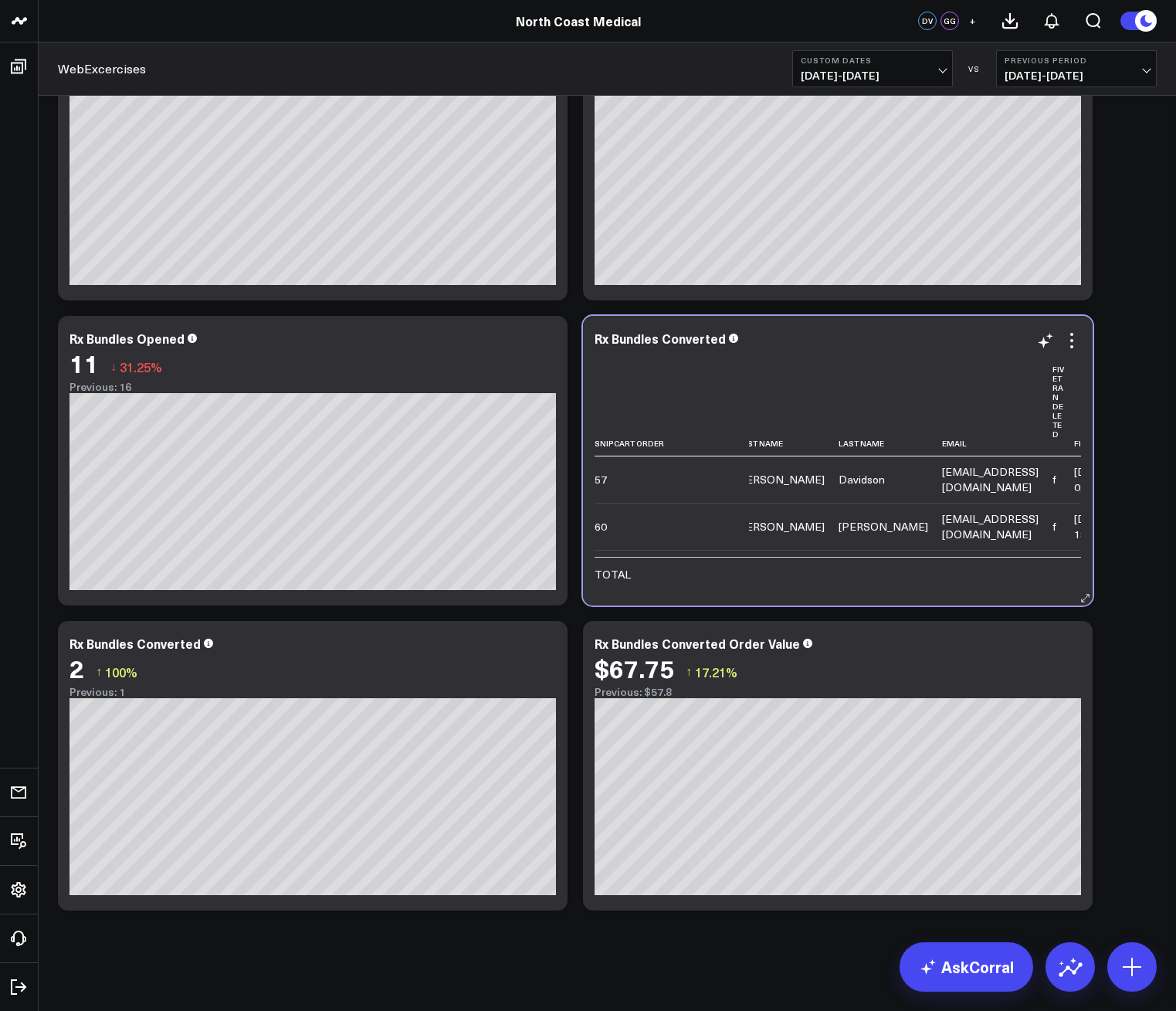
click at [593, 413] on div "Rx Bundles Converted Snipcart Order Invoice Number First Name Last Name Email F…" at bounding box center [837, 461] width 509 height 290
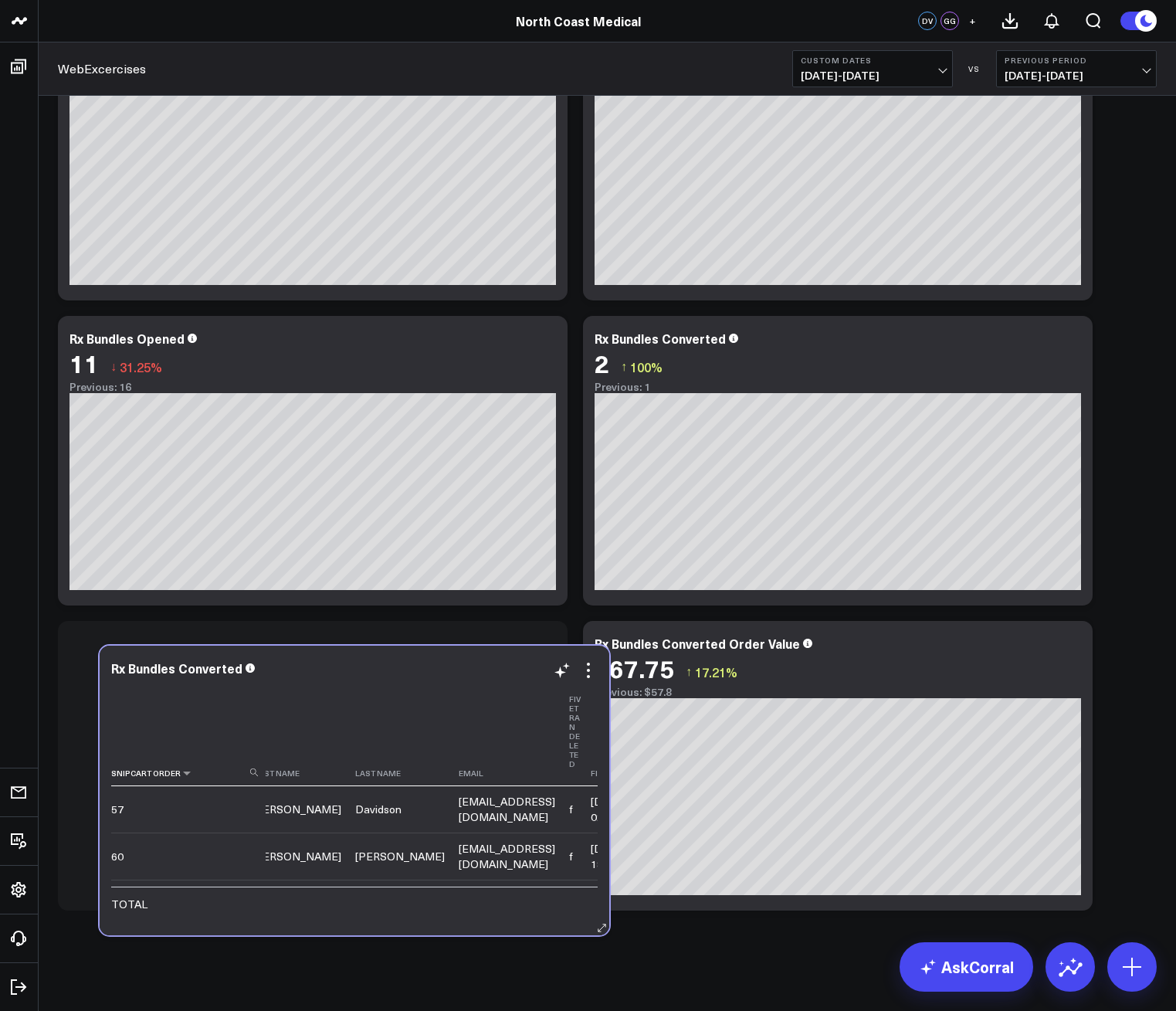
drag, startPoint x: 593, startPoint y: 411, endPoint x: 111, endPoint y: 741, distance: 584.1
click at [111, 741] on div "Rx Bundles Converted Snipcart Order Invoice Number First Name Last Name Email F…" at bounding box center [354, 791] width 509 height 290
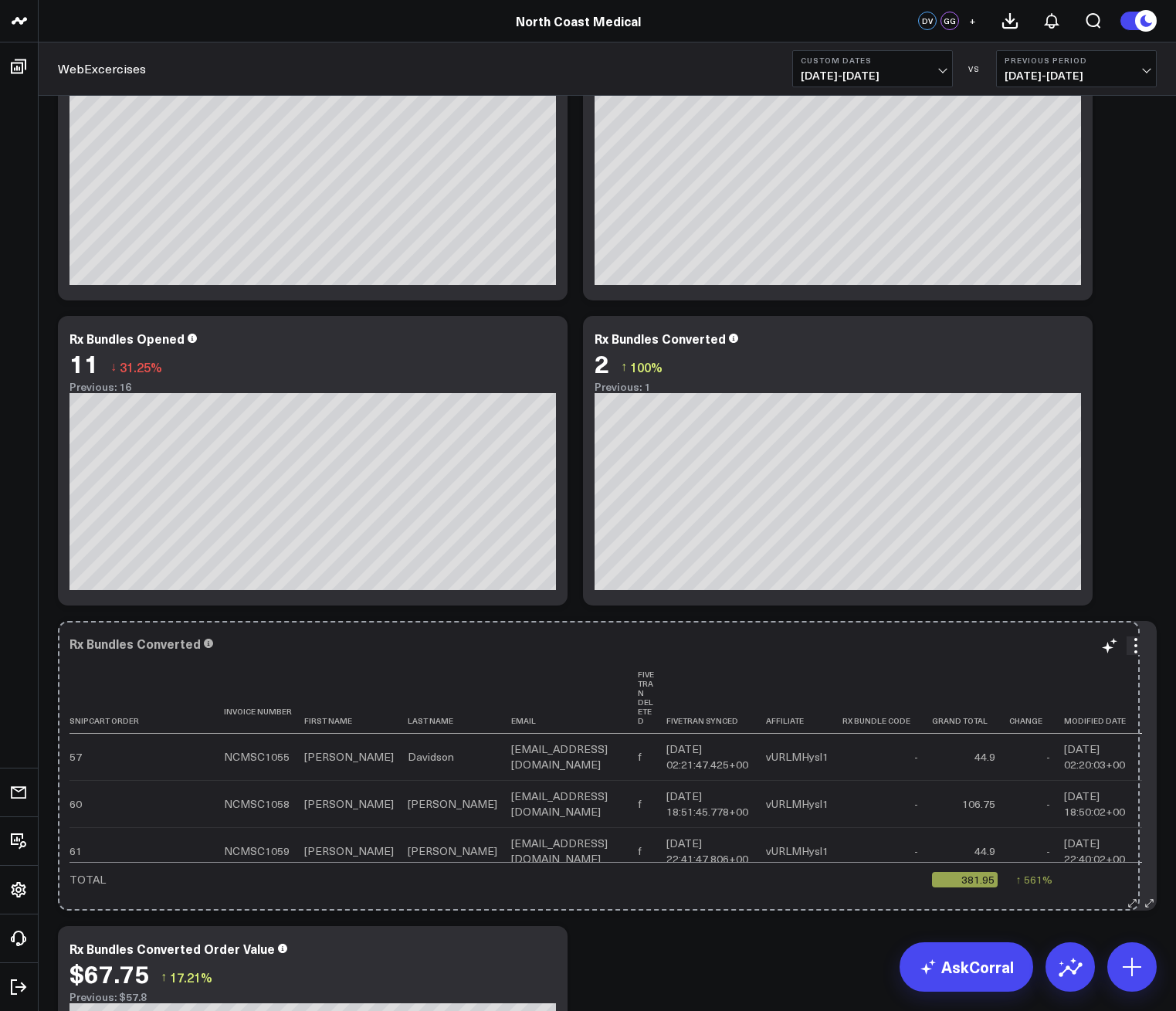
drag, startPoint x: 564, startPoint y: 906, endPoint x: 1136, endPoint y: 874, distance: 572.9
click at [1136, 874] on div "Rx Bundles Converted Snipcart Order Invoice Number First Name Last Name Email F…" at bounding box center [608, 766] width 1099 height 290
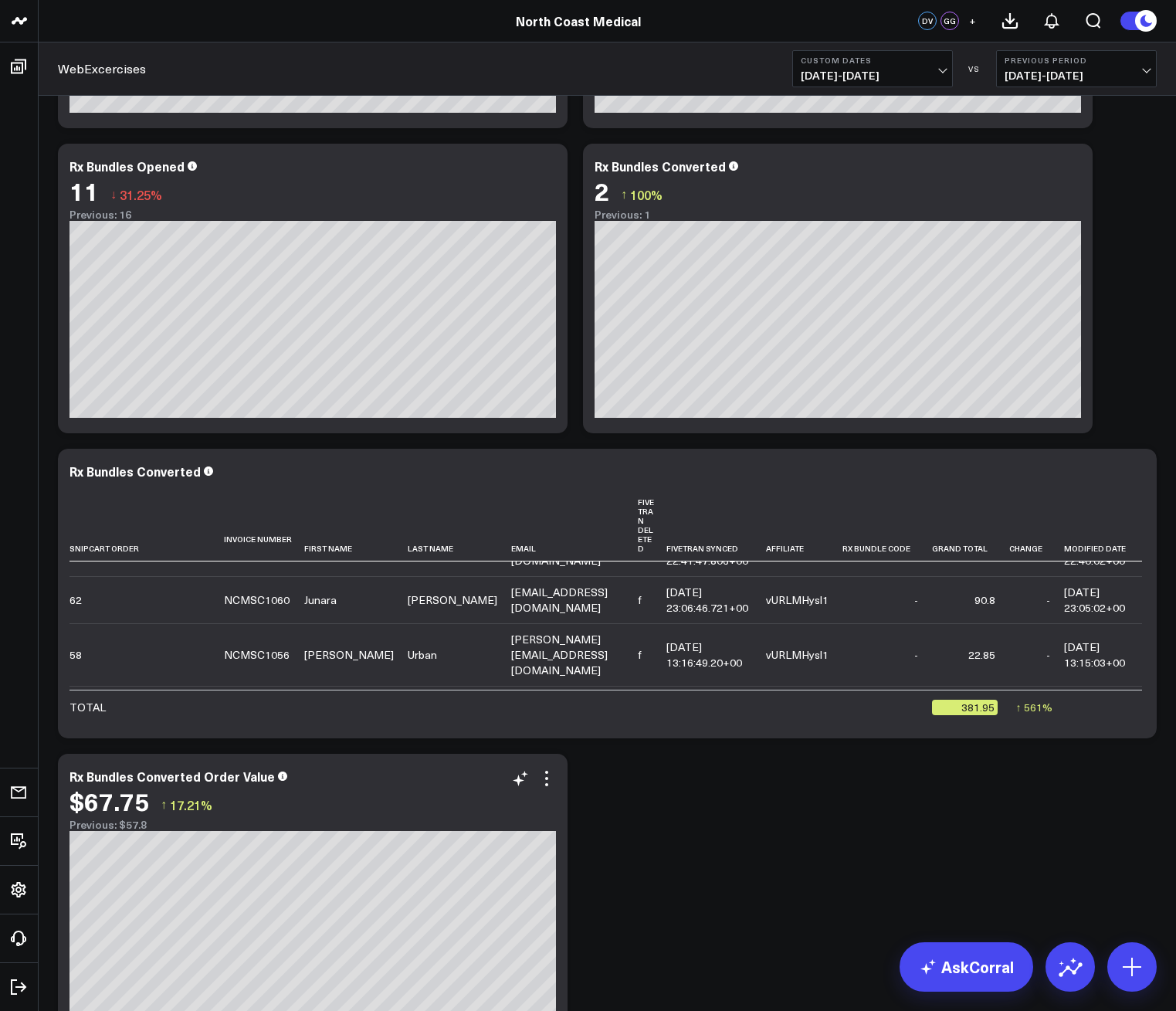
scroll to position [336, 0]
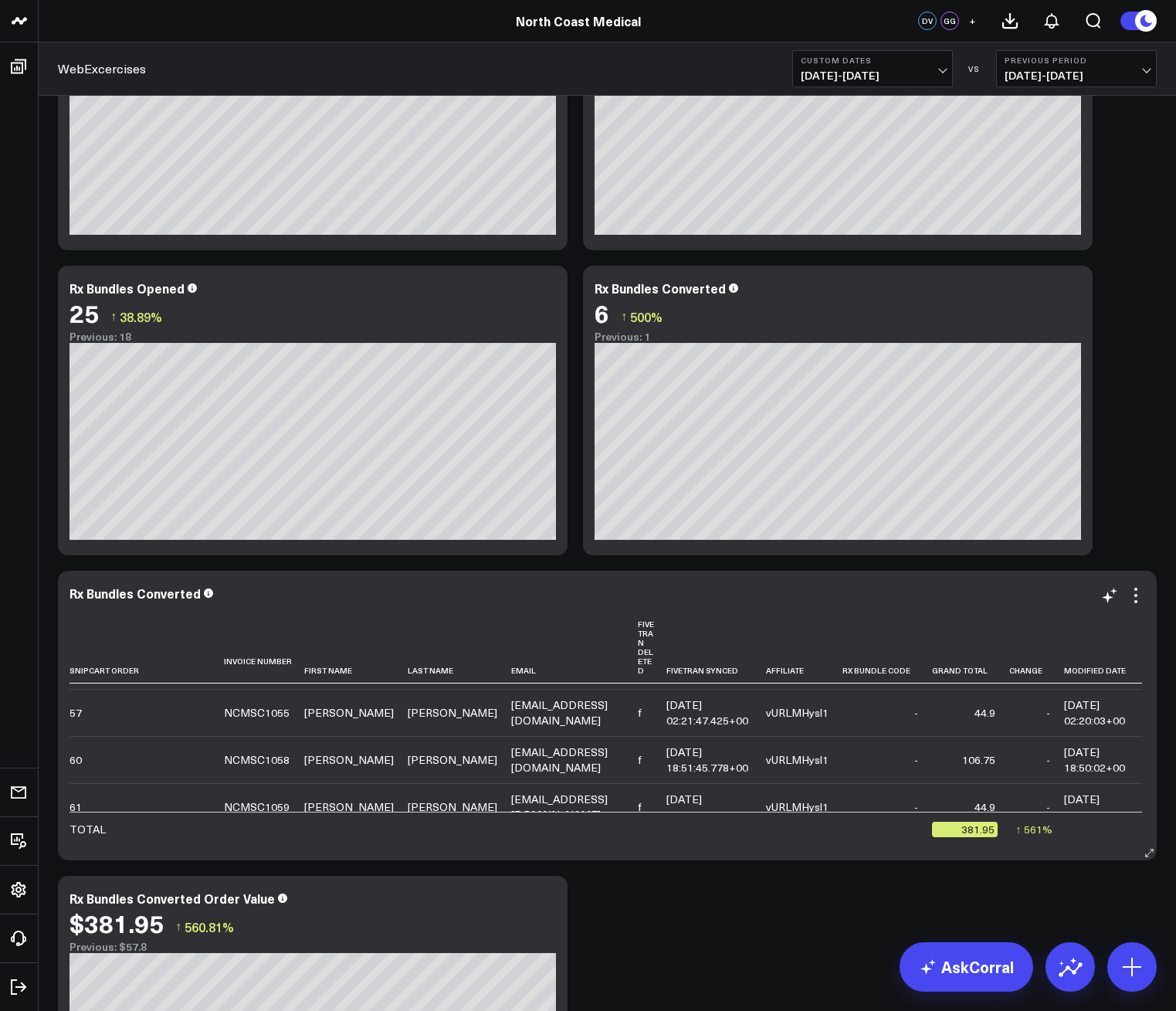
scroll to position [126, 0]
